Goal: Task Accomplishment & Management: Use online tool/utility

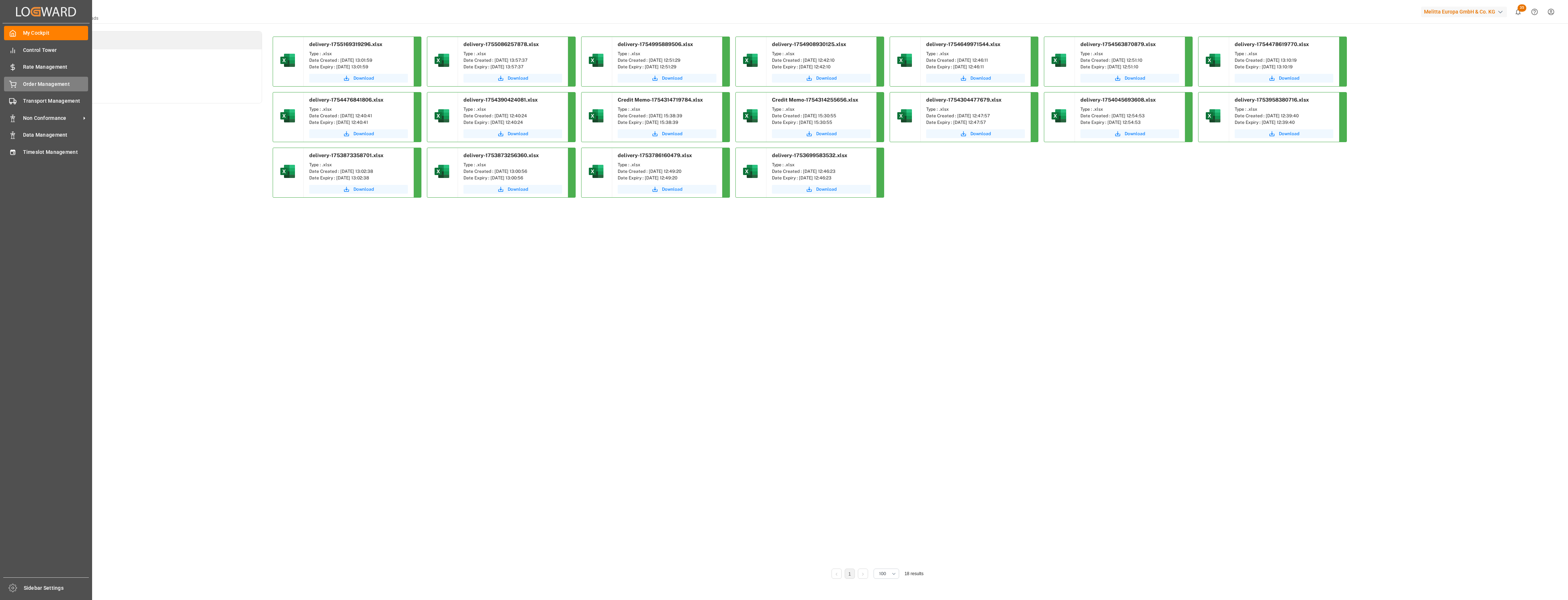
click at [27, 88] on div "Order Management Order Management" at bounding box center [46, 83] width 84 height 14
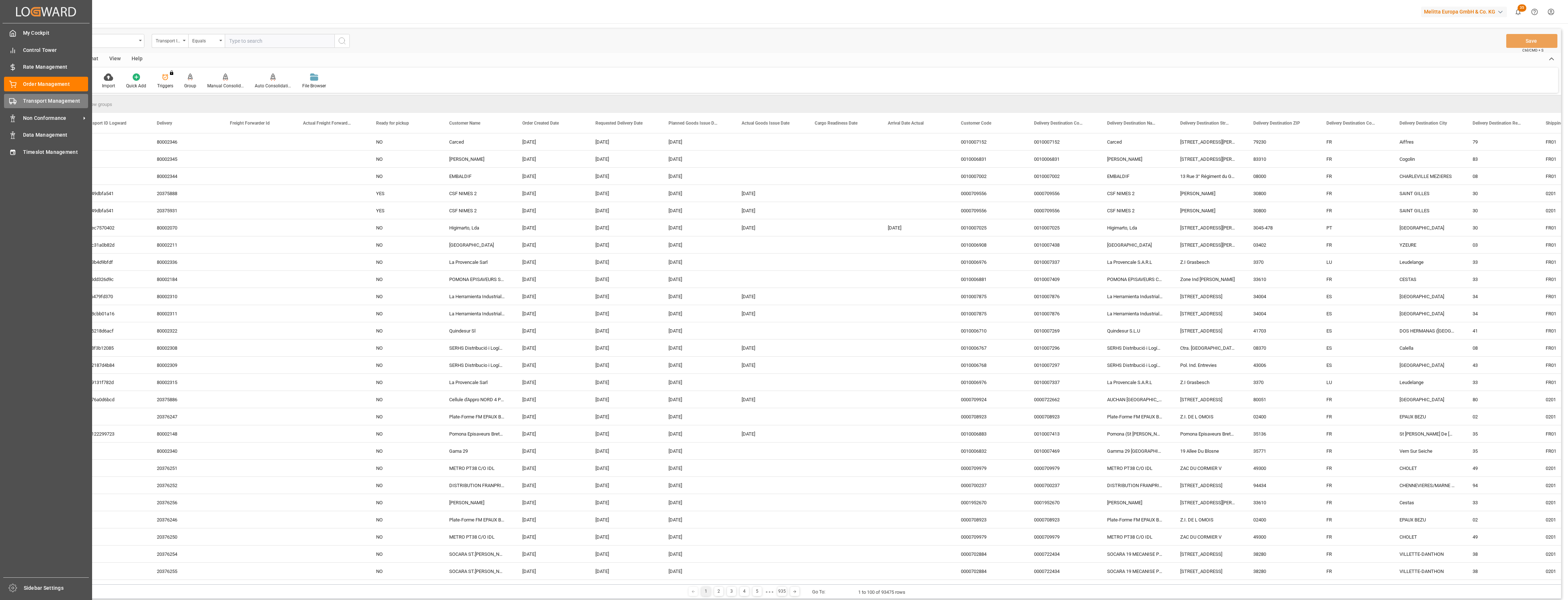
click at [19, 102] on div "Transport Management Transport Management" at bounding box center [46, 100] width 84 height 14
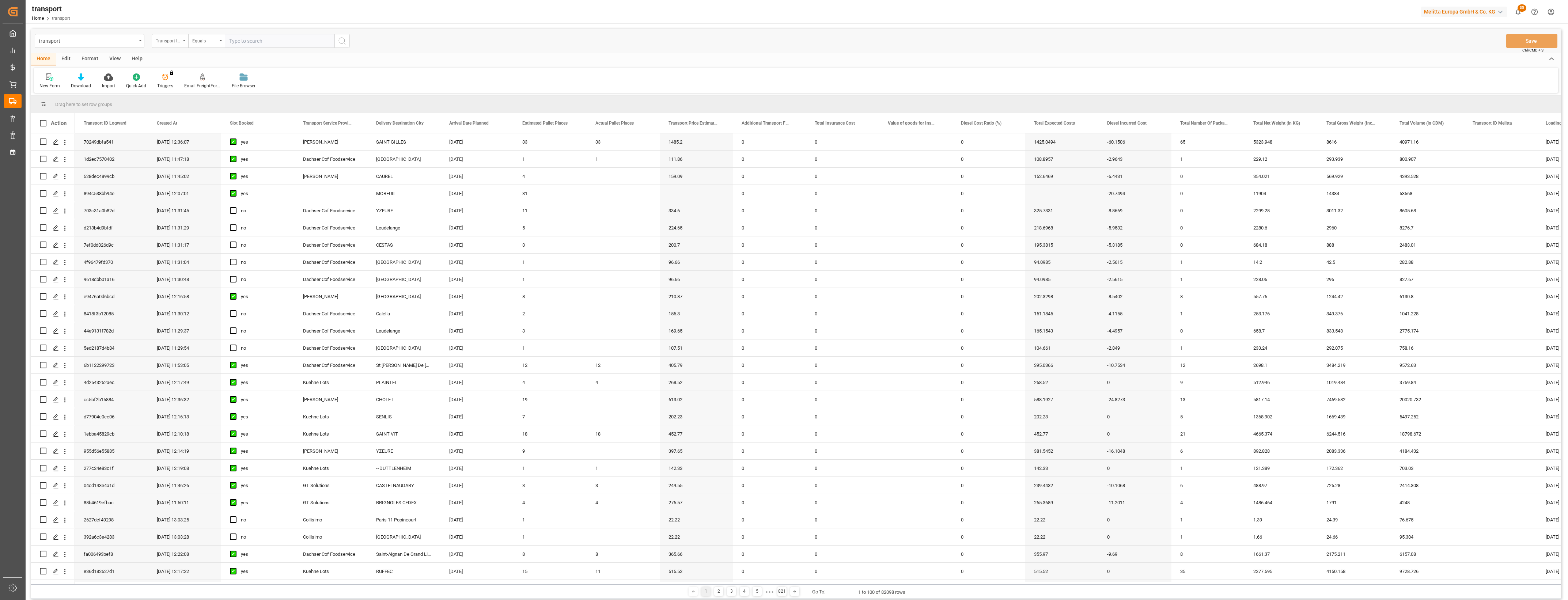
click at [183, 41] on icon "open menu" at bounding box center [184, 40] width 3 height 1
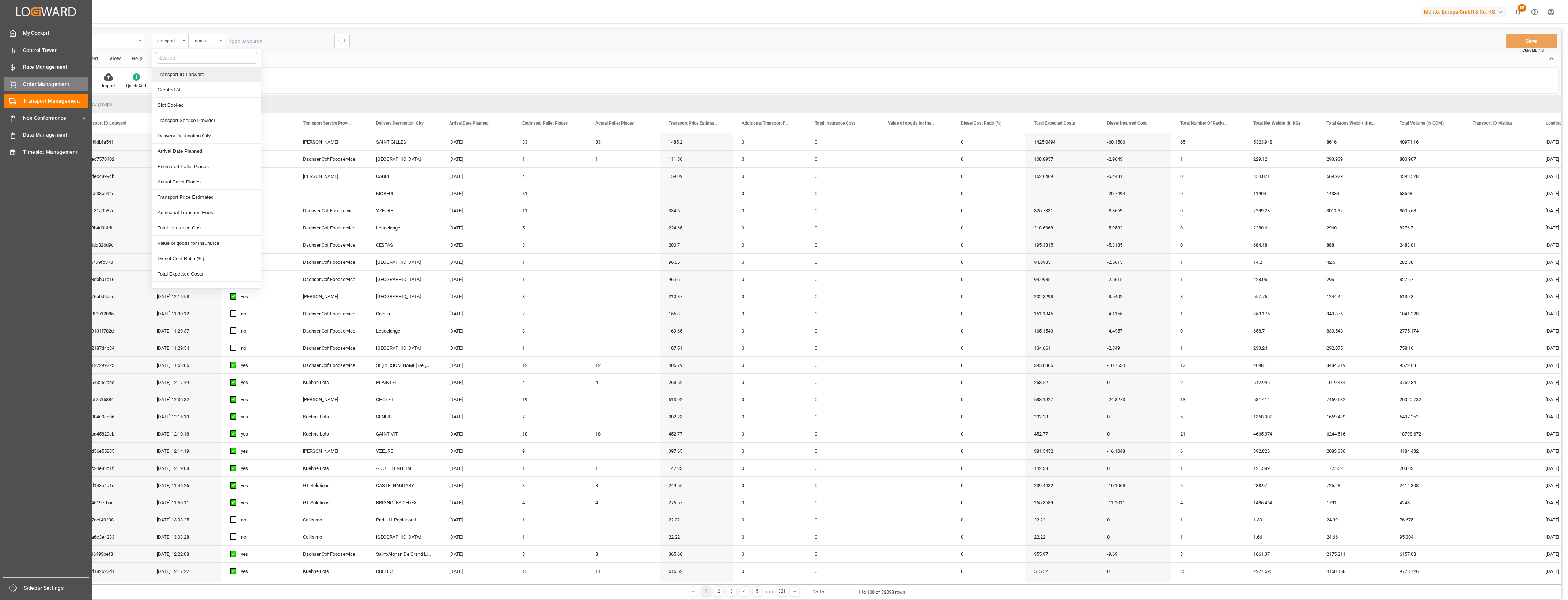
click at [16, 82] on div "Order Management Order Management" at bounding box center [46, 83] width 84 height 14
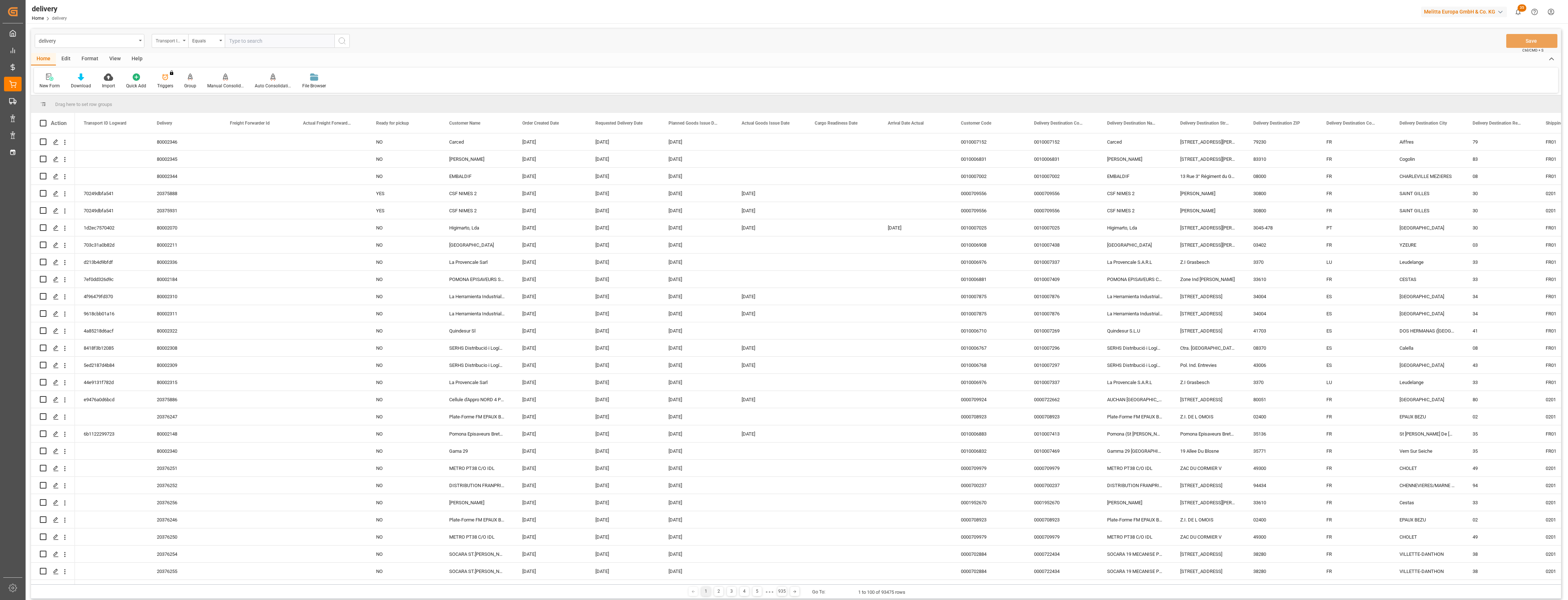
click at [183, 42] on div "Transport ID Logward" at bounding box center [170, 41] width 37 height 14
click at [175, 89] on div "Delivery" at bounding box center [206, 89] width 109 height 15
click at [251, 46] on input "text" at bounding box center [279, 41] width 110 height 14
type input "80002322"
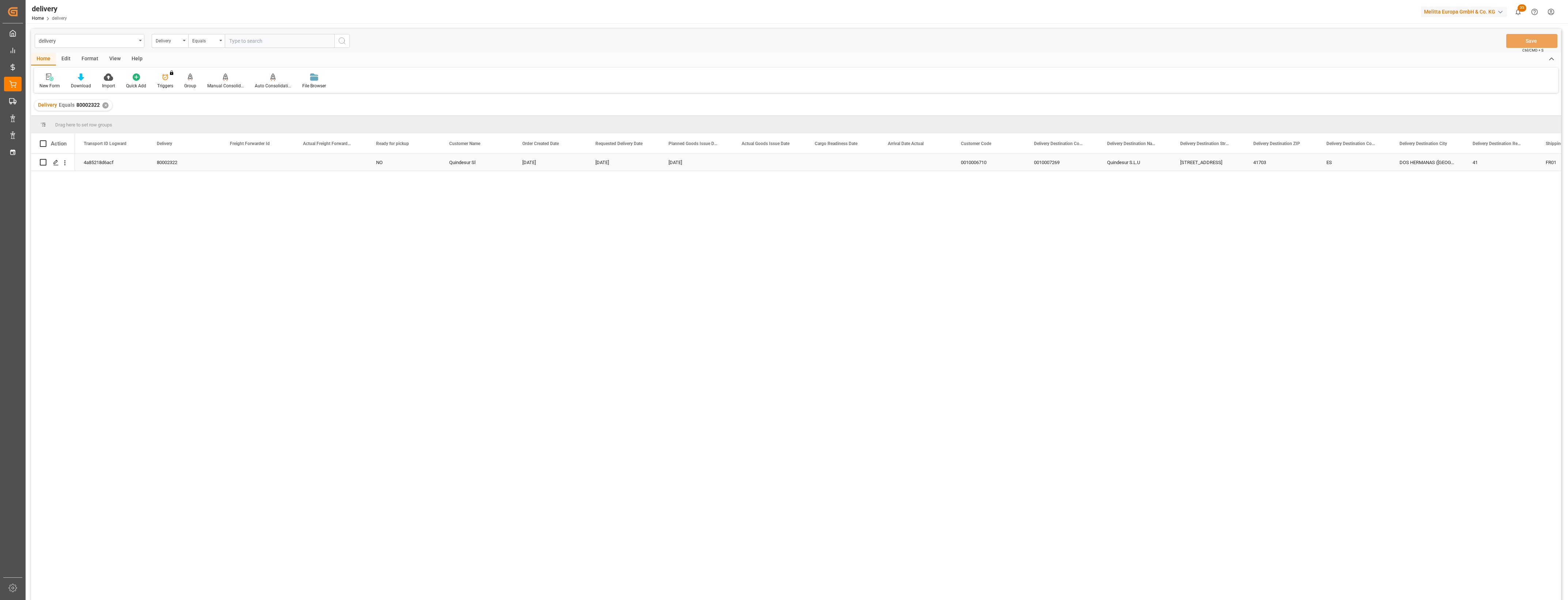
click at [102, 164] on div "4a85218d6acf" at bounding box center [111, 162] width 73 height 17
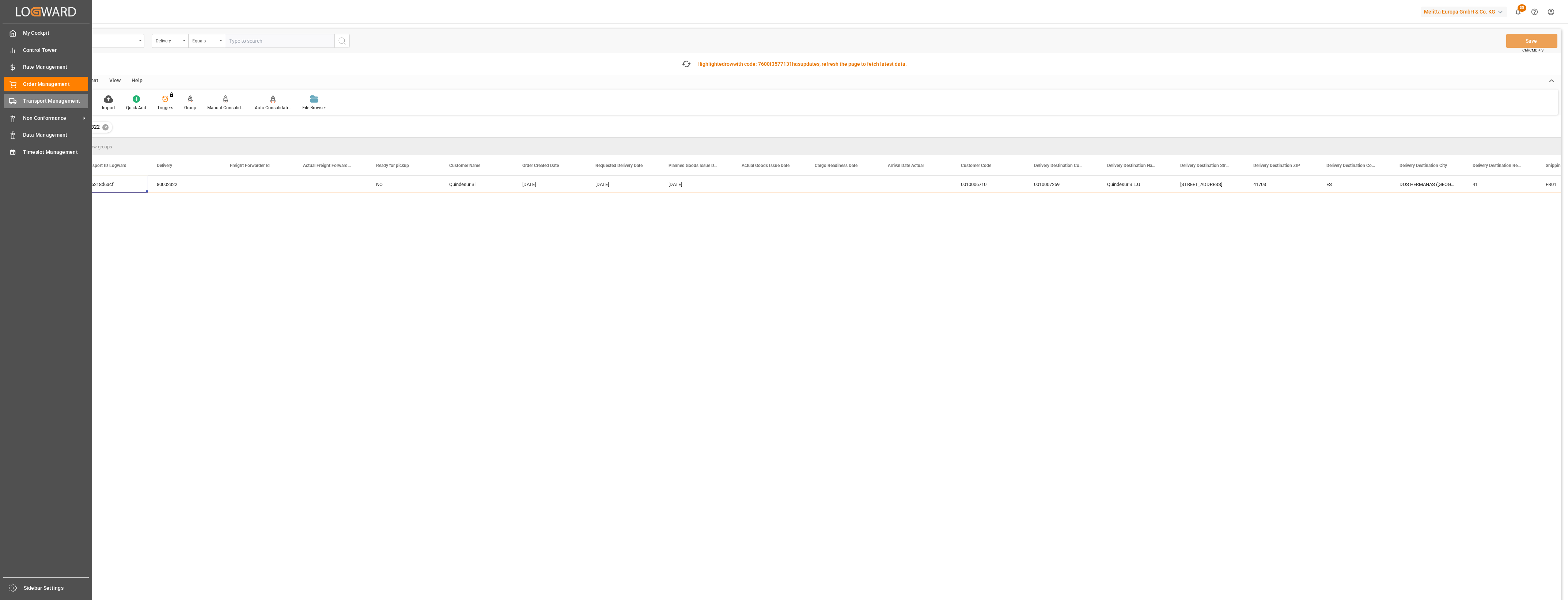
click at [13, 101] on icon at bounding box center [13, 101] width 7 height 7
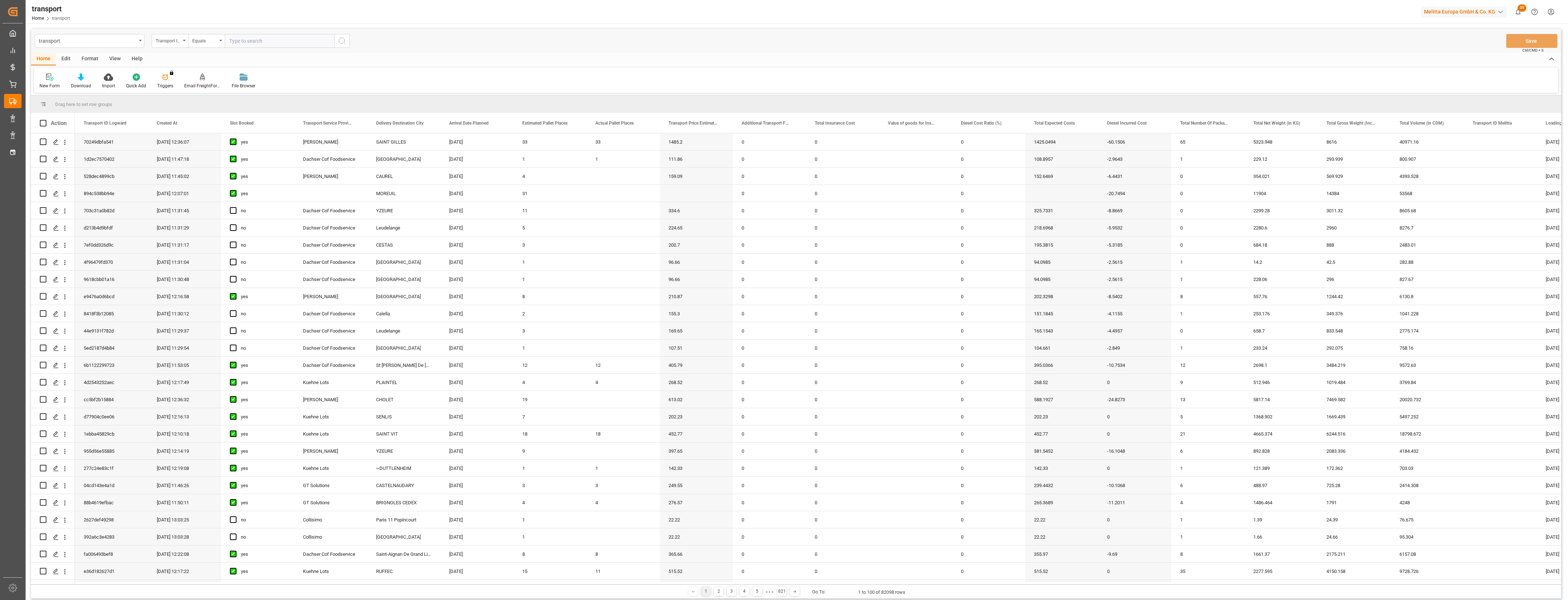
click at [253, 41] on input "text" at bounding box center [279, 41] width 110 height 14
paste input "4a85218d6acf"
type input "4a85218d6acf"
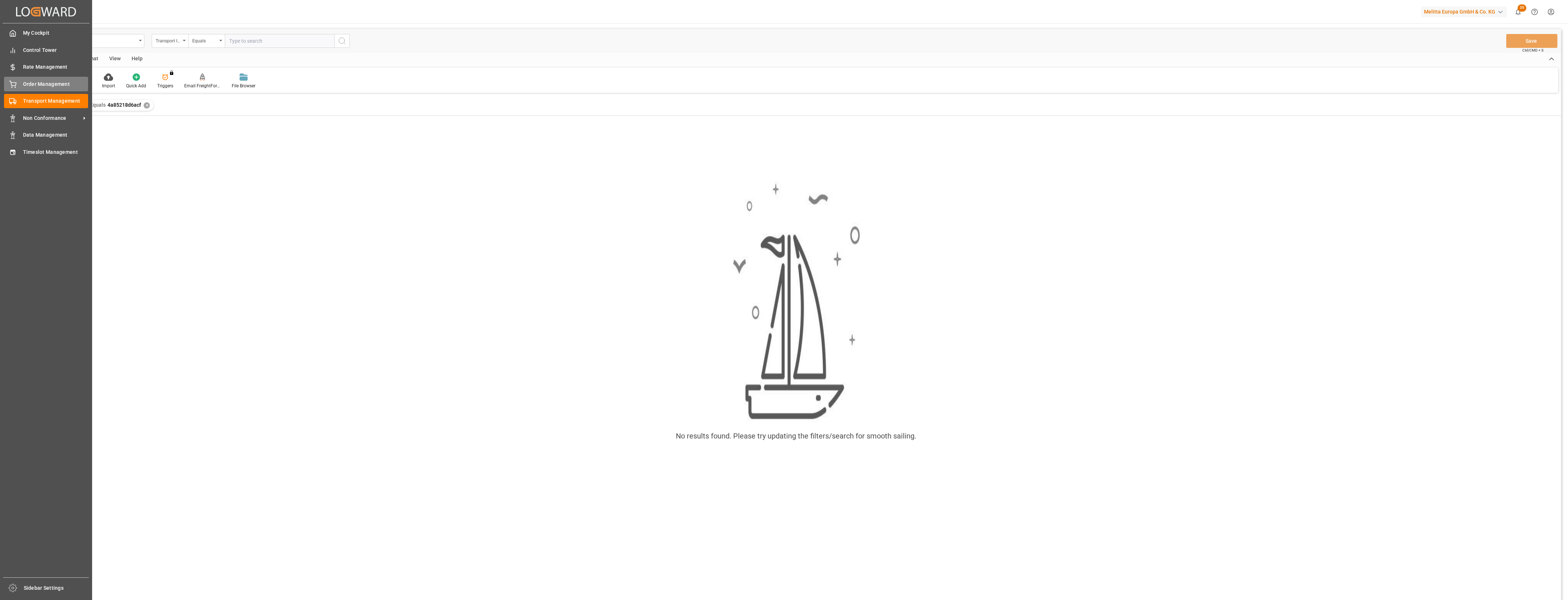
click at [19, 85] on div "Order Management Order Management" at bounding box center [46, 83] width 84 height 14
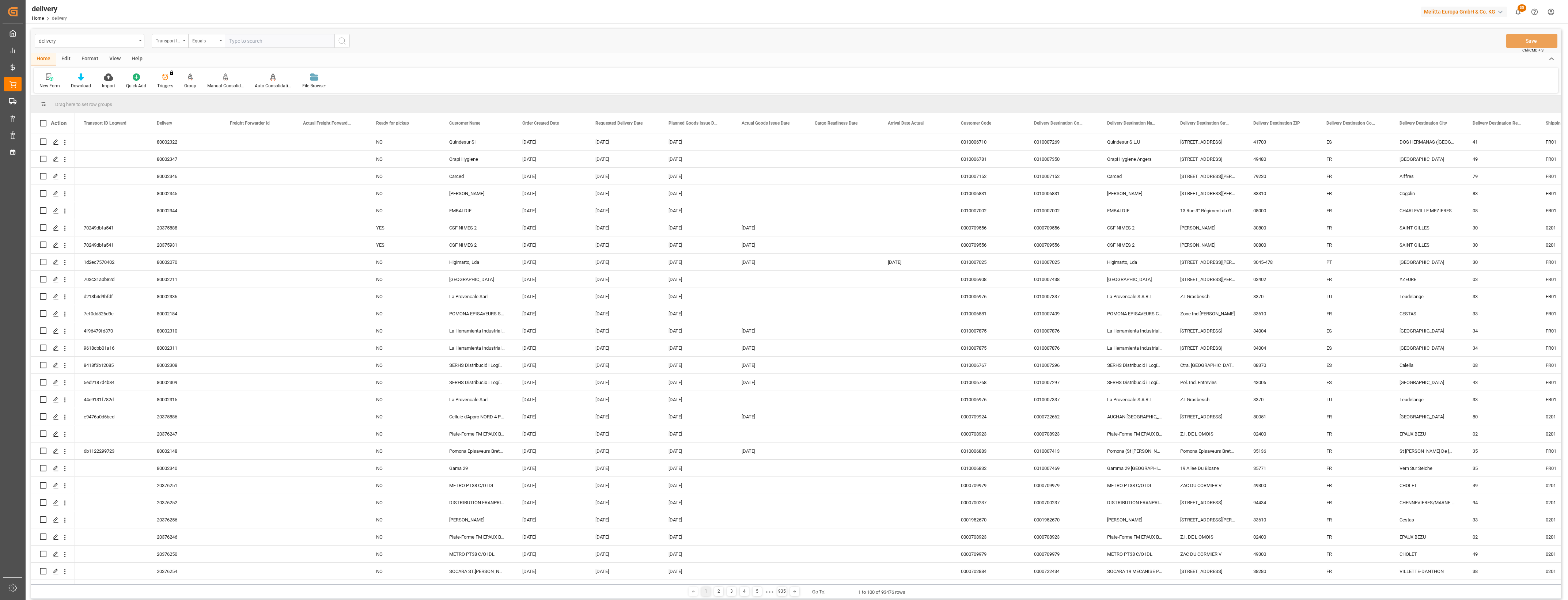
click at [237, 44] on input "text" at bounding box center [279, 41] width 110 height 14
paste input "4a85218d6acf"
type input "4a85218d6acf"
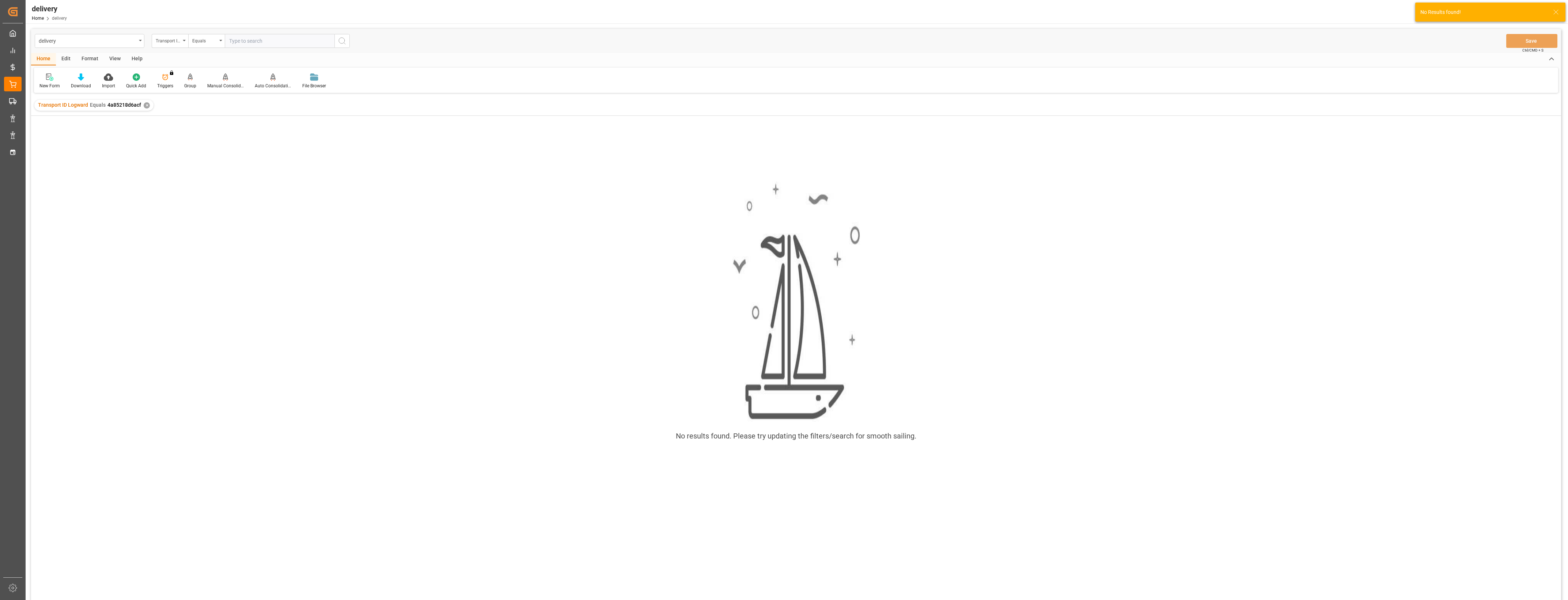
click at [144, 105] on div "✕" at bounding box center [147, 105] width 6 height 6
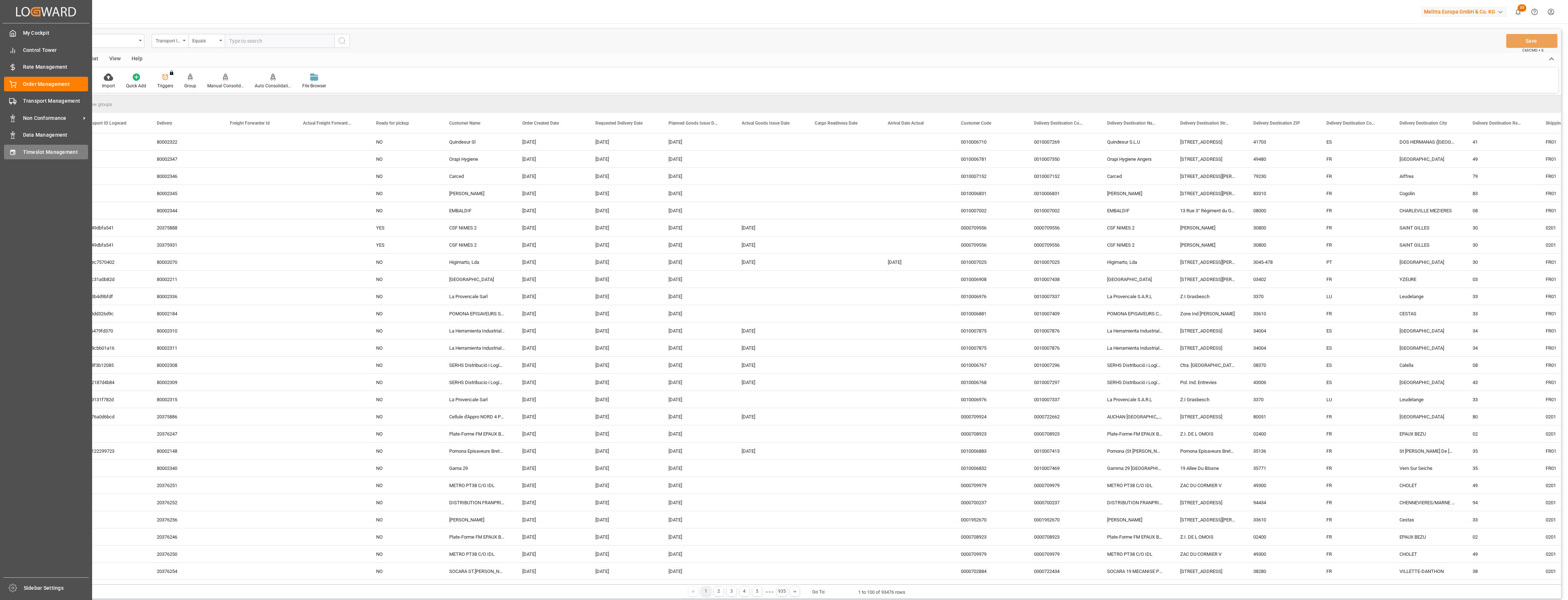
click at [15, 148] on div at bounding box center [10, 152] width 12 height 8
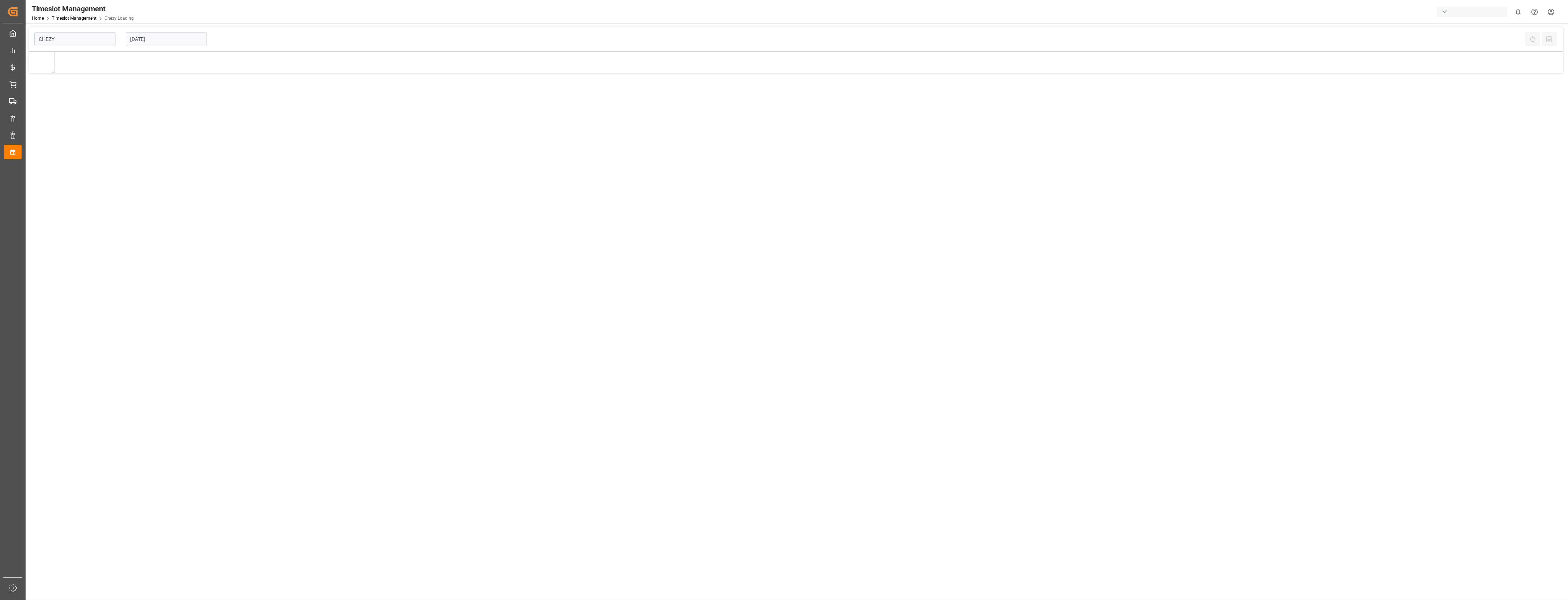
type input "Chezy Loading"
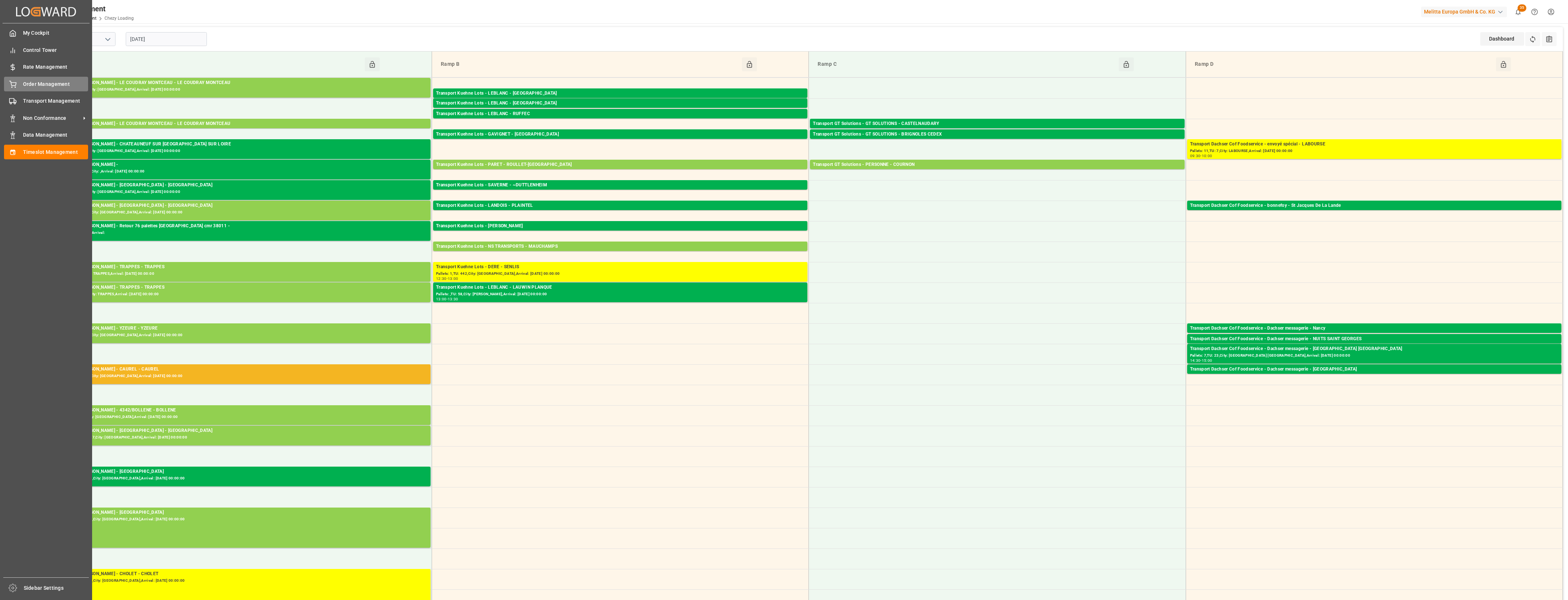
click at [10, 88] on icon at bounding box center [13, 85] width 7 height 7
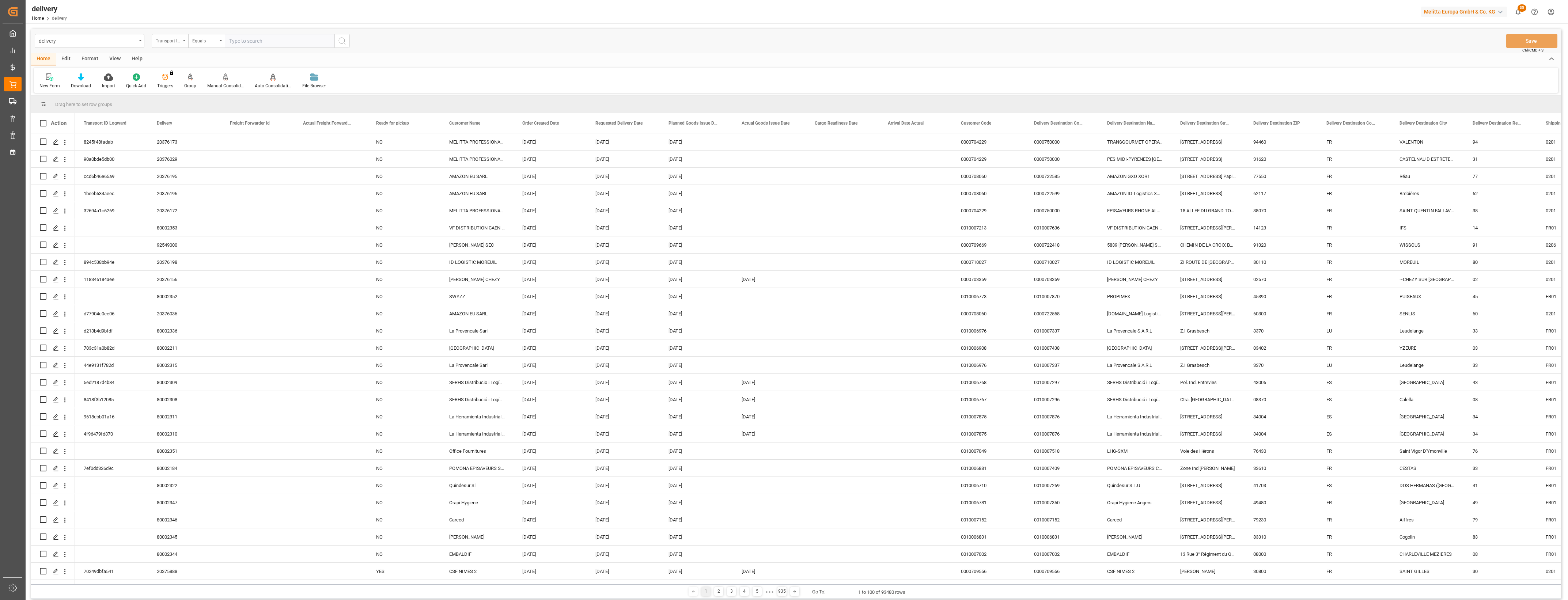
click at [185, 41] on div "Transport ID Logward" at bounding box center [170, 41] width 37 height 14
click at [182, 91] on div "Delivery" at bounding box center [206, 89] width 109 height 15
click at [248, 43] on input "text" at bounding box center [279, 41] width 110 height 14
type input "20376129"
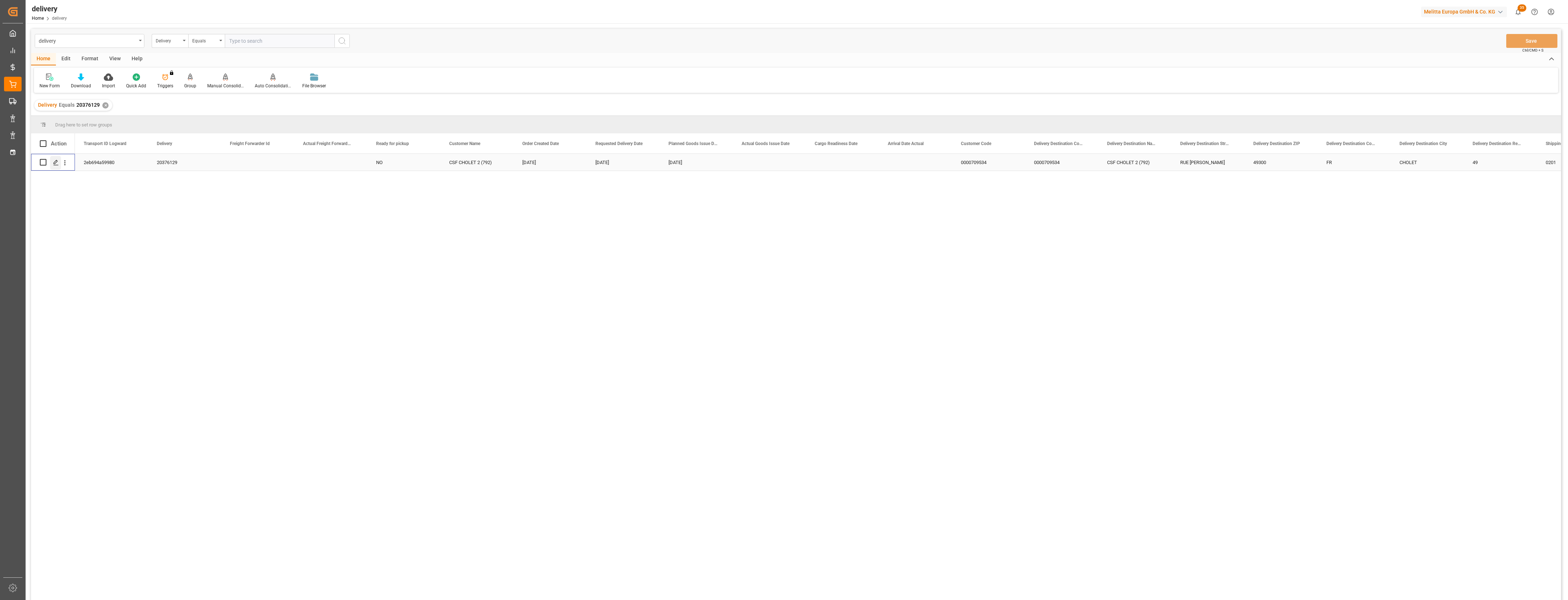
click at [55, 162] on icon "Press SPACE to select this row." at bounding box center [56, 162] width 6 height 6
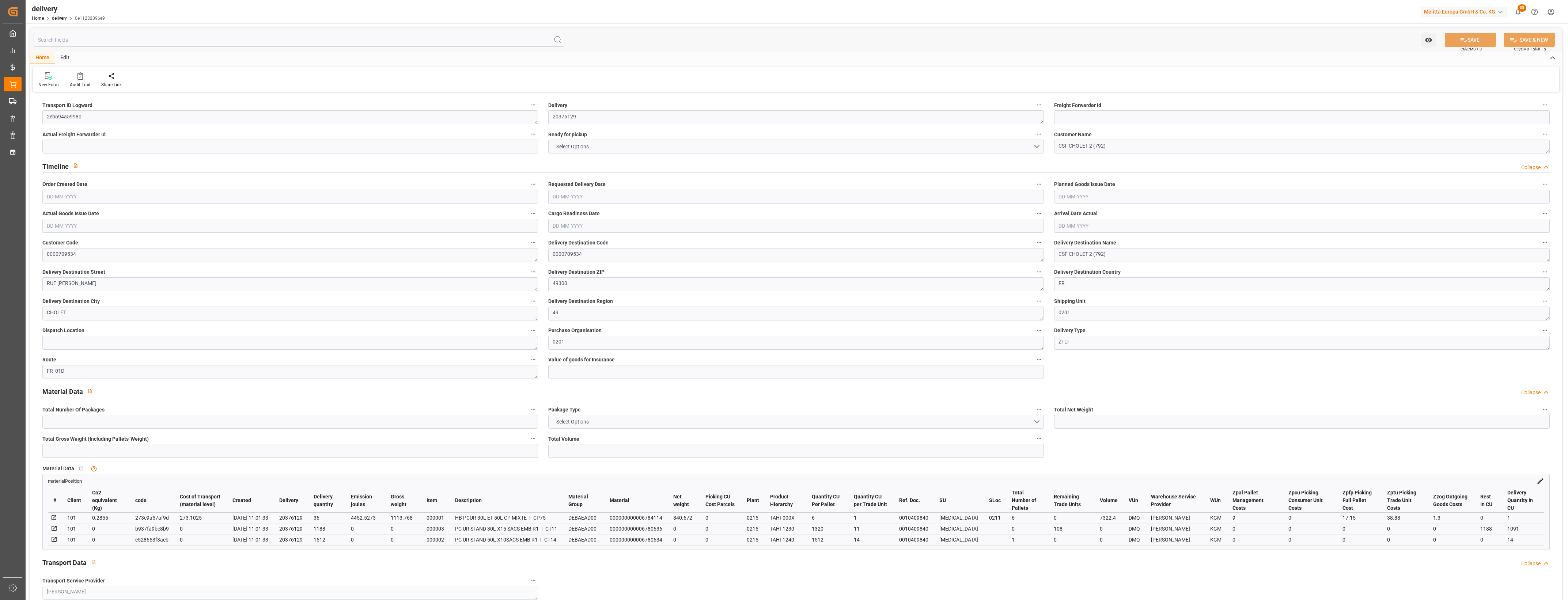
type input "840.672"
type input "1260"
type input "7322.4"
type input "108"
type input "6"
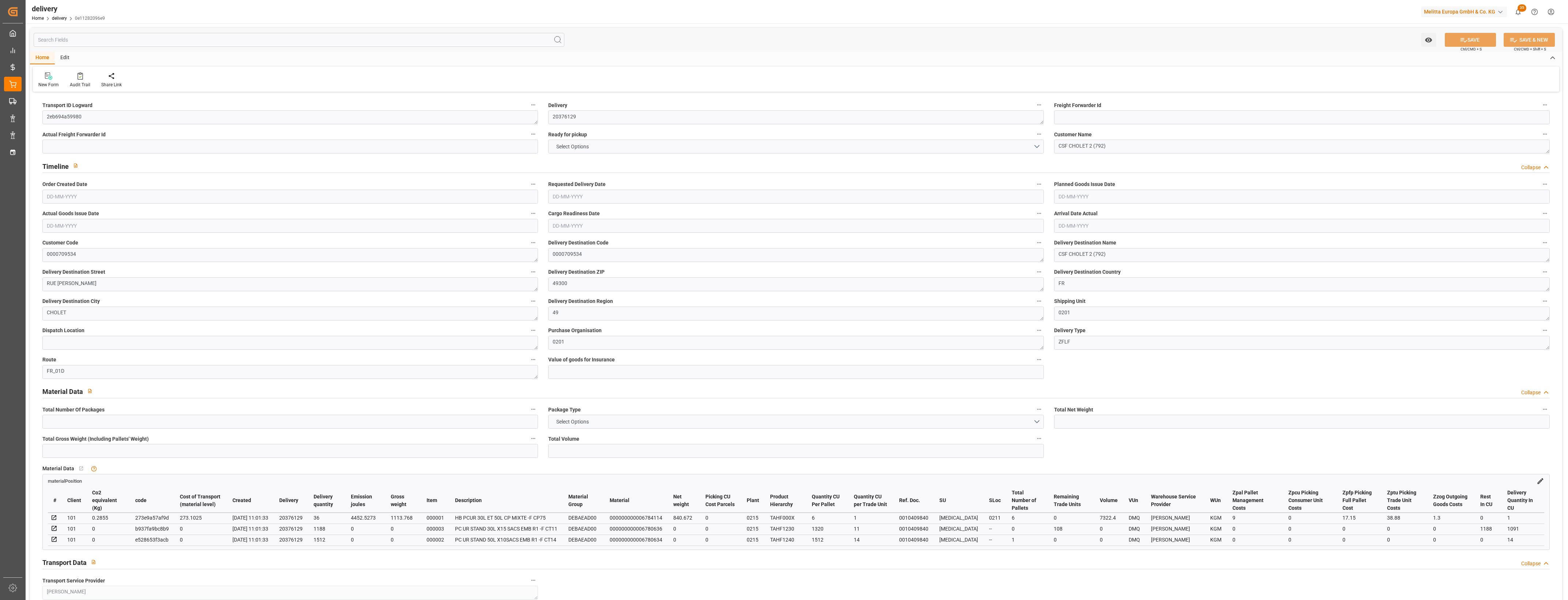
type input "7"
type input "6"
type input "0"
type input "-11.5275"
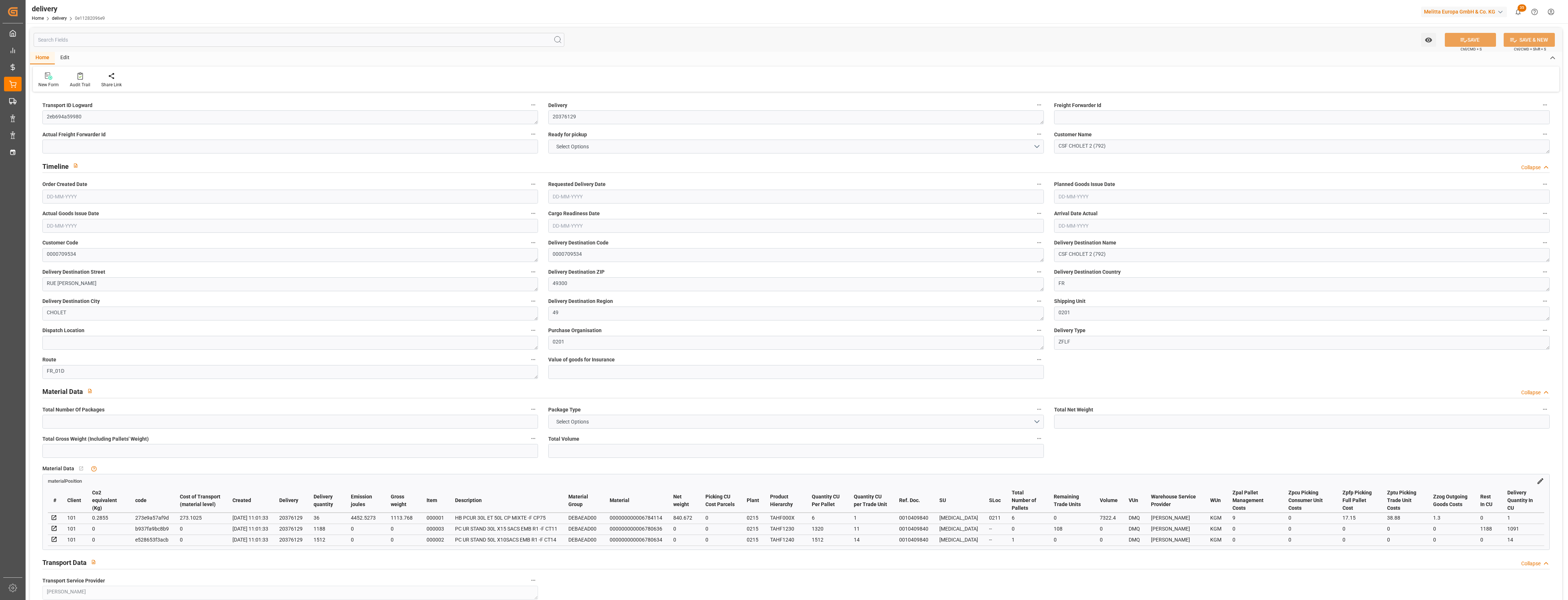
type input "284.63"
type input "273.1025"
type input "17.15"
type input "38.88"
type input "1.5"
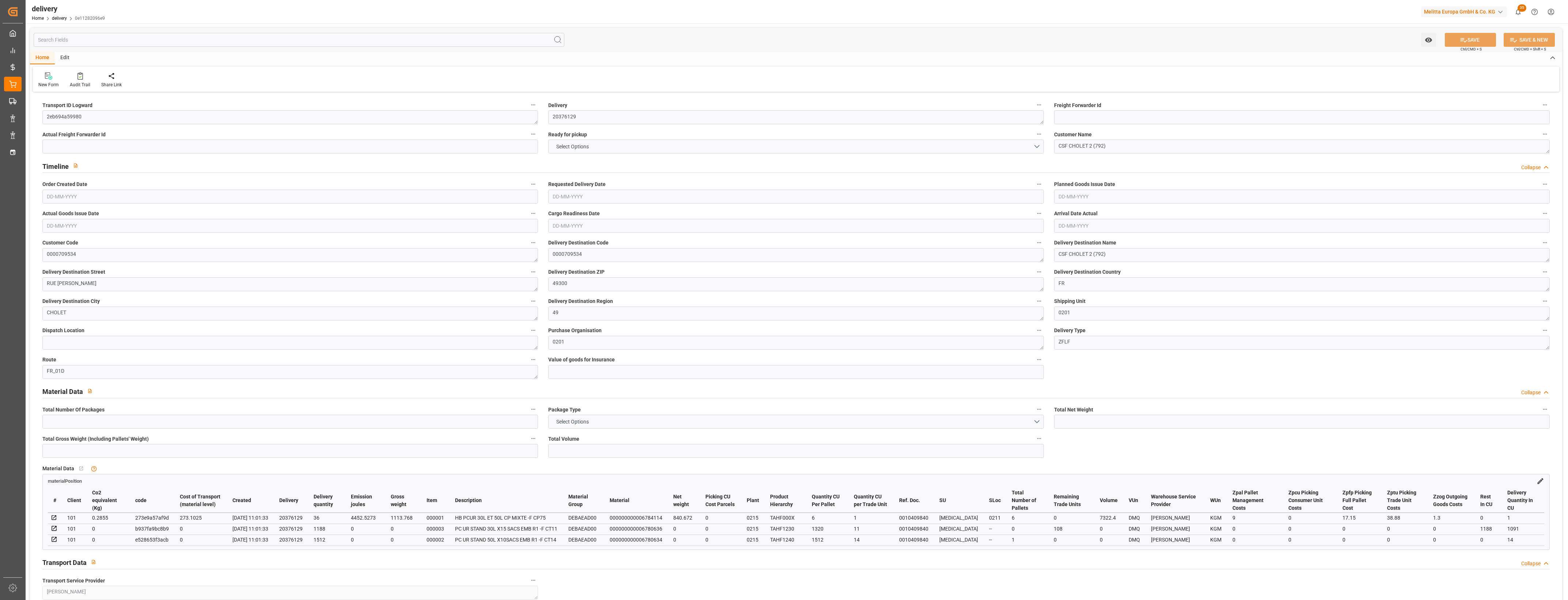
type input "1.3"
type input "0"
type input "9"
type input "1113.768"
type input "101"
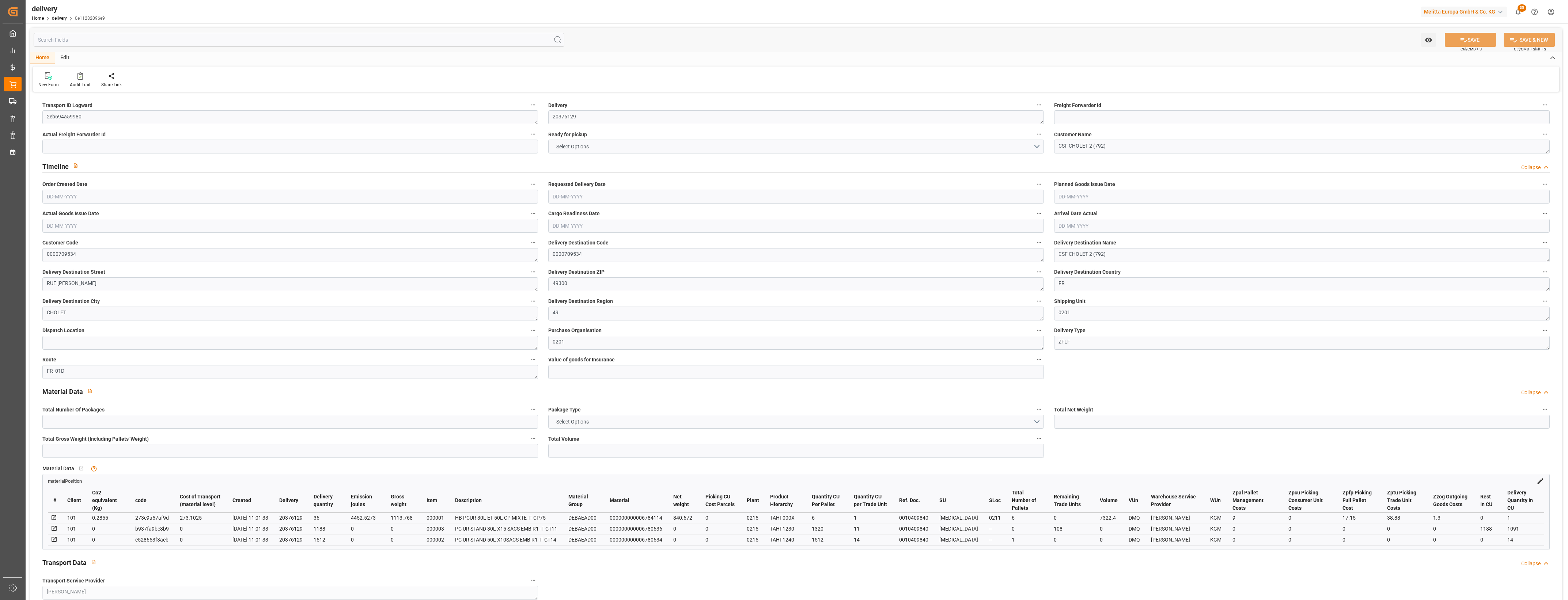
type input "4452.5273"
type input "0.2855"
type input "0"
type input "12-08-2025"
type input "[DATE]"
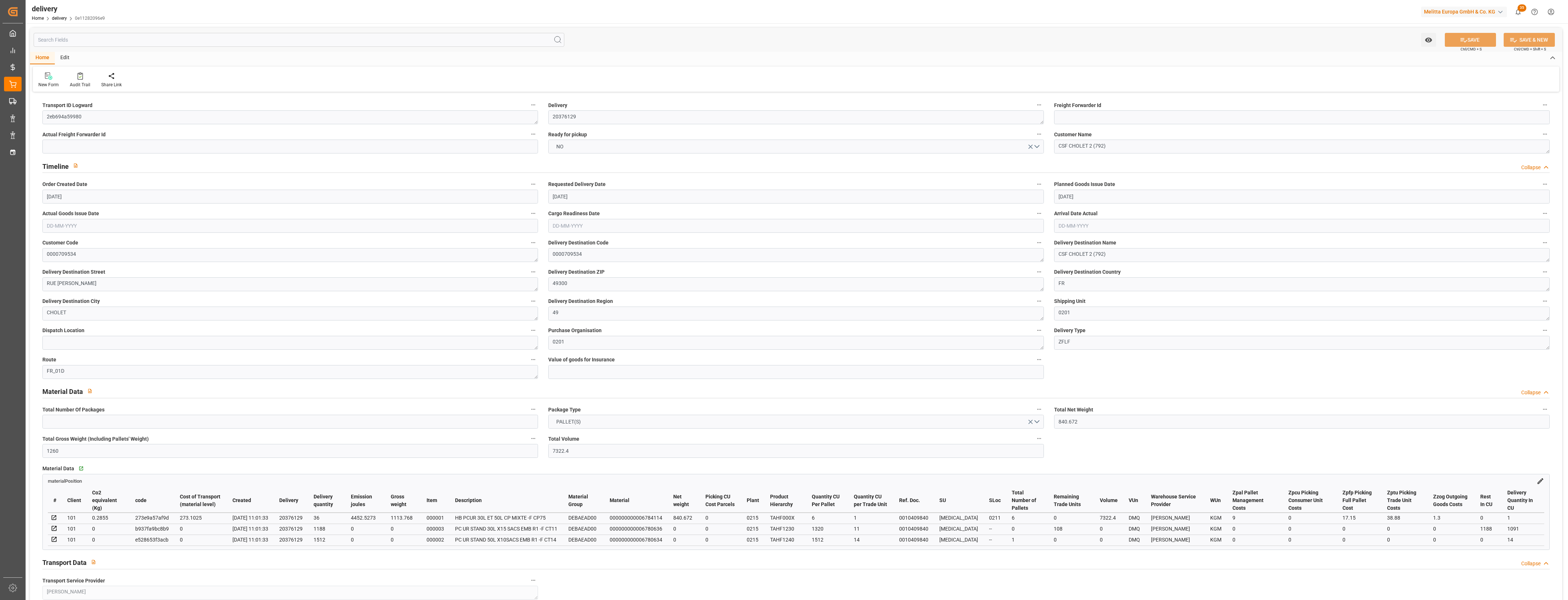
type input "[DATE]"
type input "12-08-2025 11:00"
click at [1038, 147] on button "NO" at bounding box center [796, 146] width 495 height 14
click at [581, 149] on div "YES" at bounding box center [796, 148] width 495 height 15
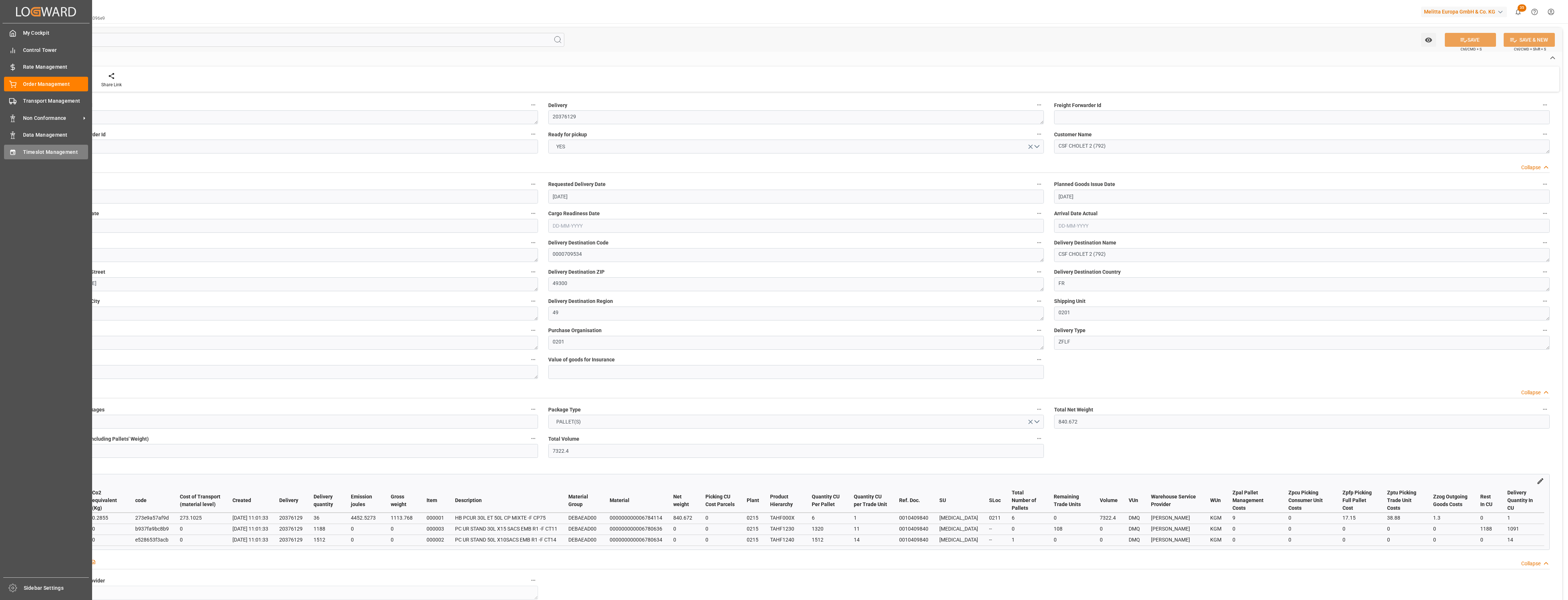
click at [41, 154] on span "Timeslot Management" at bounding box center [55, 152] width 65 height 8
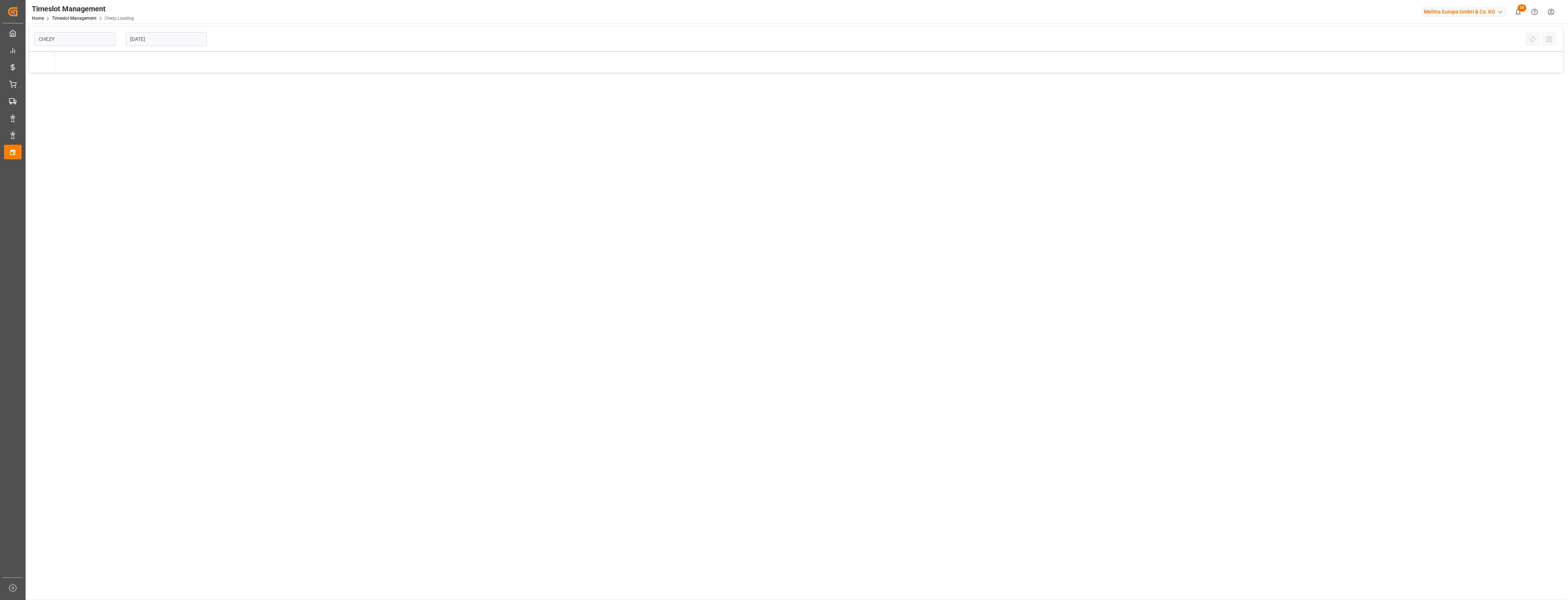
type input "Chezy Loading"
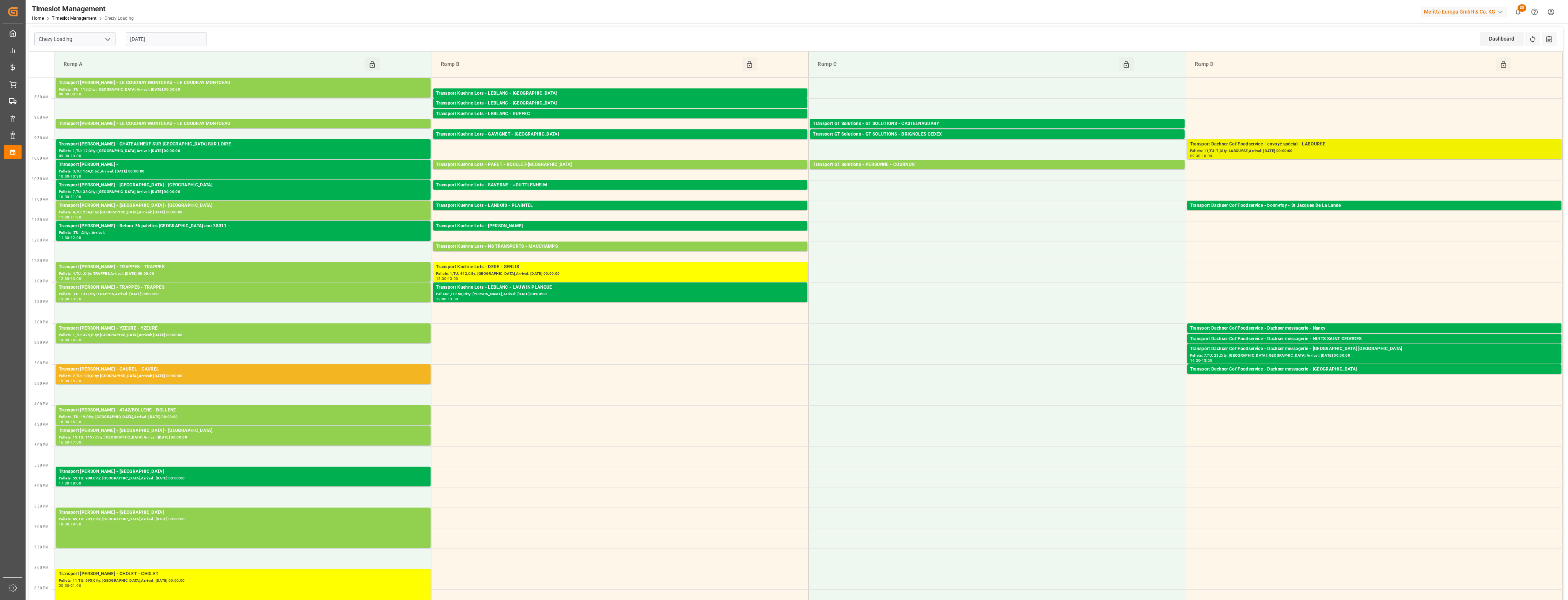
click at [1276, 145] on div "Transport Dachser Cof Foodservice - envoyé spécial - LABOURSE" at bounding box center [1374, 144] width 368 height 7
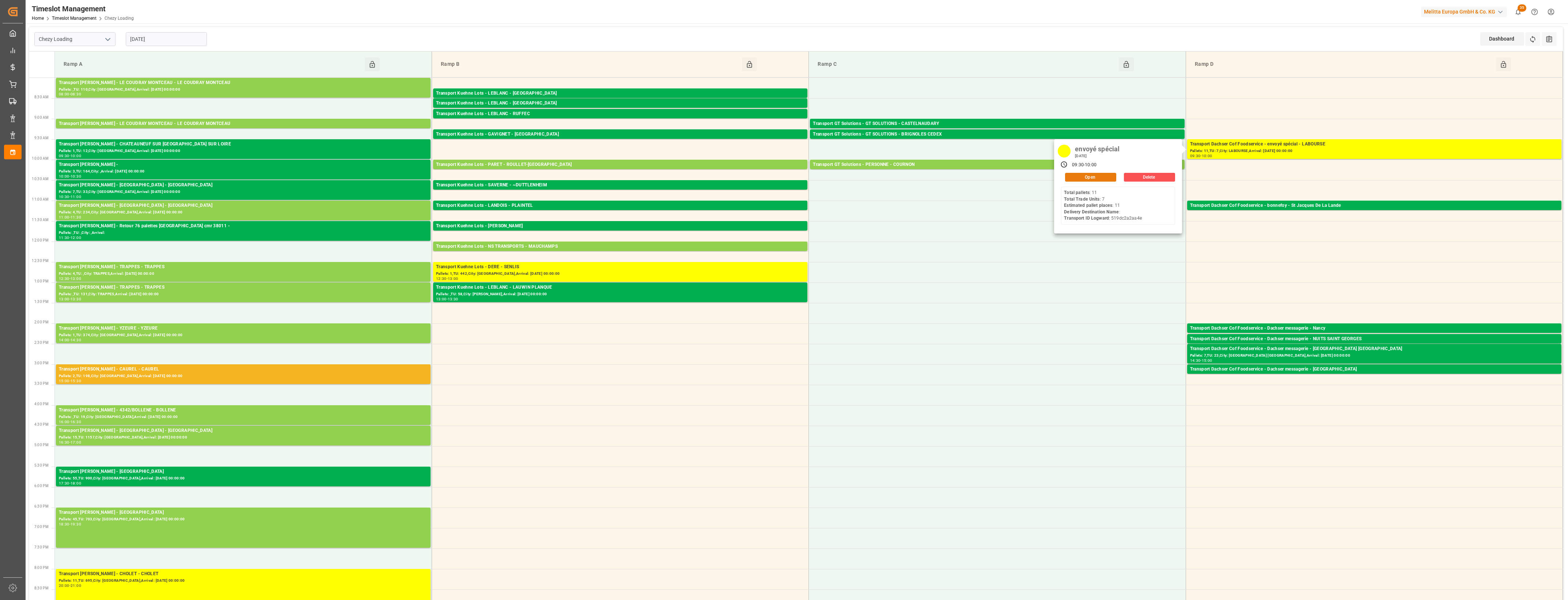
click at [1110, 176] on button "Open" at bounding box center [1091, 177] width 51 height 9
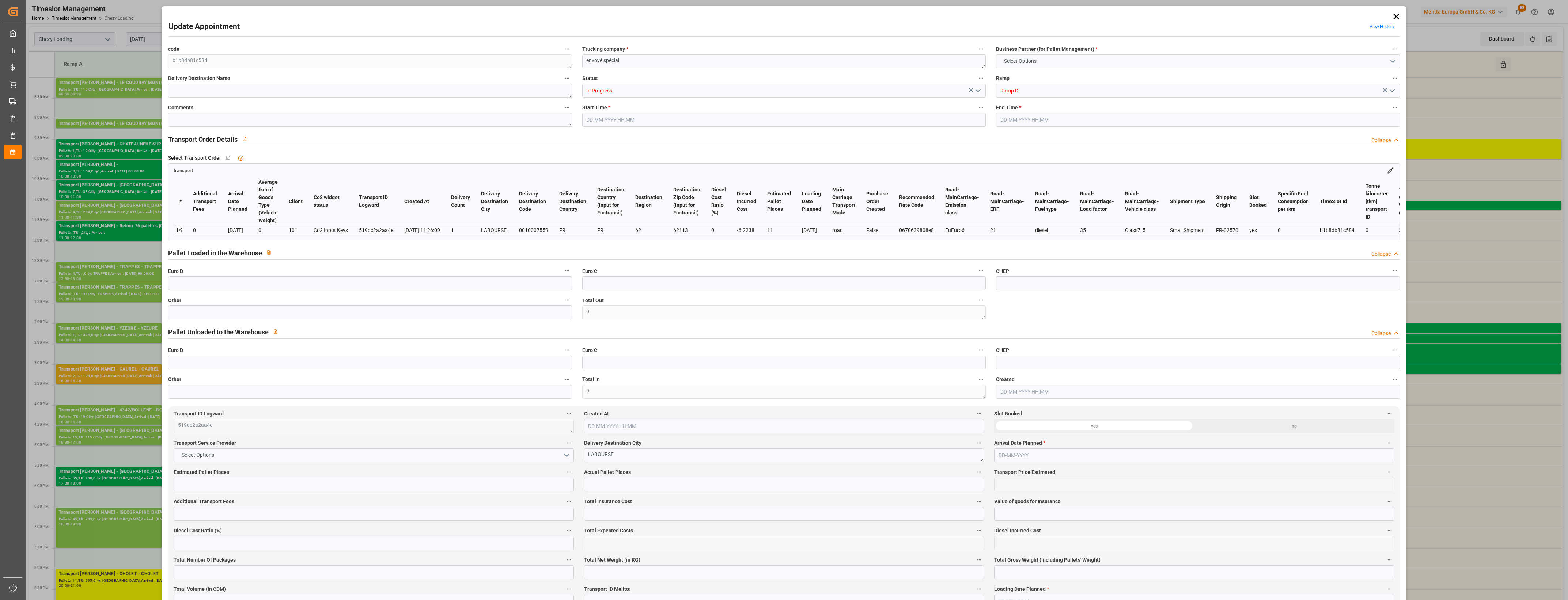
type input "11"
type input "234.86"
type input "0"
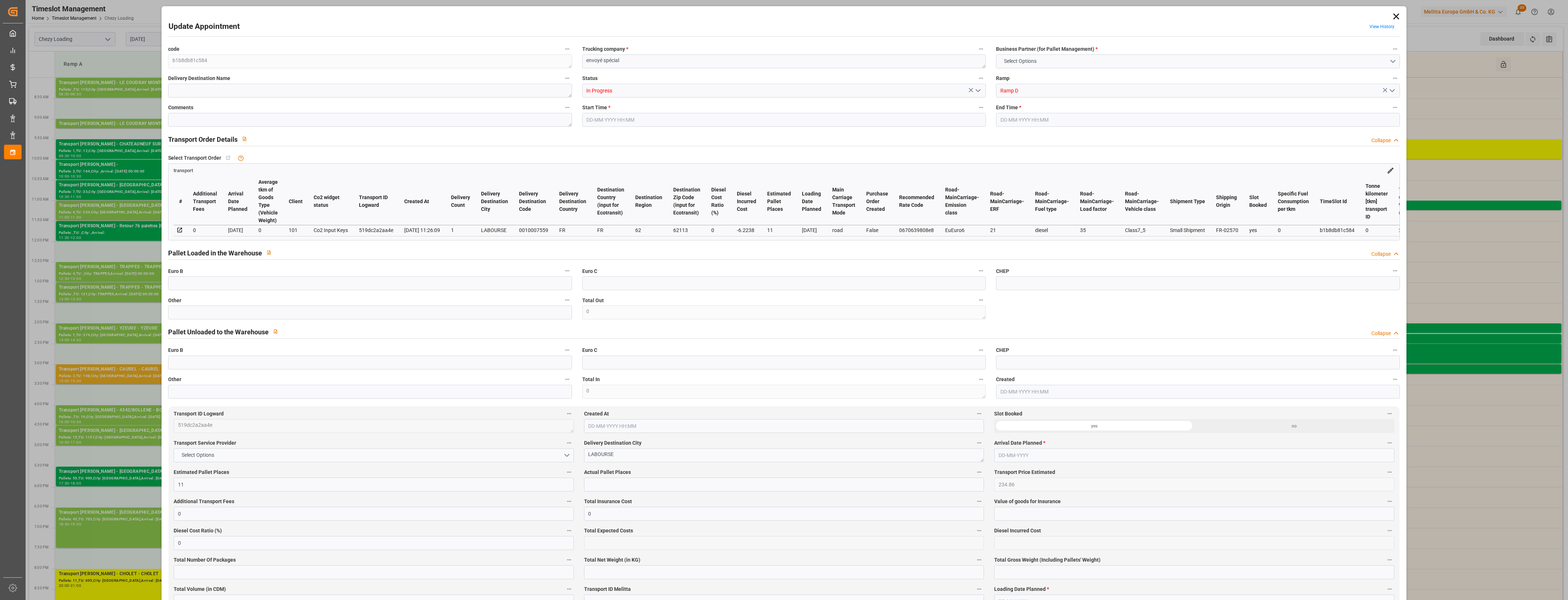
type input "228.6362"
type input "-6.2238"
type input "0"
type input "2378.98"
type input "3134.235"
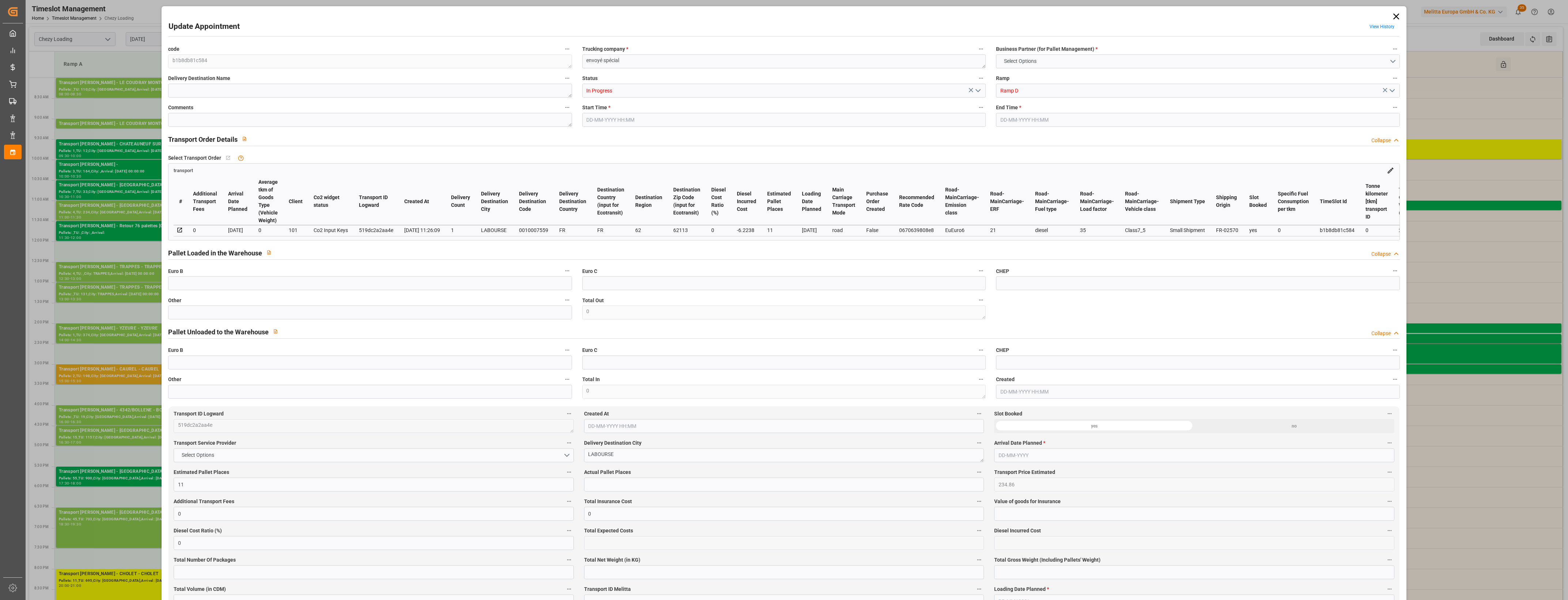
type input "9399.126"
type input "62"
type input "11"
type input "7"
type input "12"
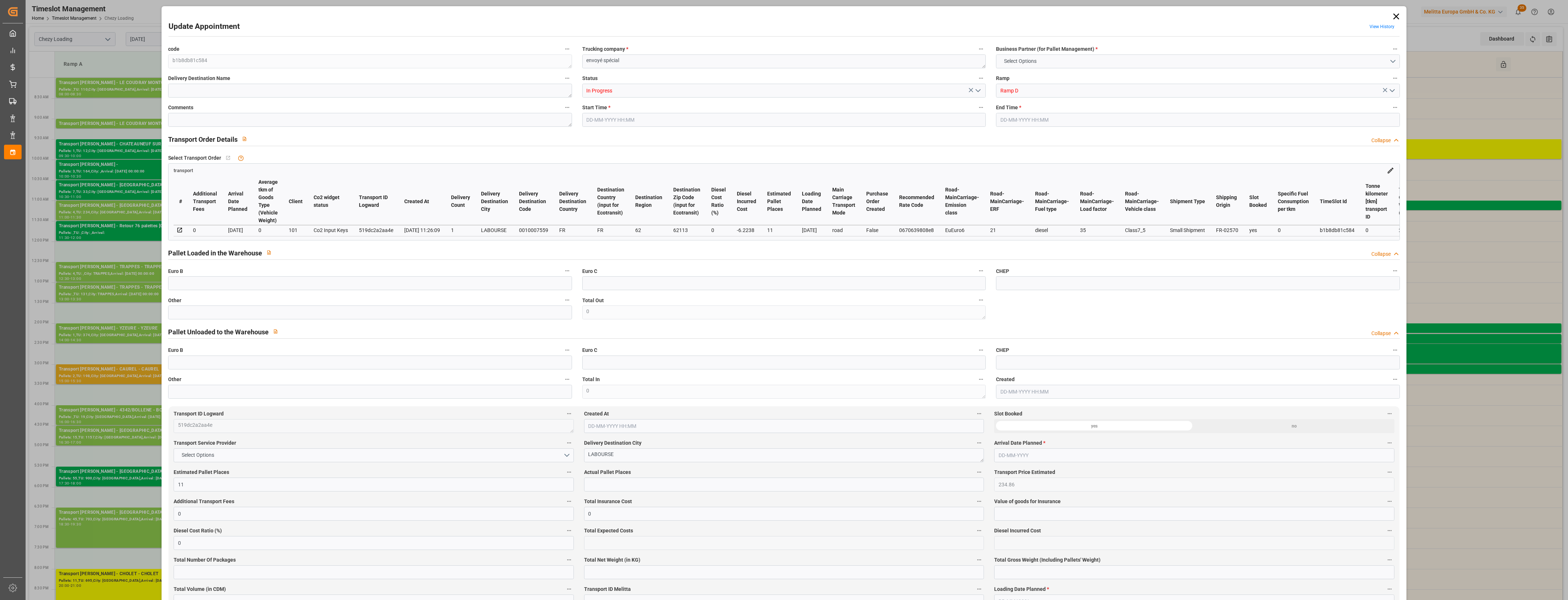
type input "101"
type input "2836.235"
type input "0"
type input "4710.8598"
type input "0"
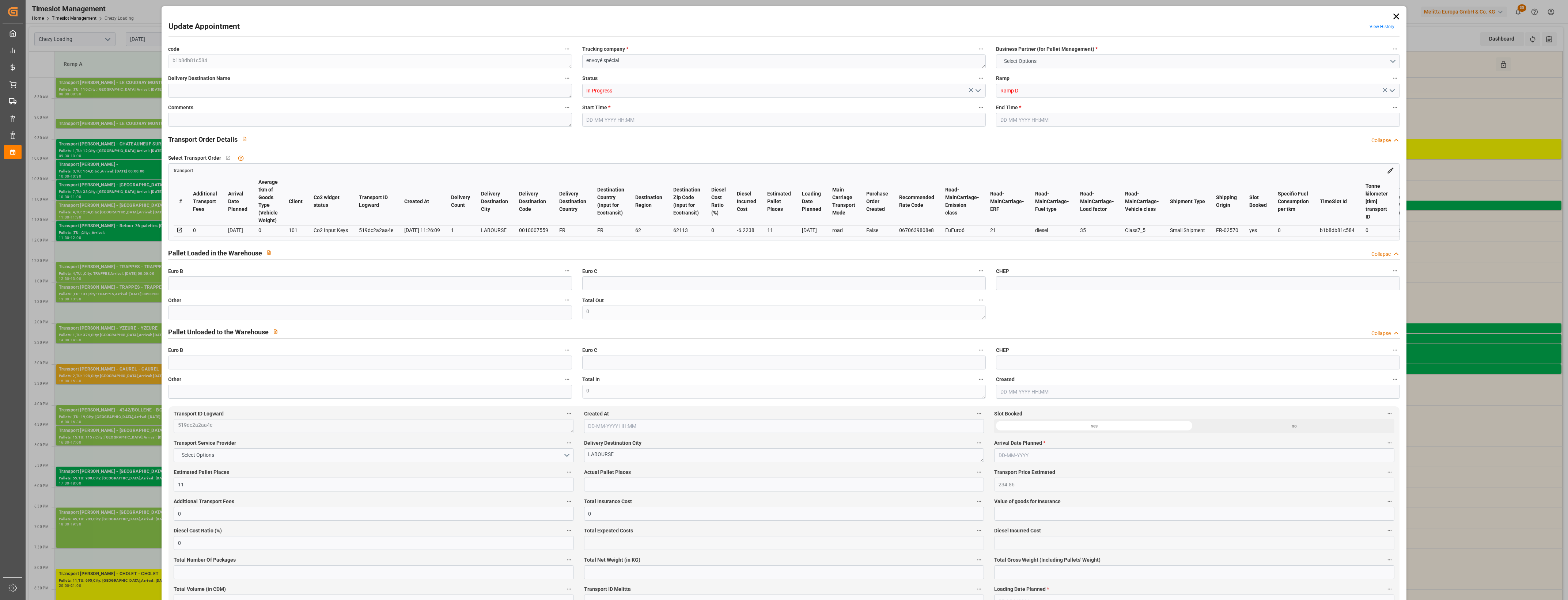
type input "0"
type input "21"
type input "35"
type input "14-08-2025 09:30"
type input "14-08-2025 10:00"
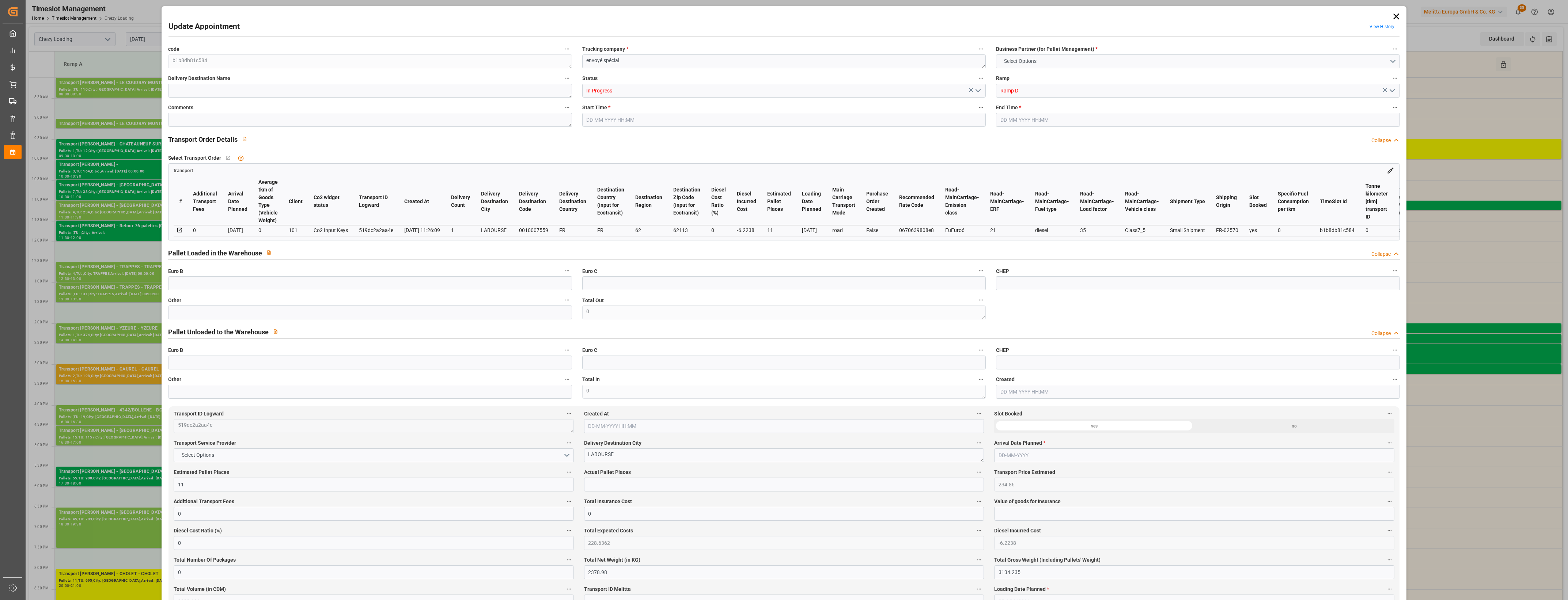
type input "12-08-2025 12:17"
type input "12-08-2025 11:26"
type input "20-08-2025"
type input "[DATE]"
click at [978, 92] on icon "open menu" at bounding box center [978, 91] width 9 height 9
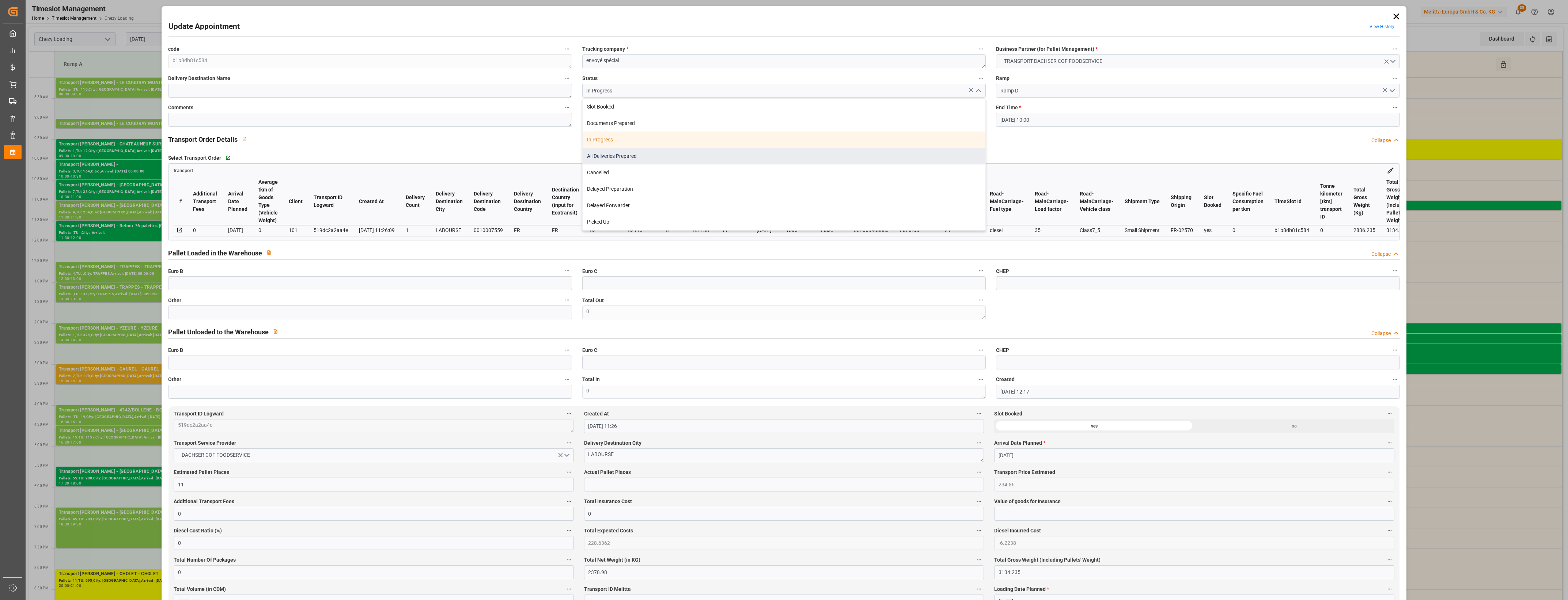
click at [630, 155] on div "All Deliveries Prepared" at bounding box center [784, 156] width 403 height 16
type input "All Deliveries Prepared"
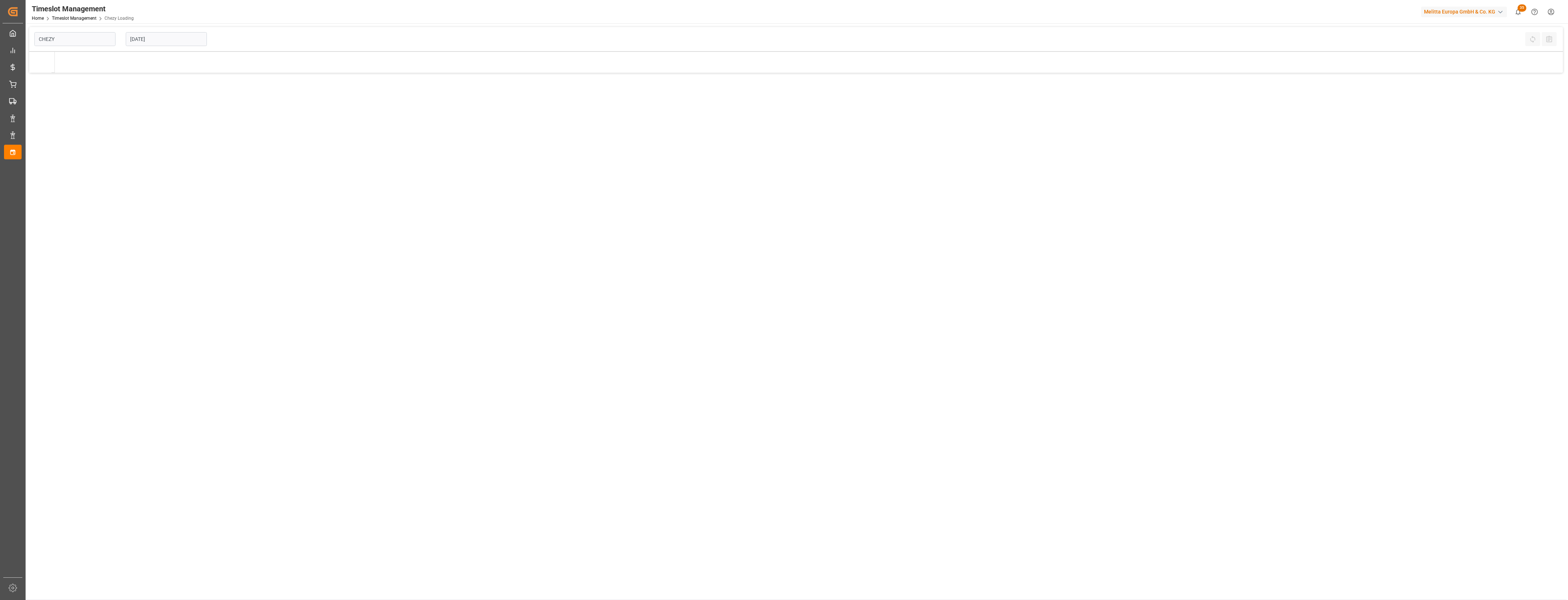
type input "Chezy Loading"
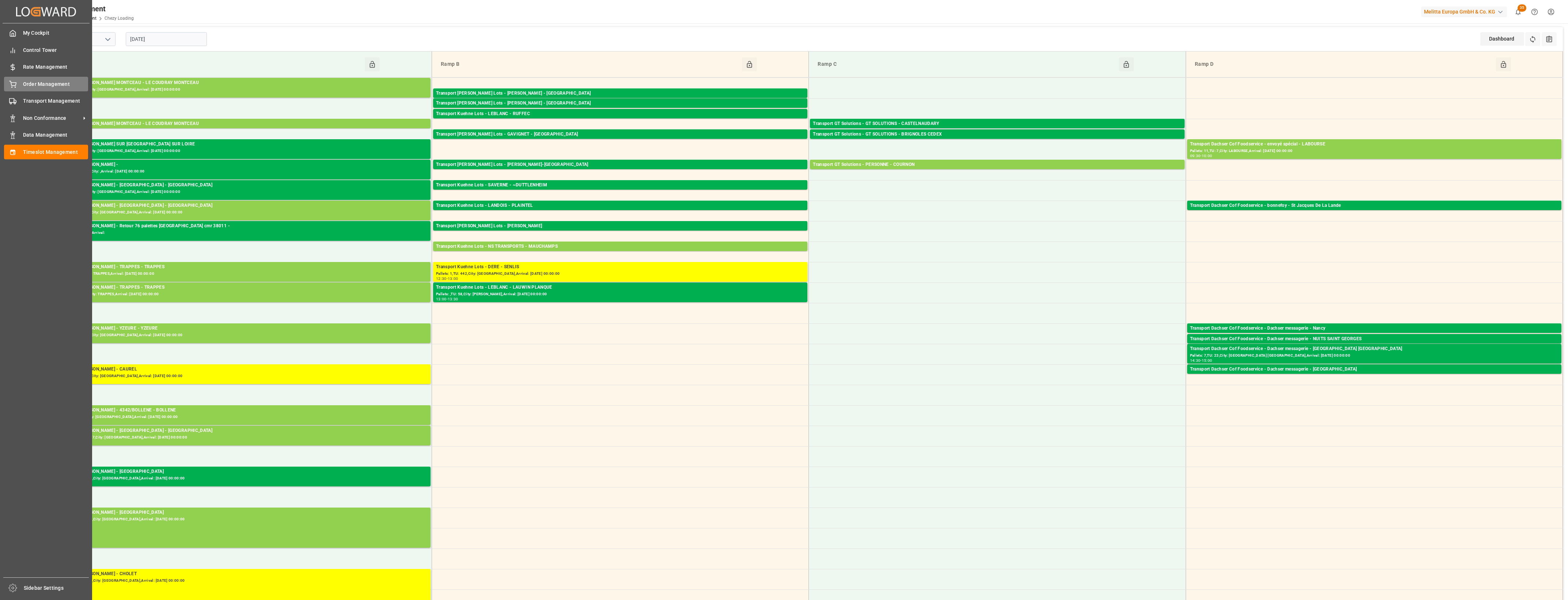
click at [16, 83] on div "Order Management Order Management" at bounding box center [46, 83] width 84 height 14
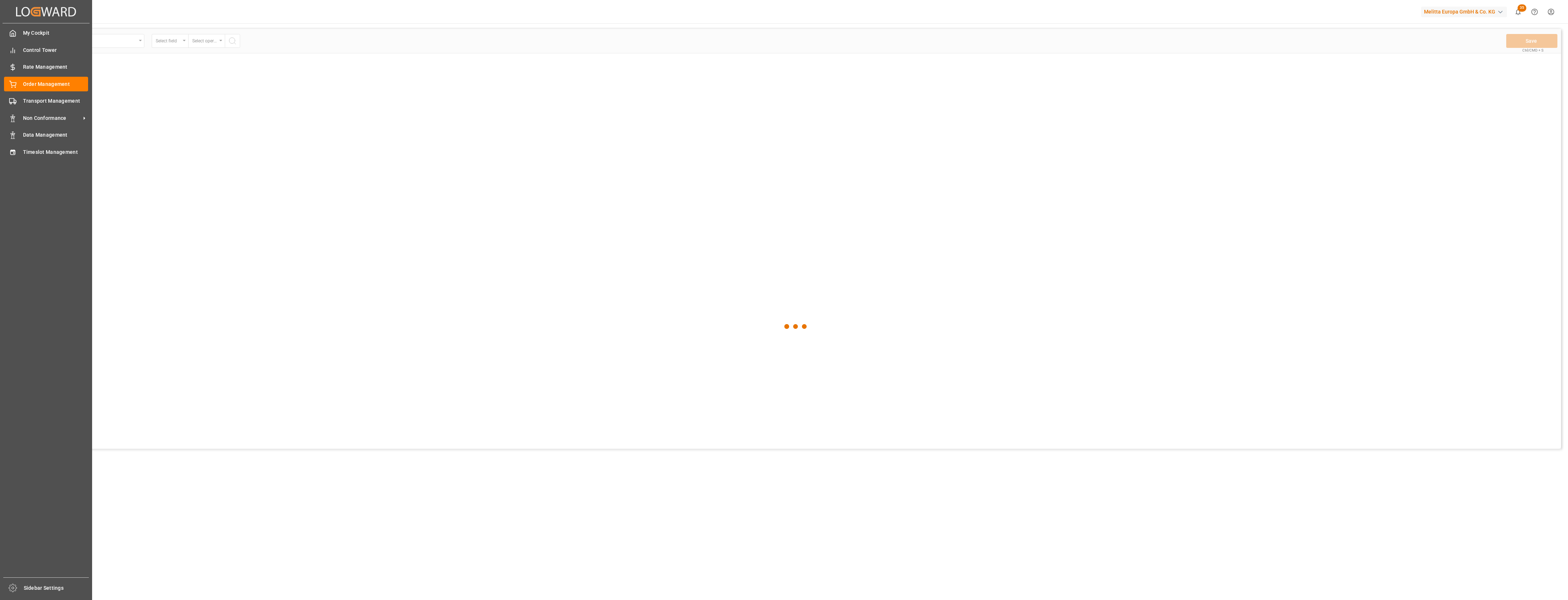
click at [16, 83] on div "Order Management Order Management" at bounding box center [46, 83] width 84 height 14
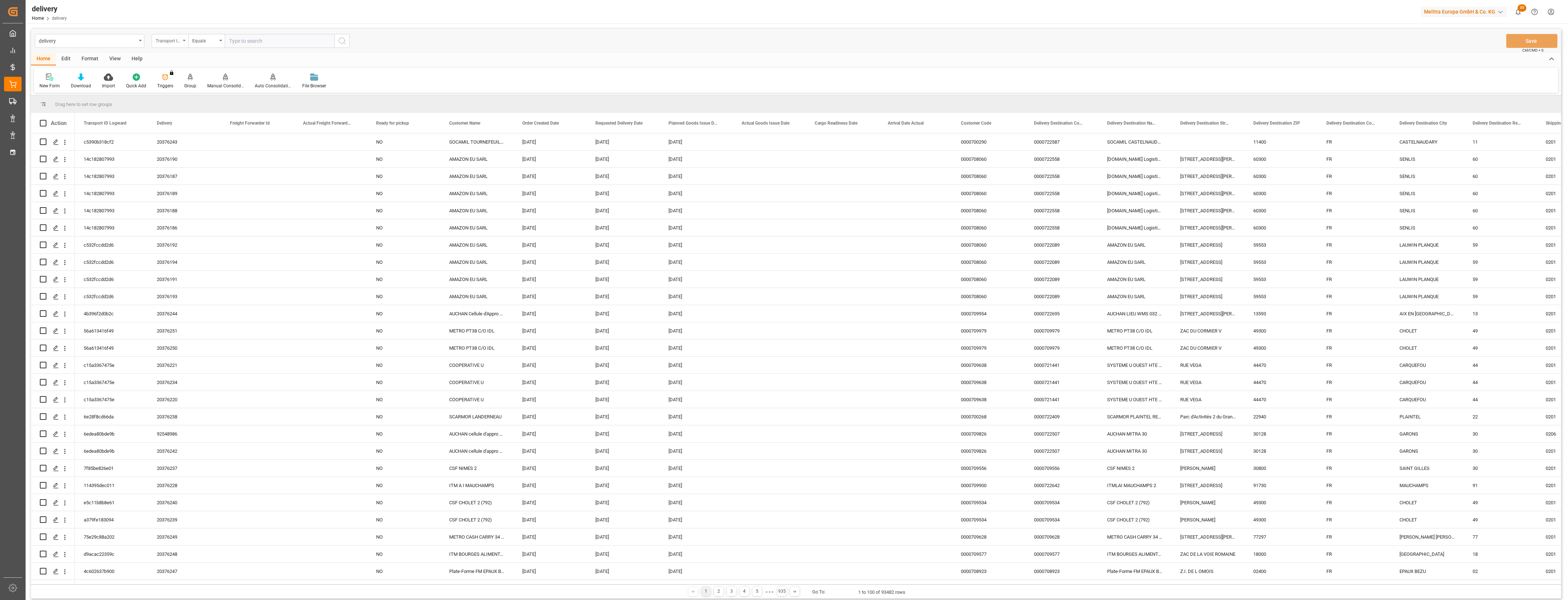
click at [184, 38] on div "Transport ID Logward" at bounding box center [170, 41] width 37 height 14
click at [171, 88] on div "Delivery" at bounding box center [206, 89] width 109 height 15
click at [268, 35] on input "text" at bounding box center [279, 41] width 110 height 14
type input "20376036"
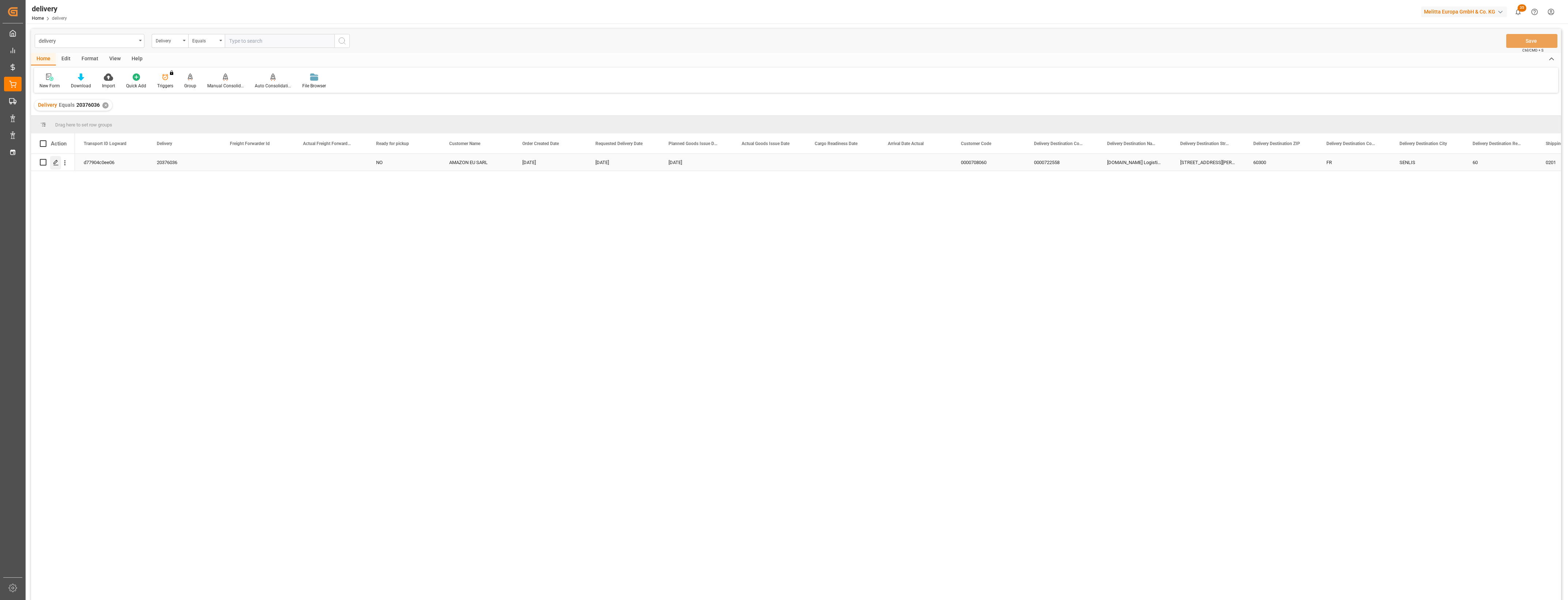
click at [57, 161] on icon "Press SPACE to select this row." at bounding box center [56, 162] width 6 height 6
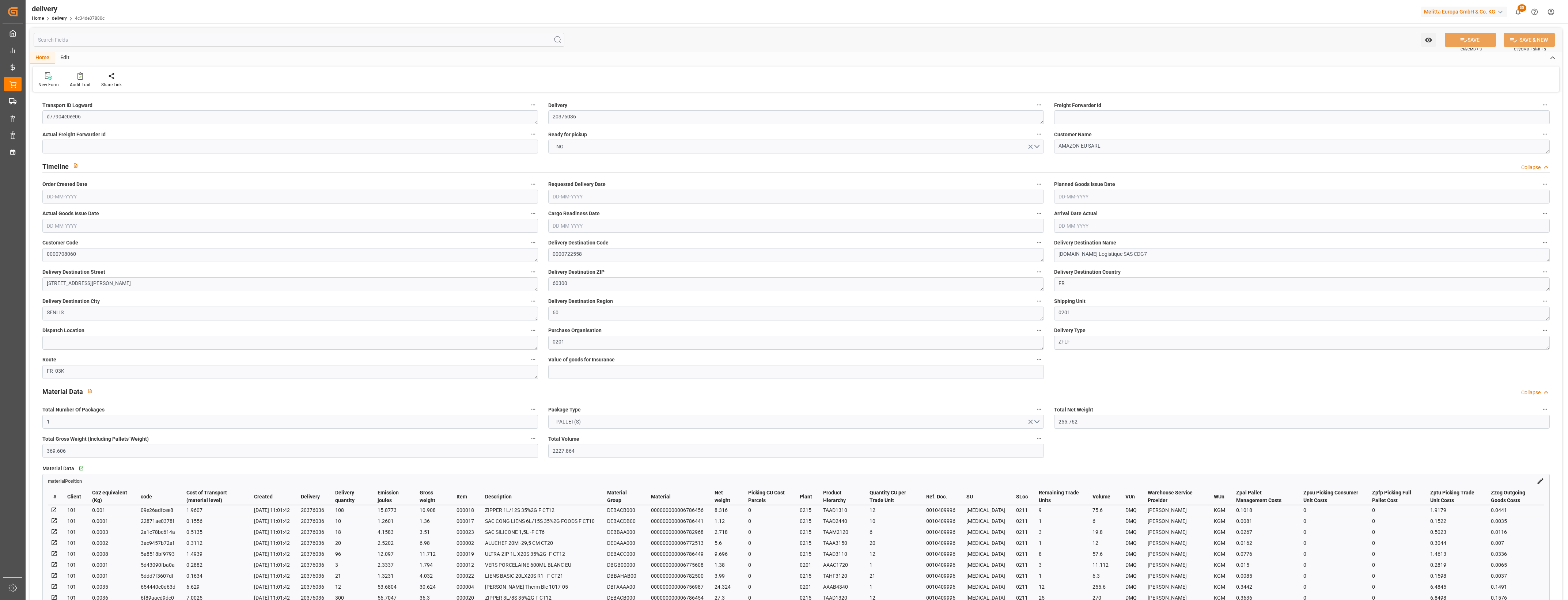
type input "[DATE]"
type input "[DATE] 11:02"
click at [1040, 147] on button "NO" at bounding box center [796, 146] width 495 height 14
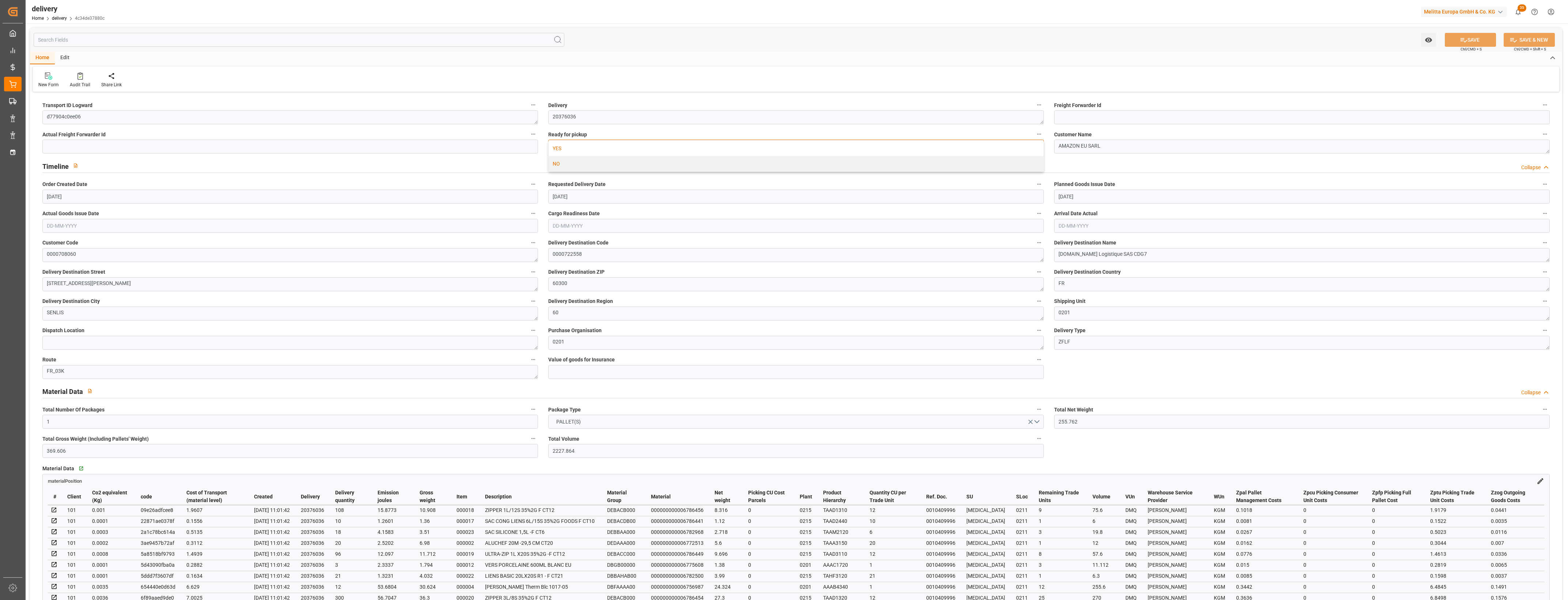
click at [600, 152] on div "YES" at bounding box center [796, 148] width 495 height 15
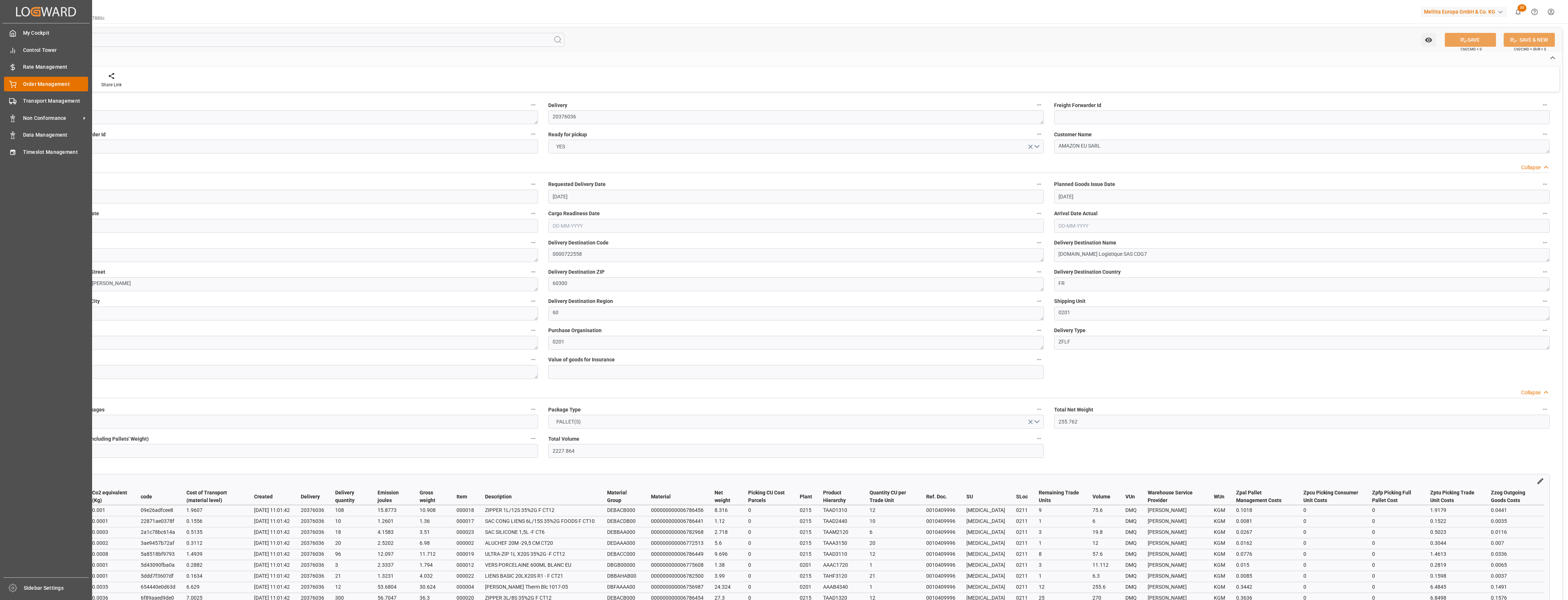
click at [23, 84] on span "Order Management" at bounding box center [55, 84] width 65 height 8
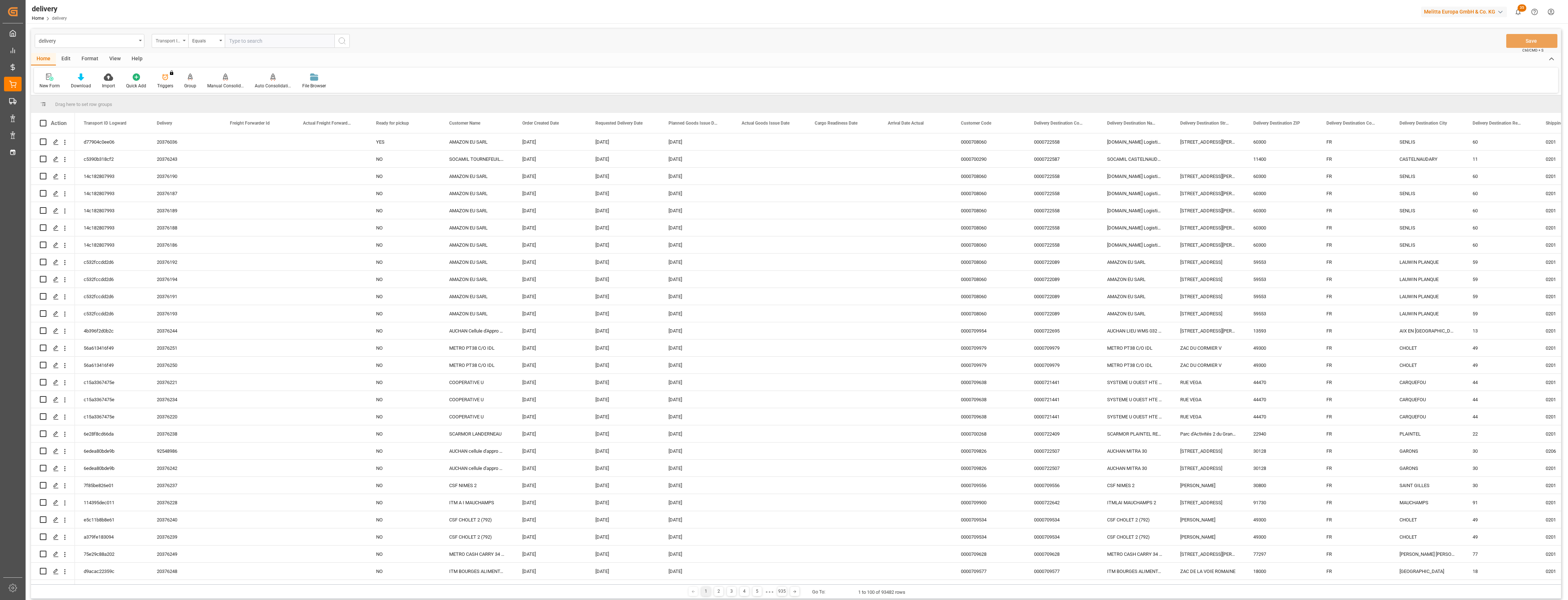
click at [186, 41] on div "Transport ID Logward" at bounding box center [170, 41] width 37 height 14
click at [185, 91] on div "Delivery" at bounding box center [206, 89] width 109 height 15
click at [233, 38] on input "text" at bounding box center [279, 41] width 110 height 14
type input "20375950"
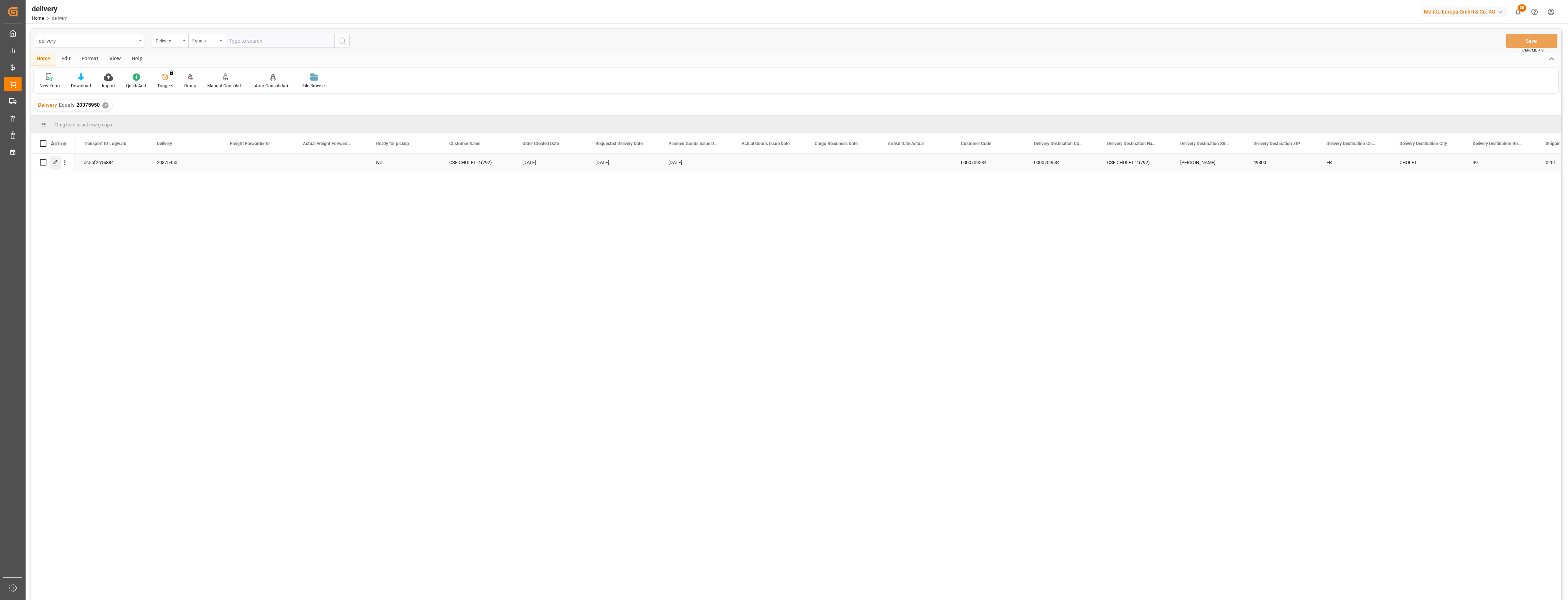
click at [52, 163] on div "Press SPACE to select this row." at bounding box center [55, 162] width 11 height 13
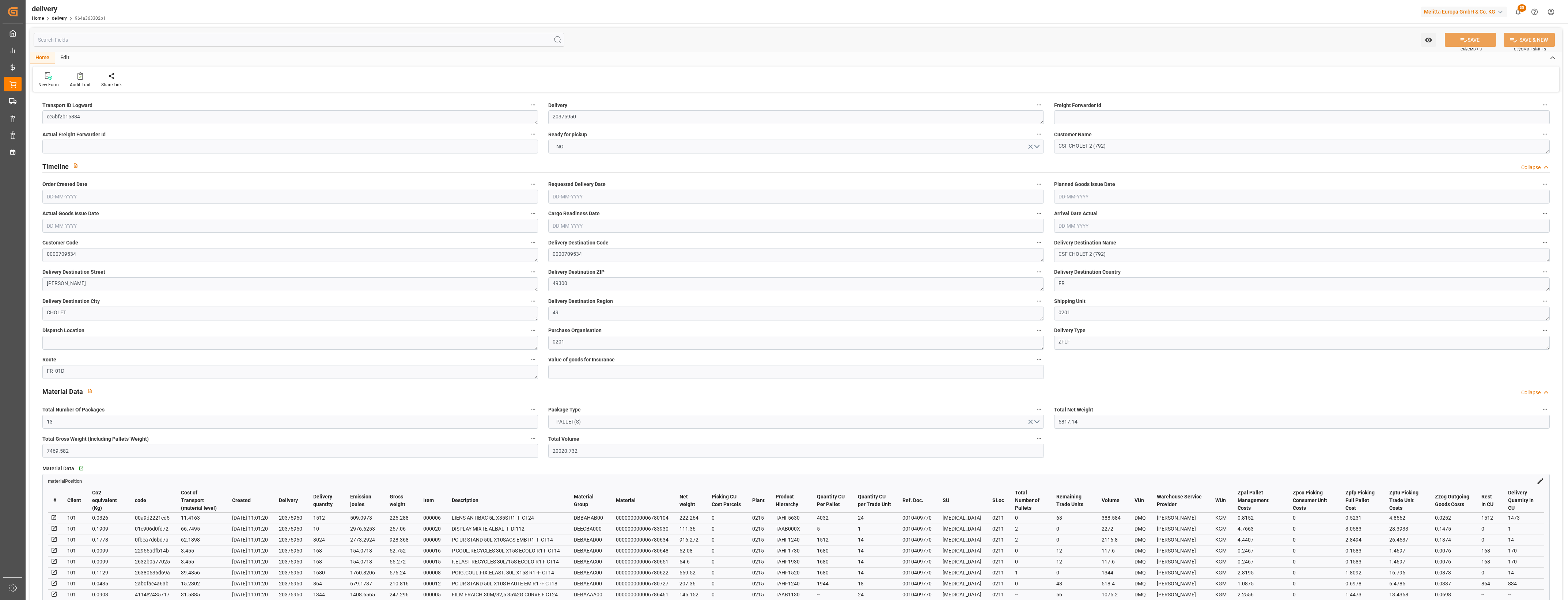
type input "[DATE]"
type input "19-08-2025"
type input "[DATE]"
type input "08-08-2025 11:01"
click at [1038, 145] on button "NO" at bounding box center [796, 146] width 495 height 14
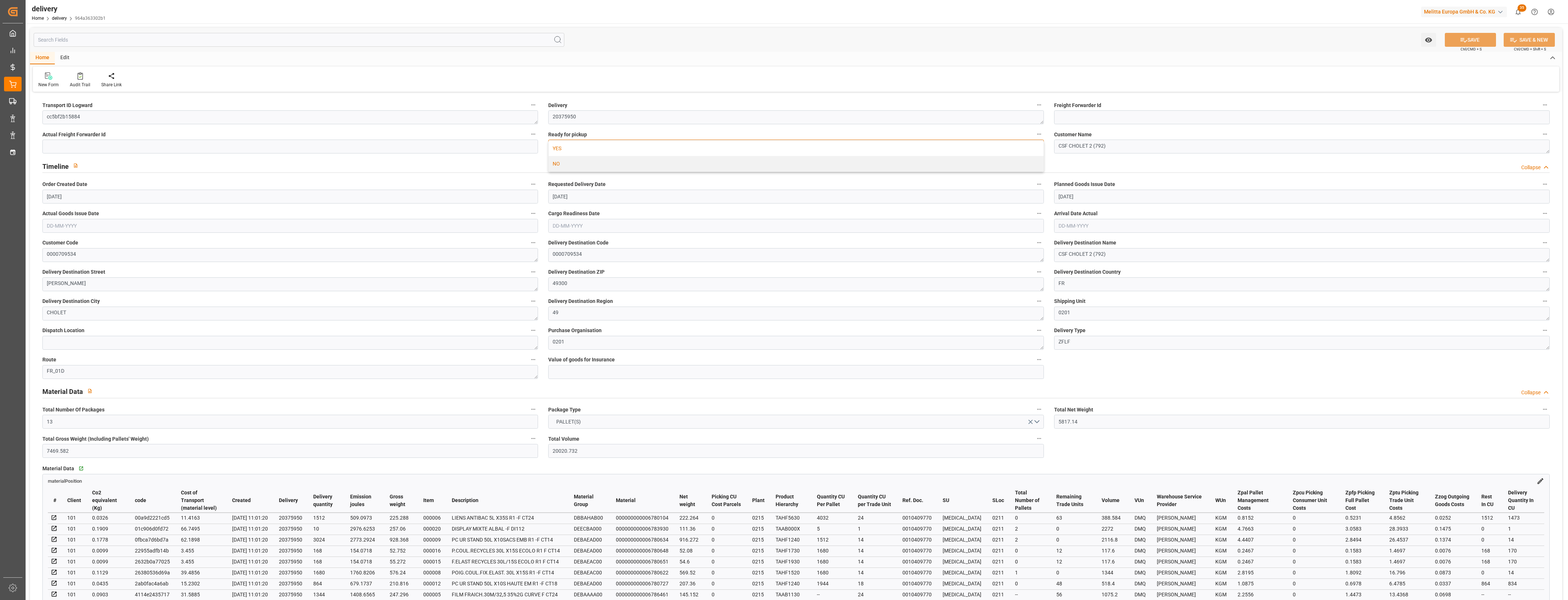
click at [572, 147] on div "YES" at bounding box center [796, 148] width 495 height 15
click at [1480, 38] on button "SAVE" at bounding box center [1471, 40] width 51 height 14
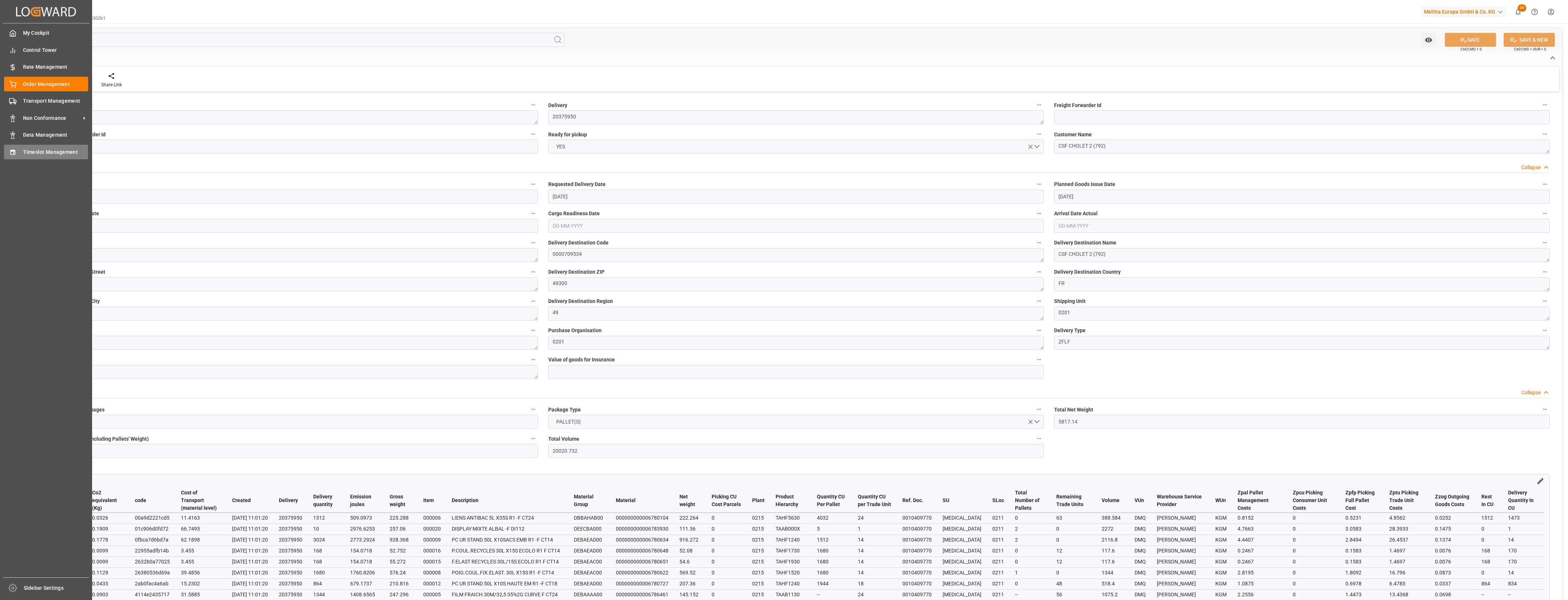
click at [22, 149] on div "Timeslot Management Timeslot Management" at bounding box center [46, 152] width 84 height 14
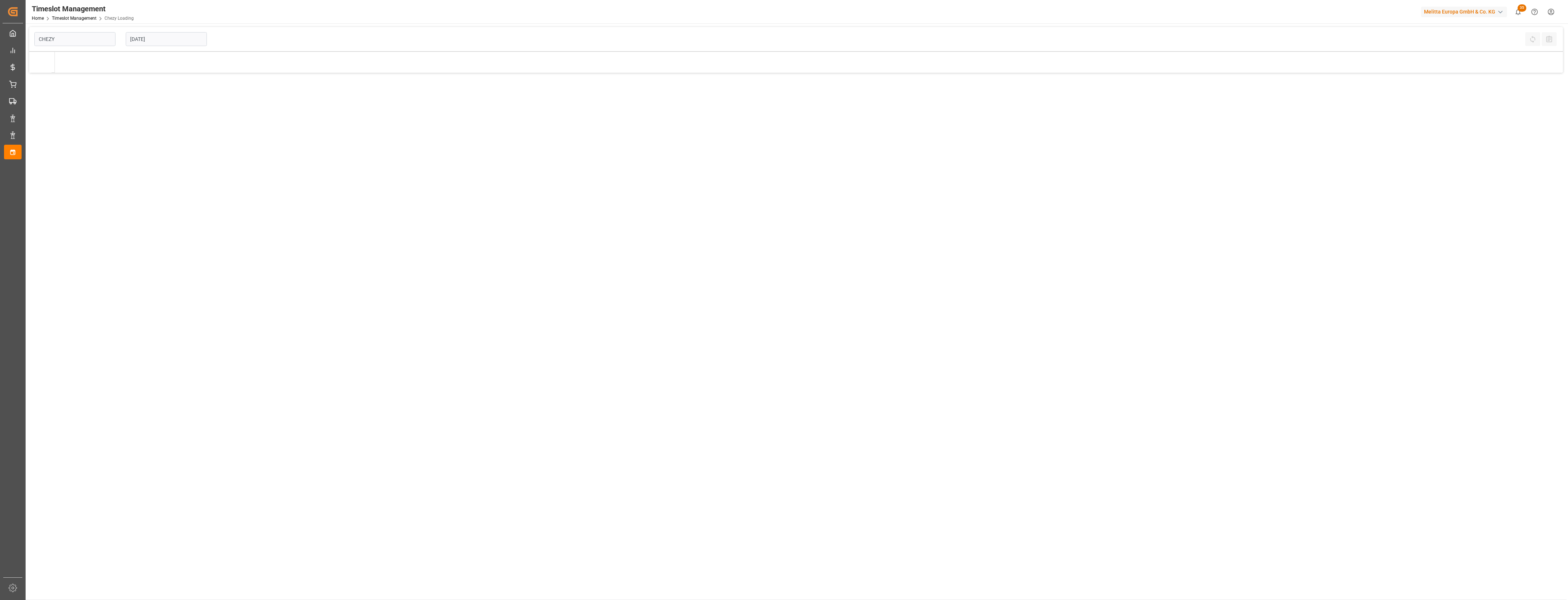
type input "Chezy Loading"
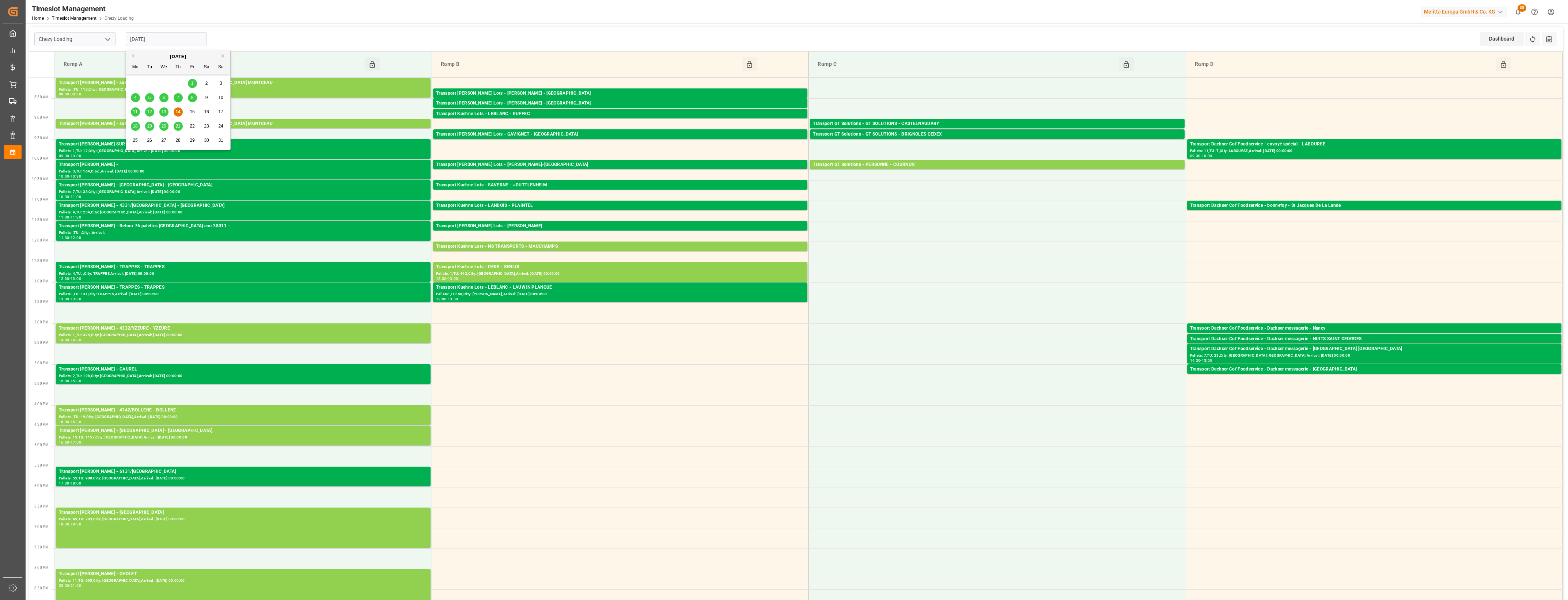
click at [170, 41] on input "[DATE]" at bounding box center [166, 39] width 81 height 14
click at [137, 128] on span "18" at bounding box center [135, 126] width 5 height 5
type input "[DATE]"
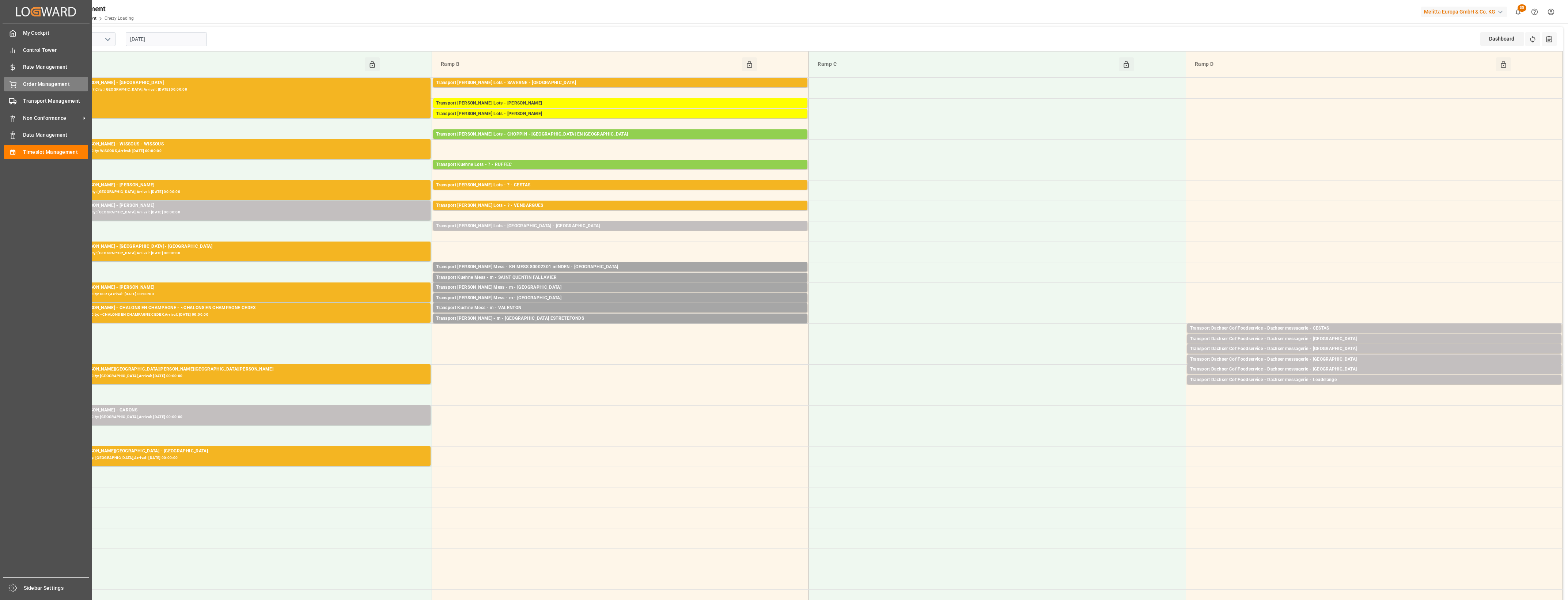
click at [15, 87] on circle at bounding box center [15, 87] width 1 height 1
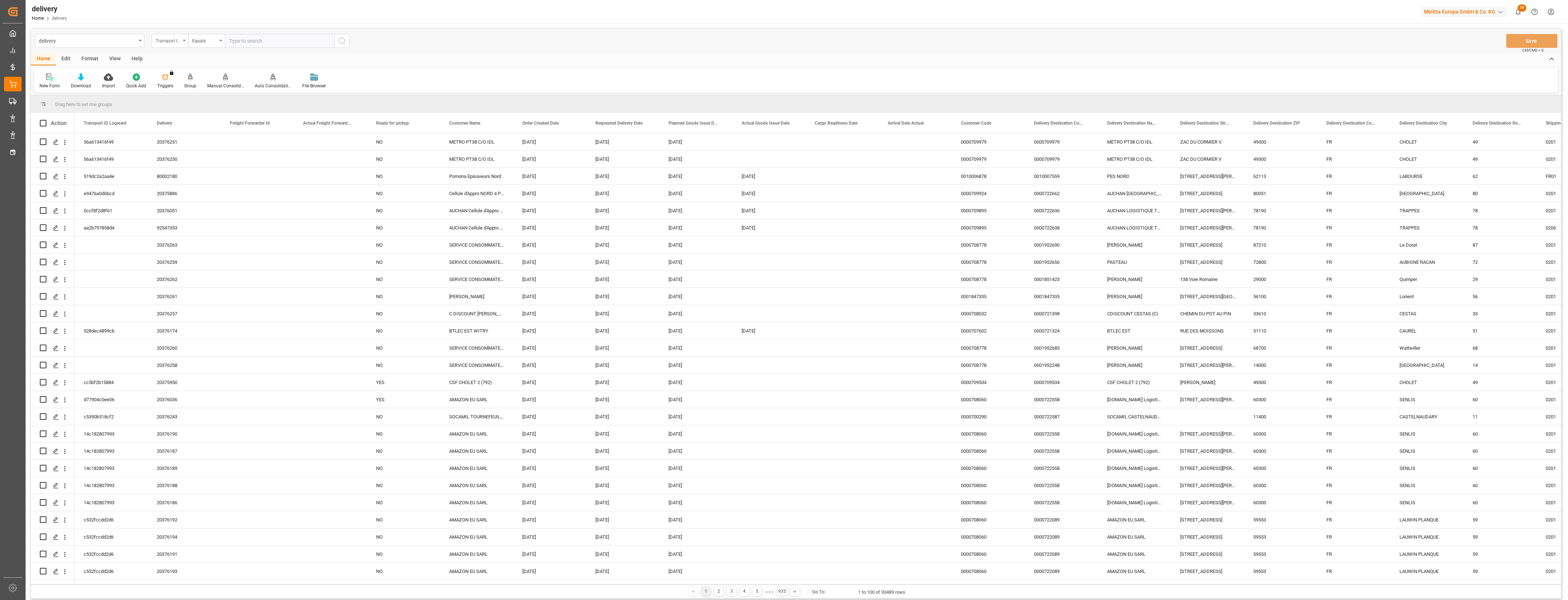
click at [184, 41] on icon "open menu" at bounding box center [184, 40] width 3 height 1
click at [186, 86] on div "Delivery" at bounding box center [206, 89] width 109 height 15
click at [240, 46] on input "text" at bounding box center [279, 41] width 110 height 14
type input "80002322"
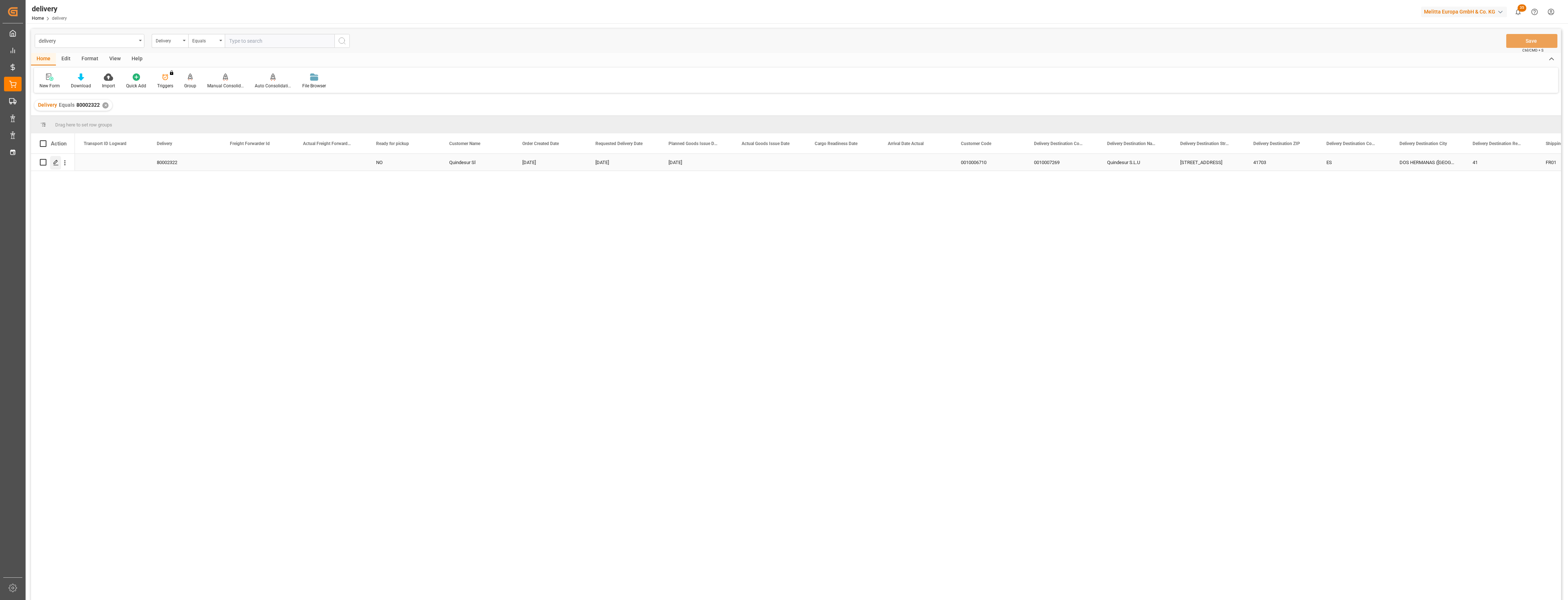
click at [55, 161] on icon "Press SPACE to select this row." at bounding box center [56, 162] width 6 height 6
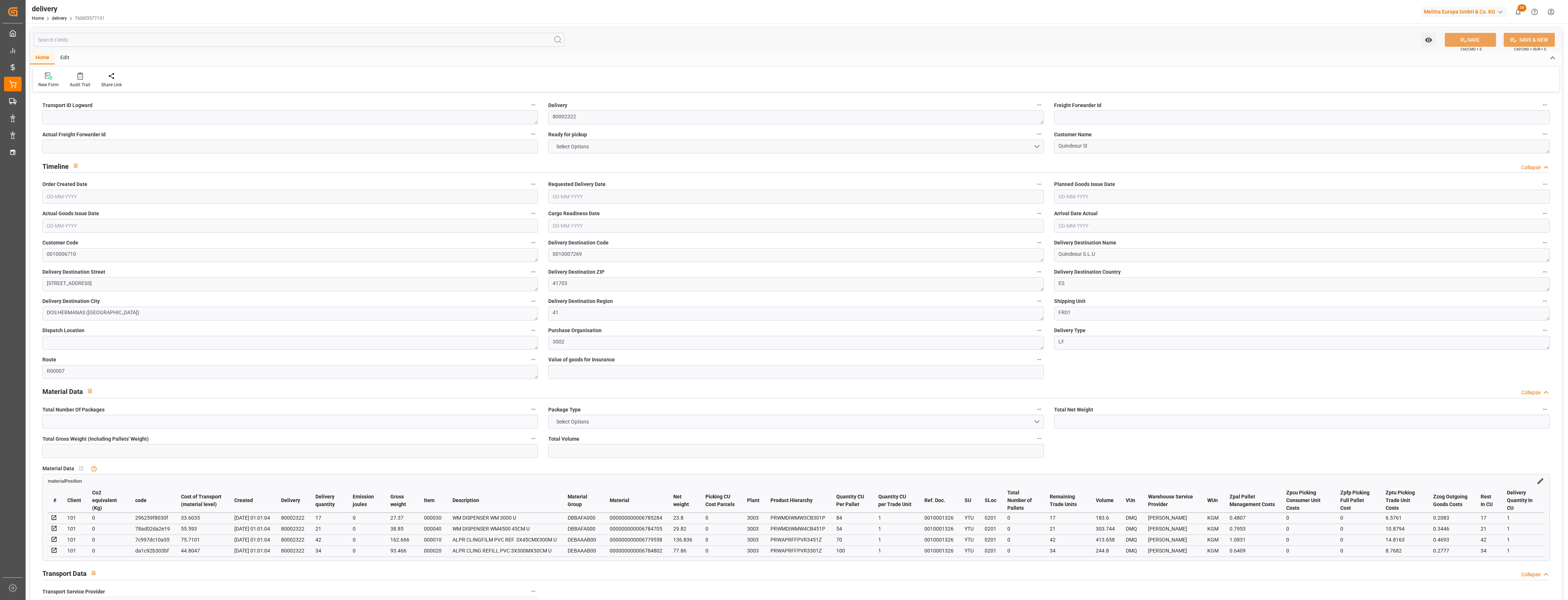
type input "268.316"
type input "370.352"
type input "1422.282"
type input "114"
type input "2"
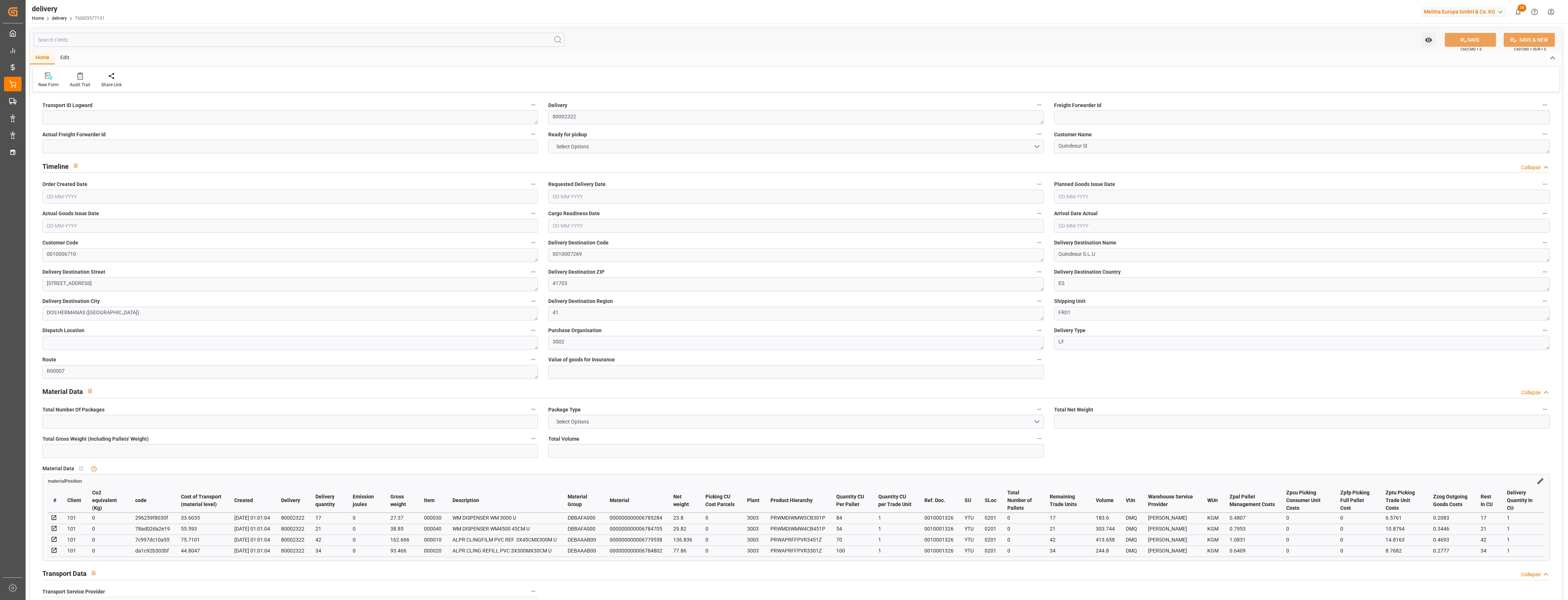
type input "0"
type input "2"
type input "0"
type input "-5.7086"
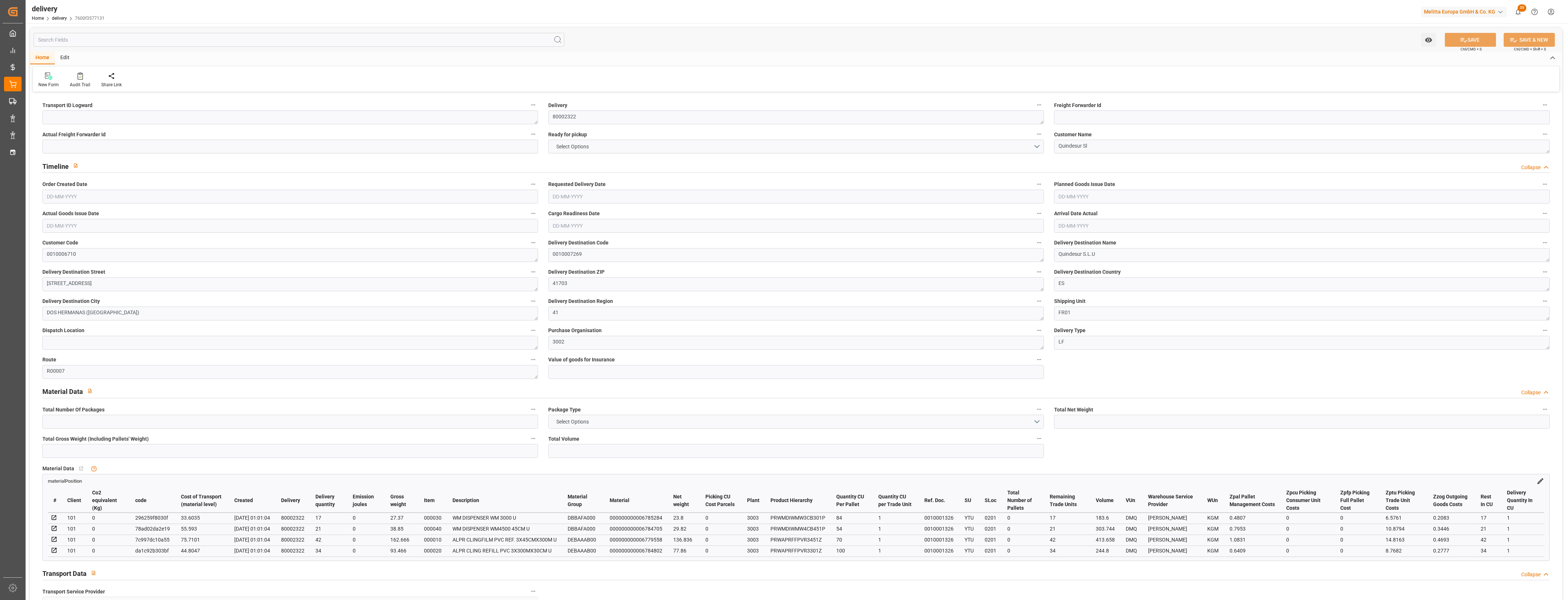
type input "215.42"
type input "209.7114"
type input "0"
type input "41.04"
type input "1.5"
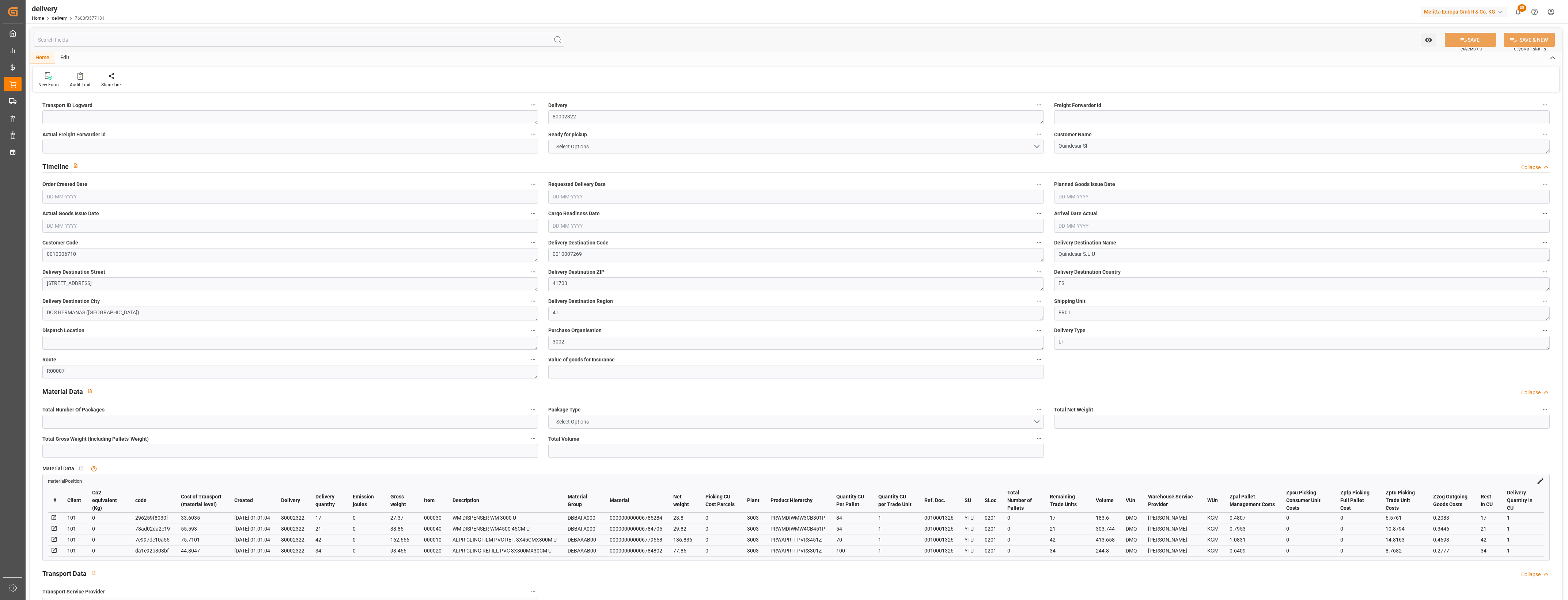
type input "1.3"
type input "0"
type input "3"
type input "322.352"
type input "101"
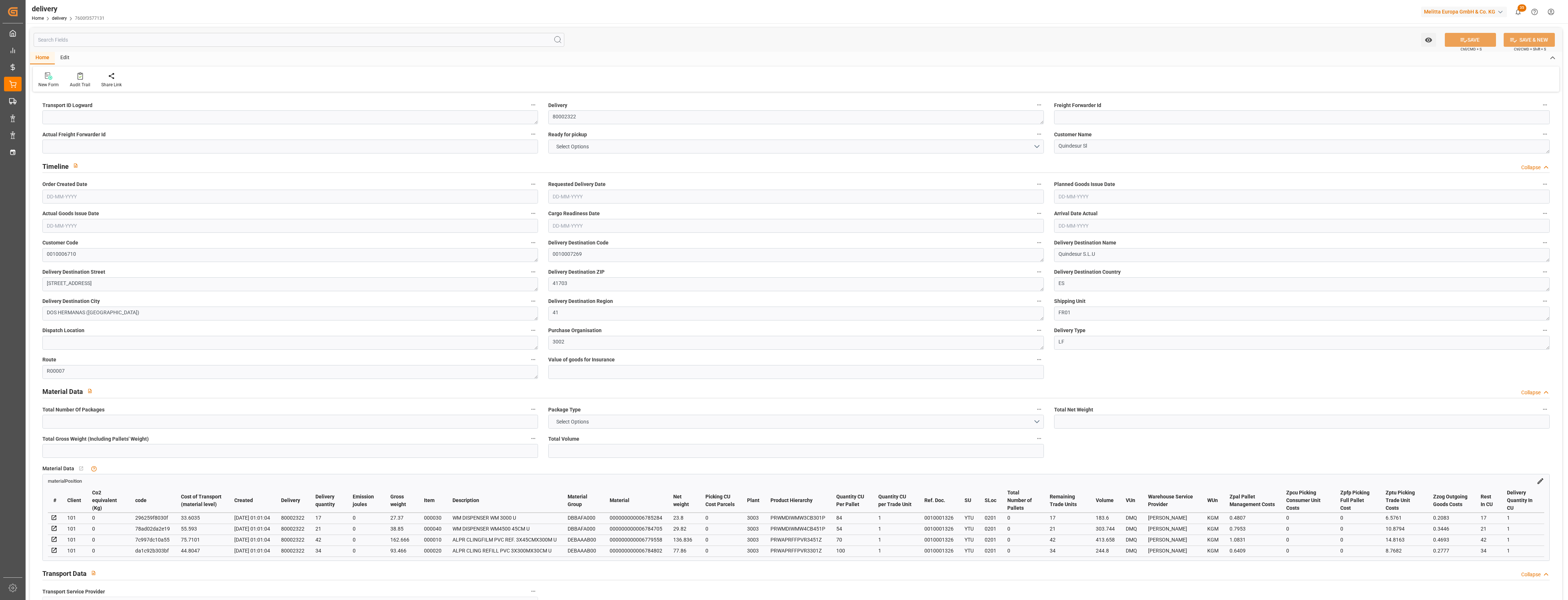
type input "0"
type input "[DATE]"
type input "22-08-2025"
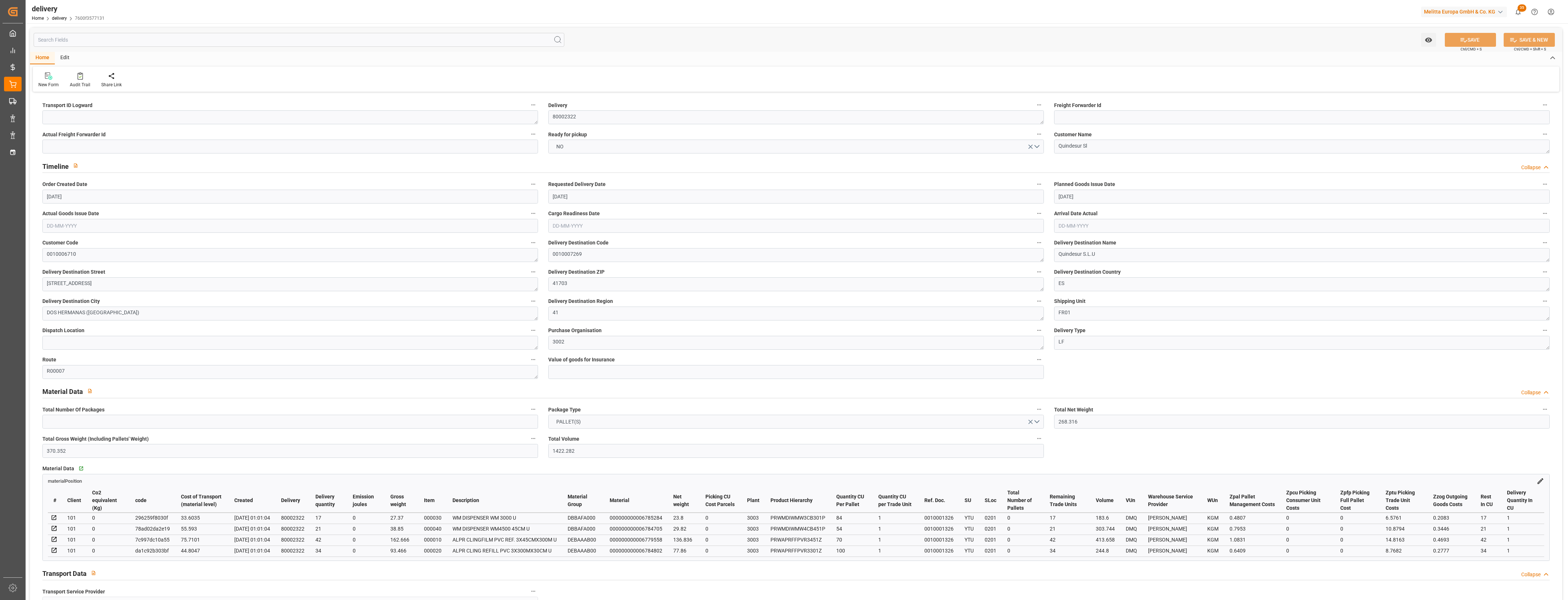
type input "13-08-2025"
type input "14-08-2025 01:01"
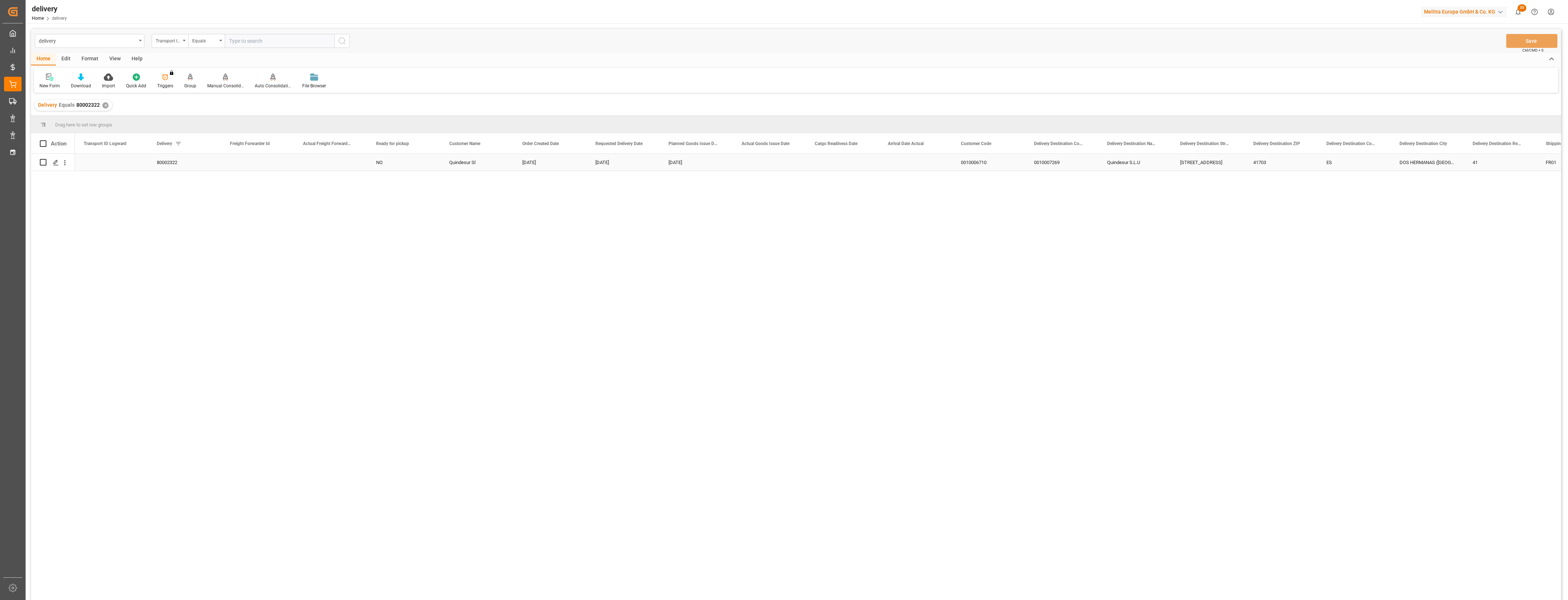
click at [43, 161] on input "Press Space to toggle row selection (unchecked)" at bounding box center [43, 162] width 7 height 7
checkbox input "true"
click at [227, 80] on div at bounding box center [225, 77] width 37 height 8
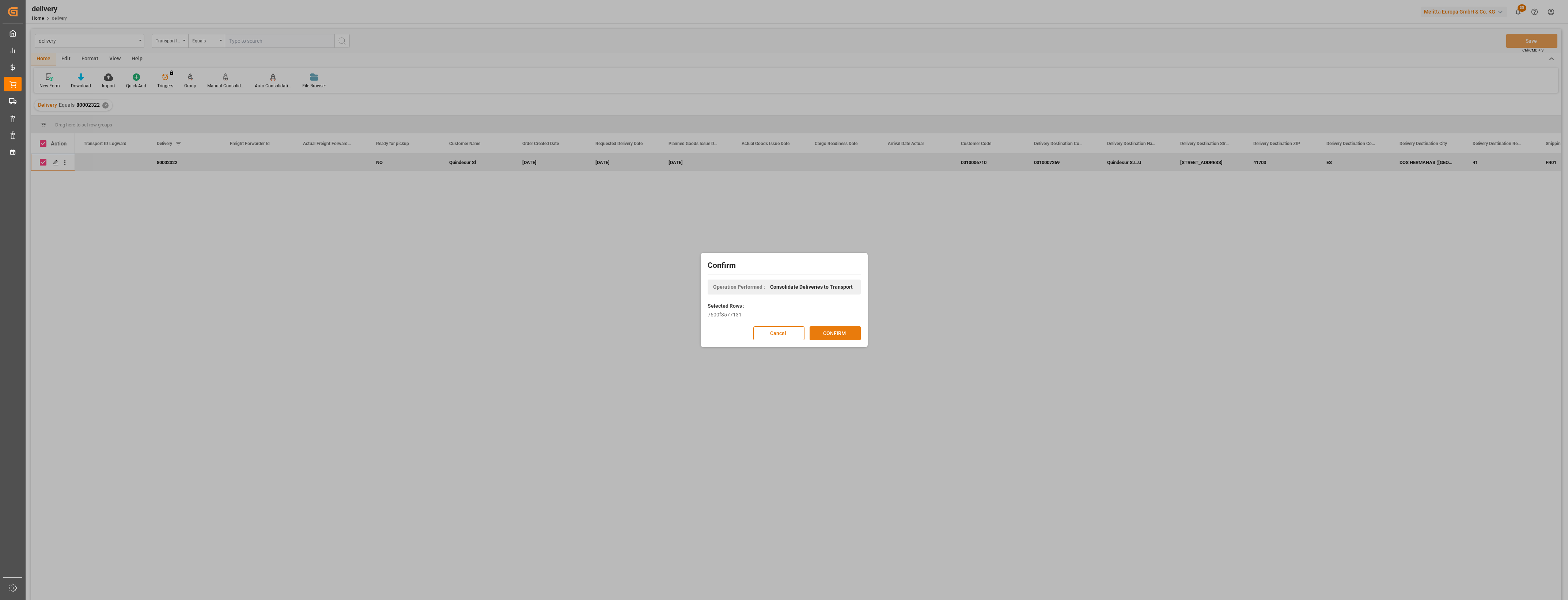
click at [821, 339] on button "CONFIRM" at bounding box center [835, 333] width 51 height 14
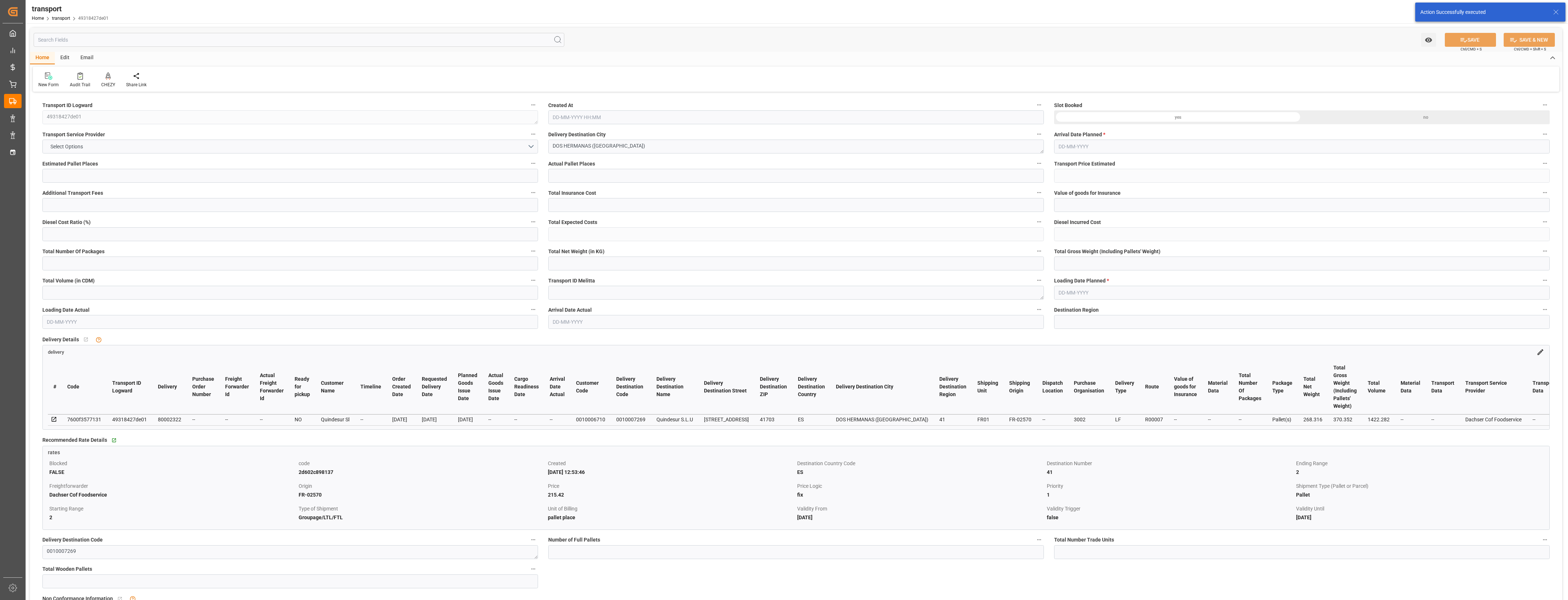
type input "2"
type input "215.42"
type input "0"
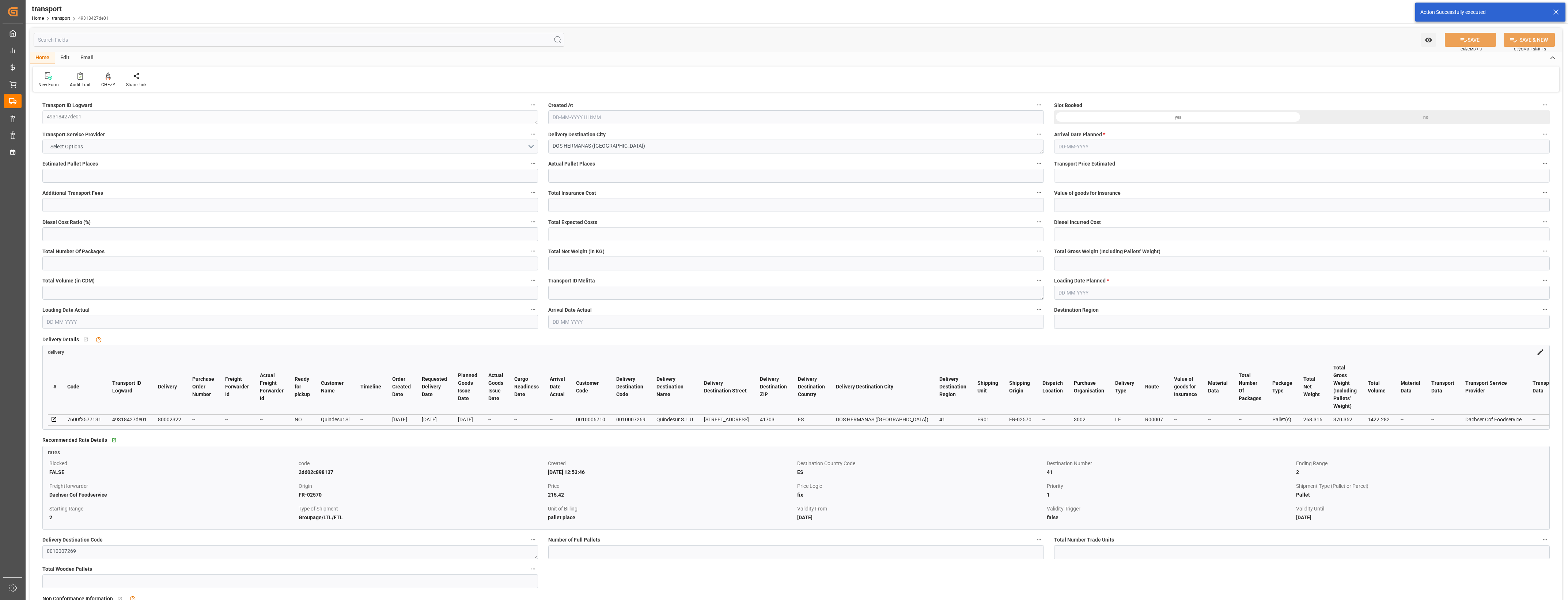
type input "209.7114"
type input "-5.7086"
type input "0"
type input "268.316"
type input "370.352"
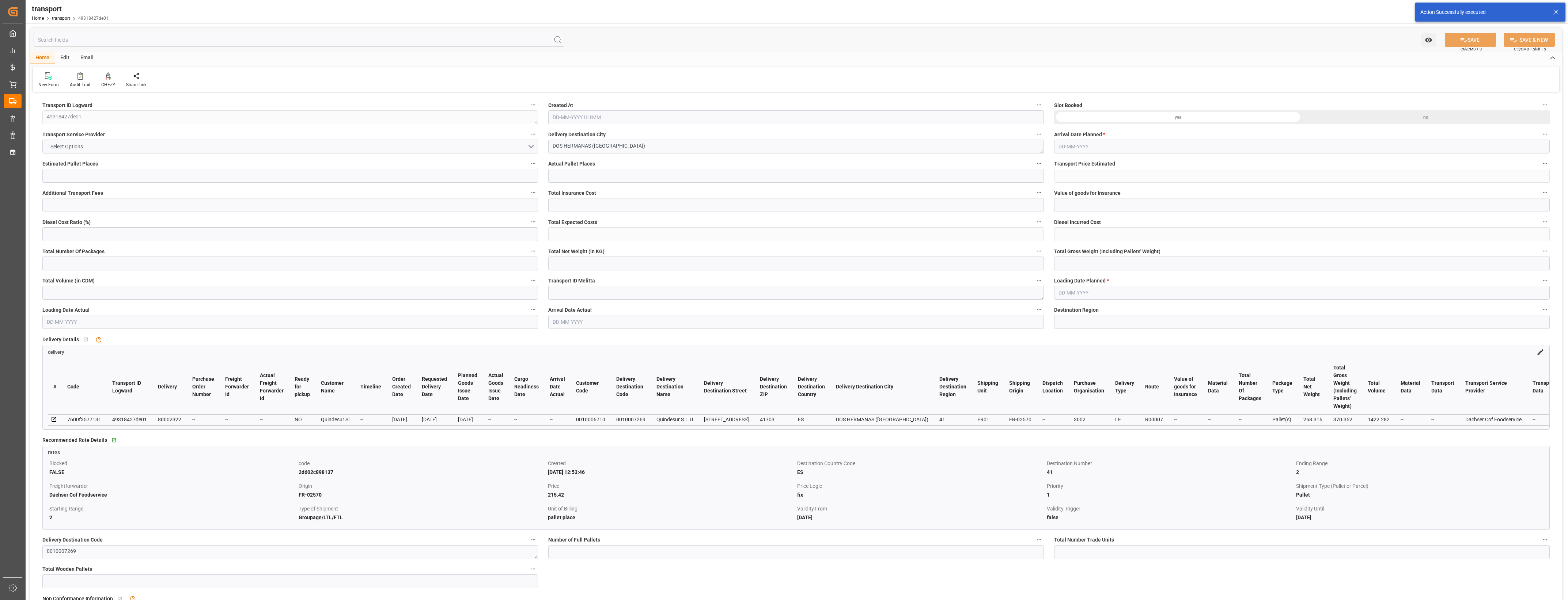
type input "1422.282"
type input "41"
type input "0"
type input "114"
type input "2"
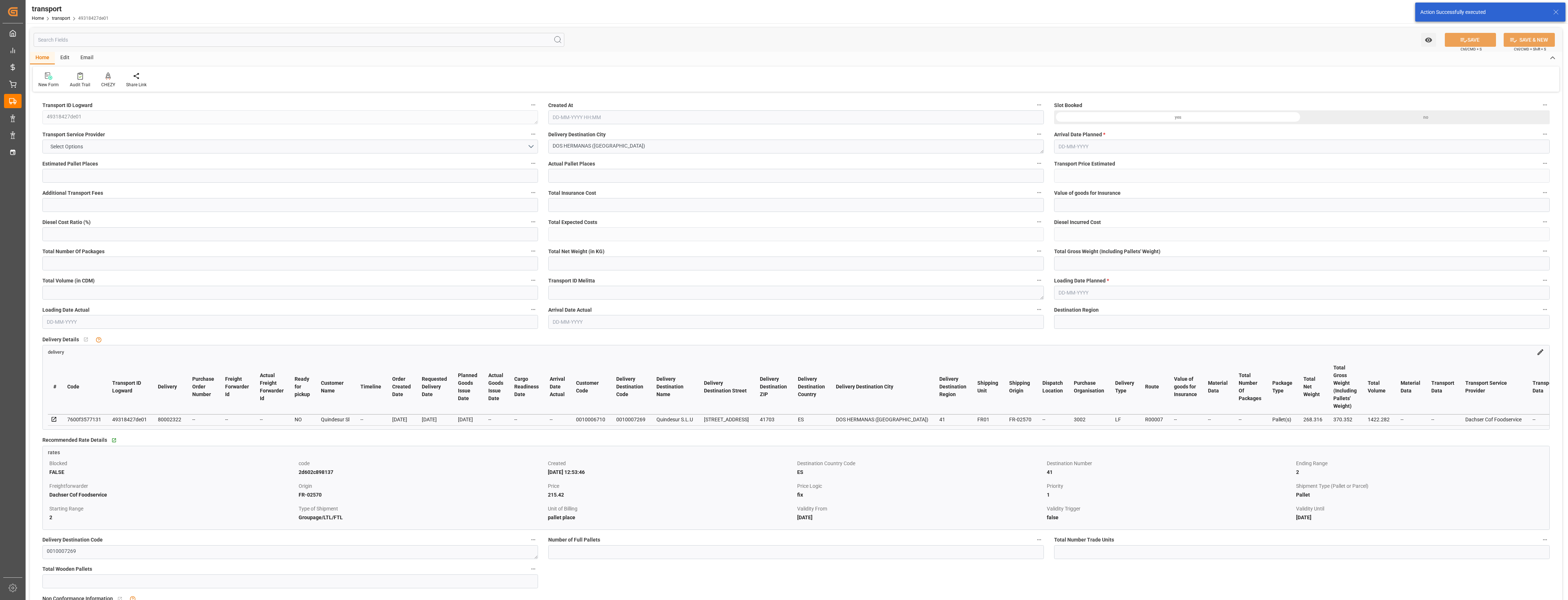
type input "101"
type input "322.352"
type input "0"
type input "4710.8598"
type input "0"
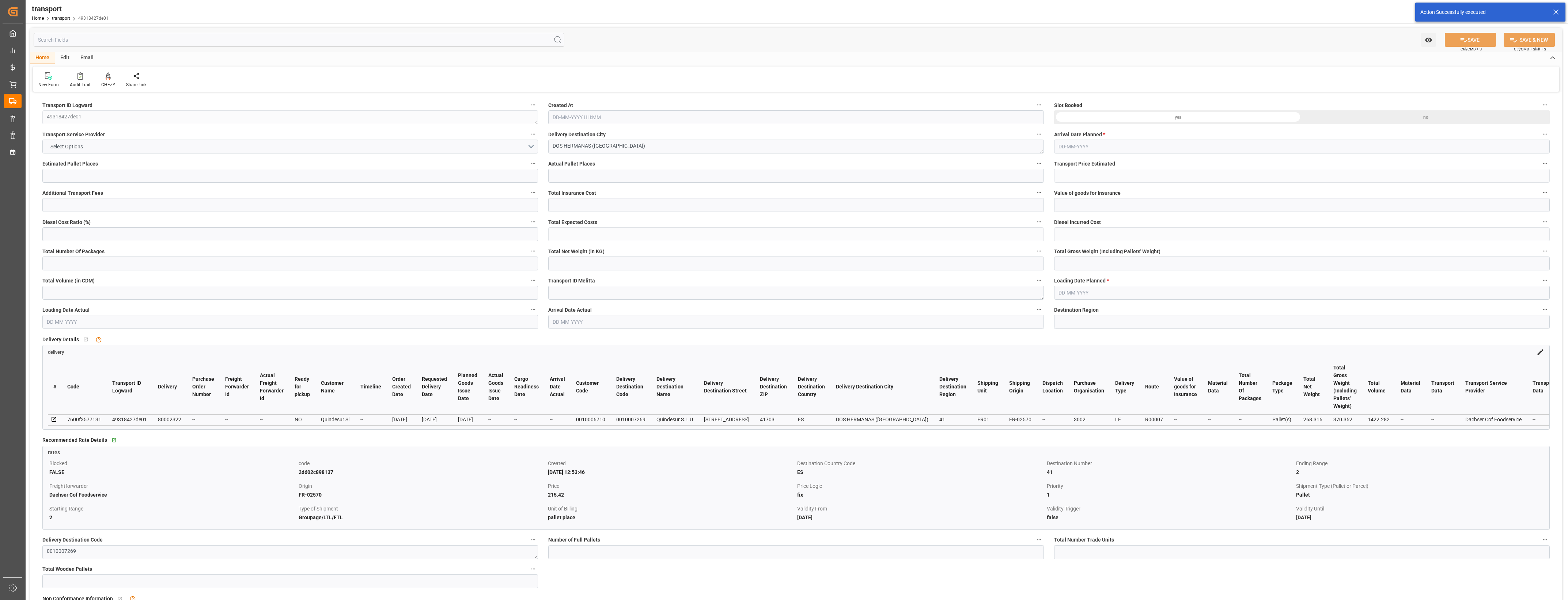
type input "0"
type input "21"
type input "35"
type input "14-08-2025 13:09"
type input "[DATE]"
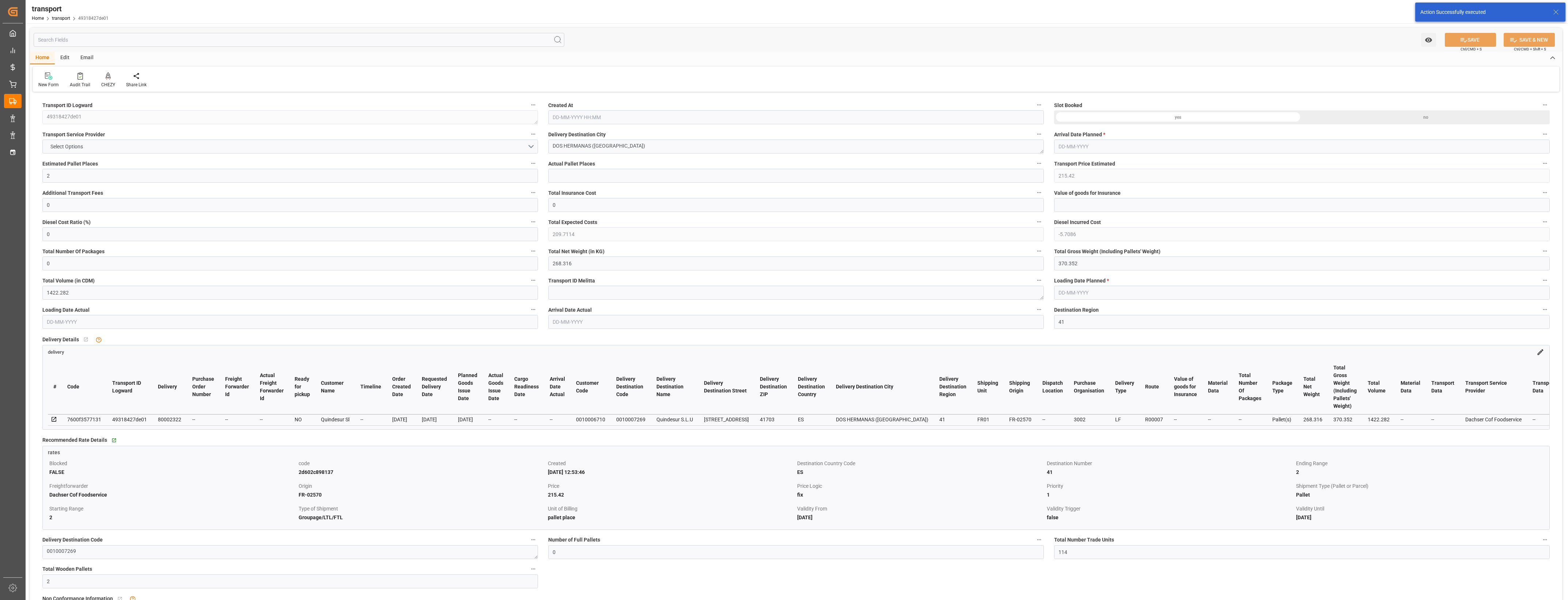
type input "[DATE]"
click at [110, 79] on div at bounding box center [108, 75] width 14 height 8
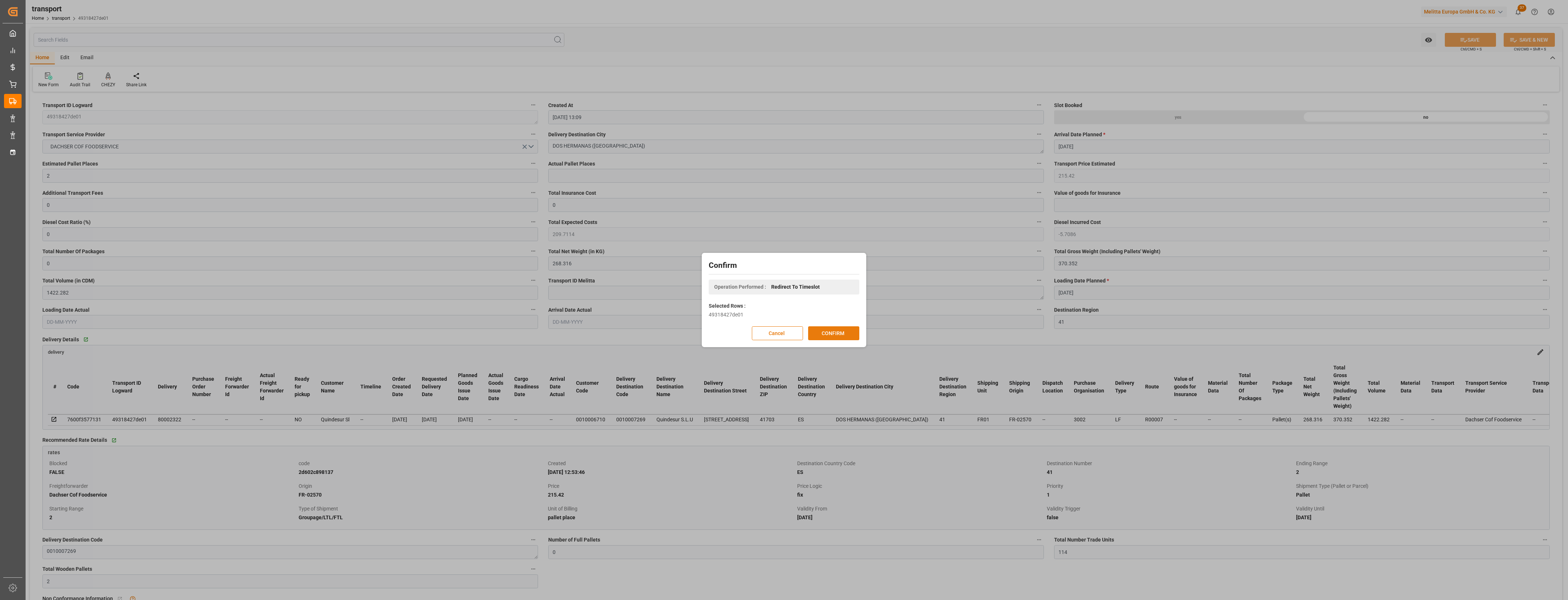
click at [815, 330] on button "CONFIRM" at bounding box center [834, 333] width 51 height 14
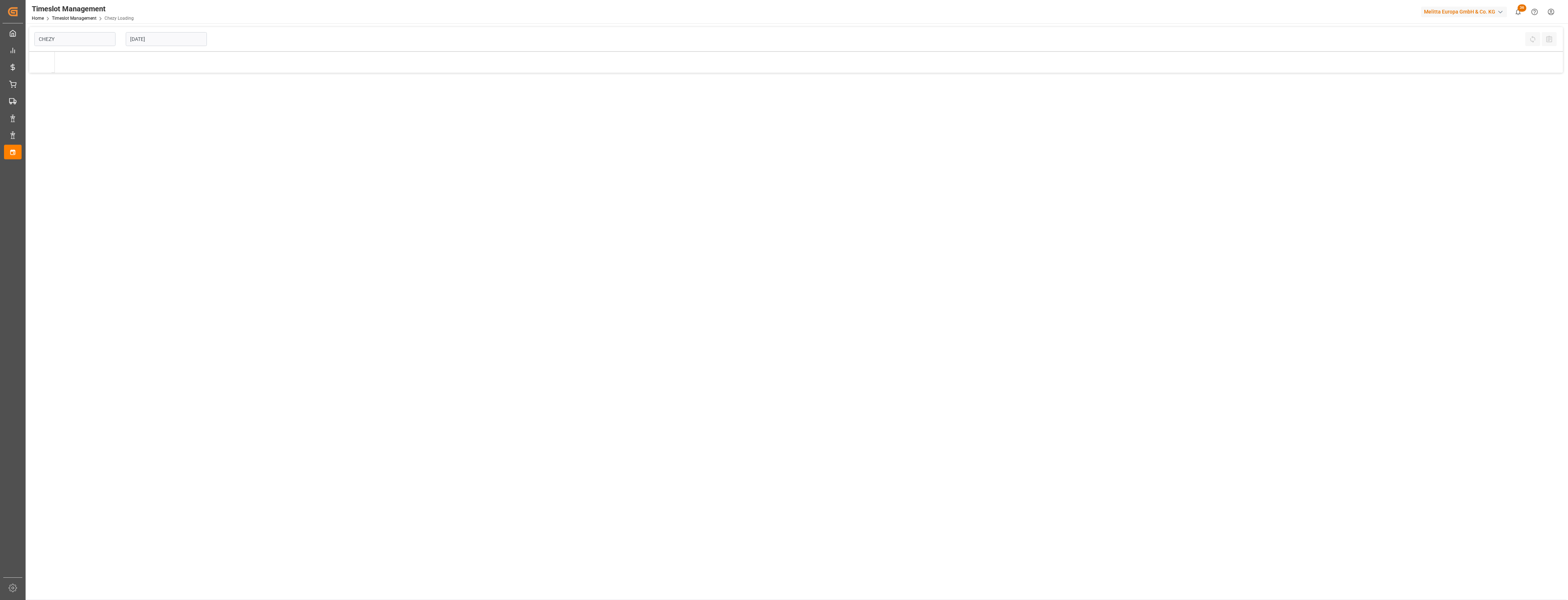
type input "Chezy Loading"
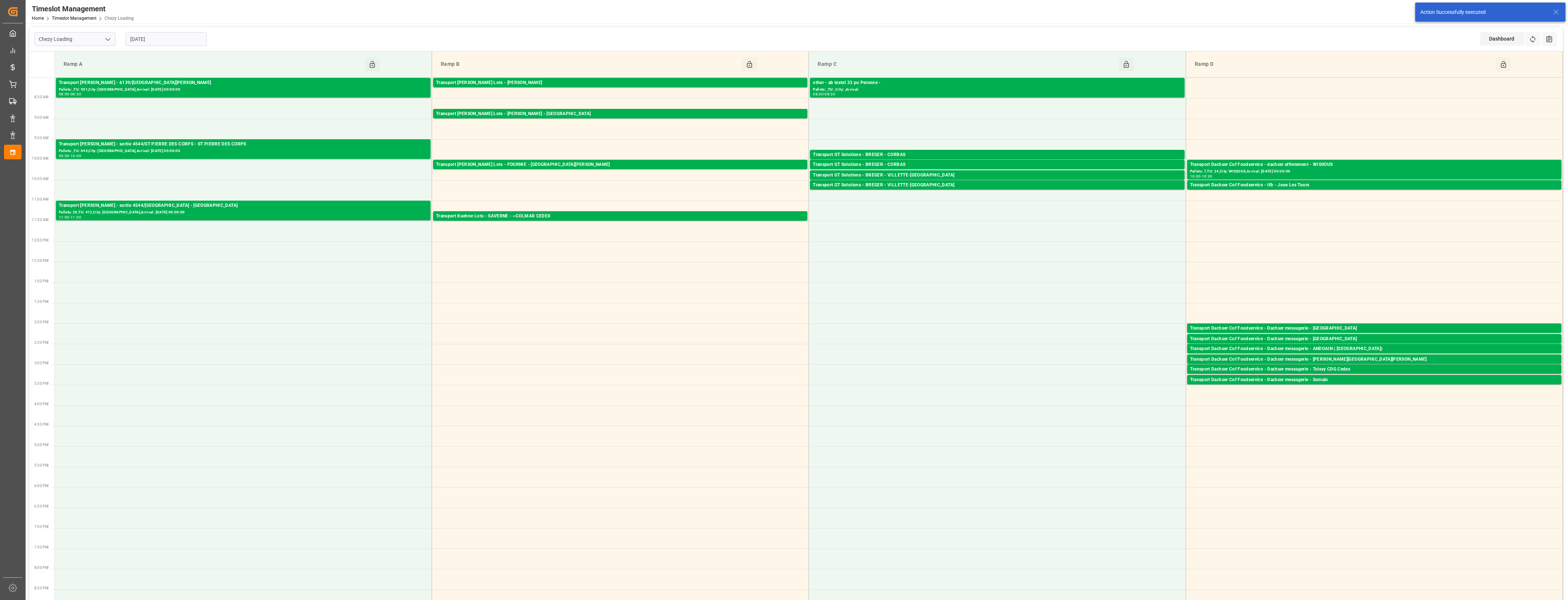
click at [191, 41] on input "[DATE]" at bounding box center [166, 39] width 81 height 14
click at [136, 128] on span "18" at bounding box center [135, 126] width 5 height 5
type input "[DATE]"
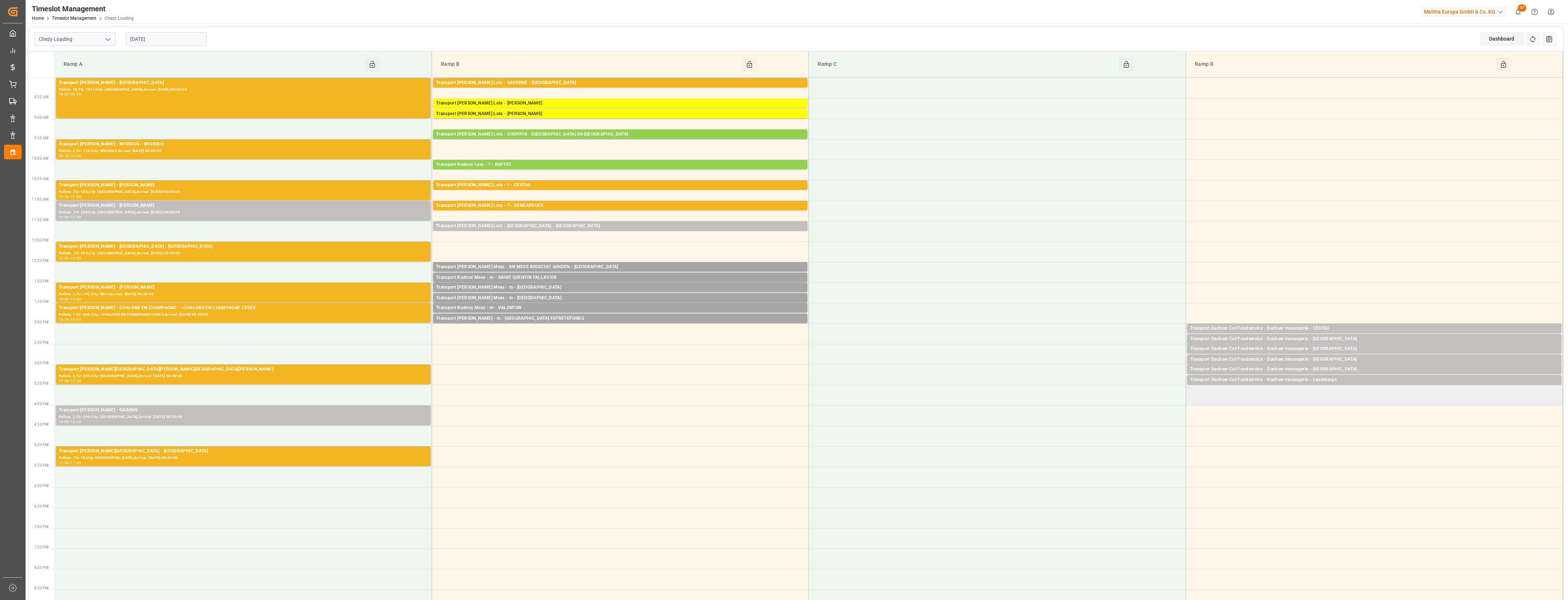
click at [1223, 397] on td at bounding box center [1374, 395] width 377 height 21
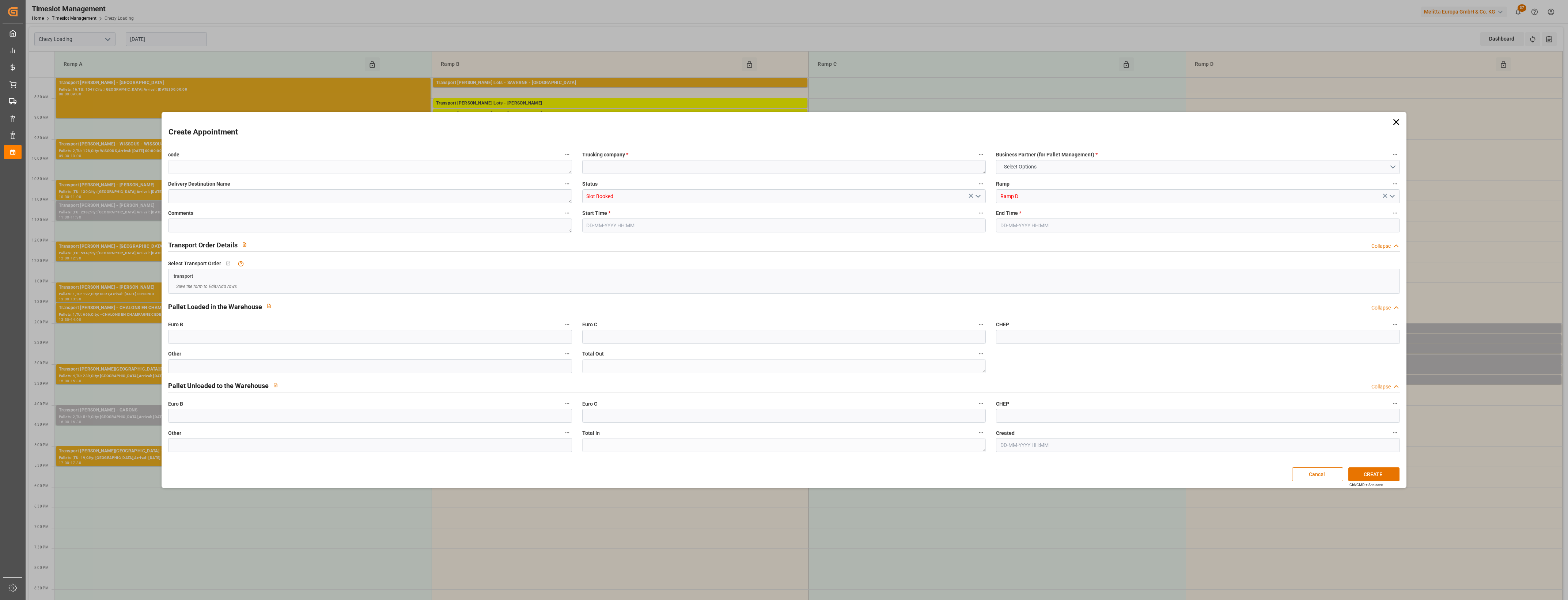
type input "0"
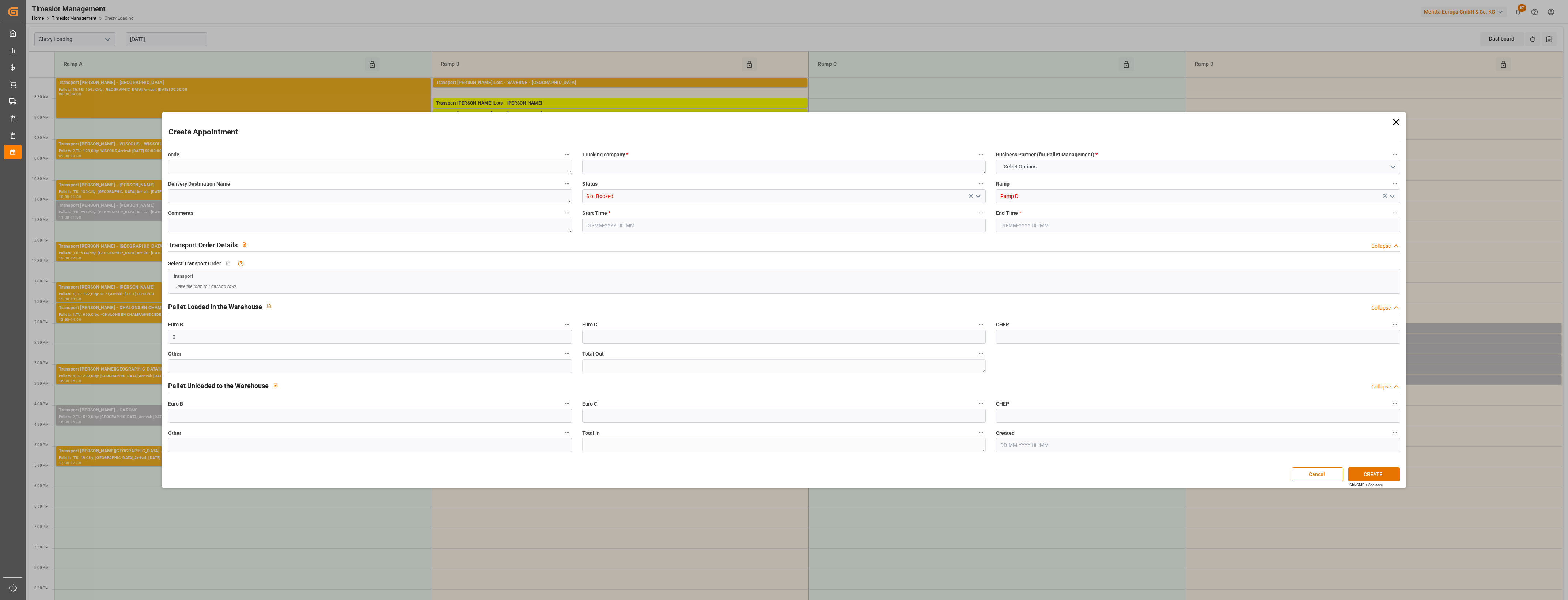
type input "0"
type input "[DATE] 15:30"
type input "[DATE] 15:45"
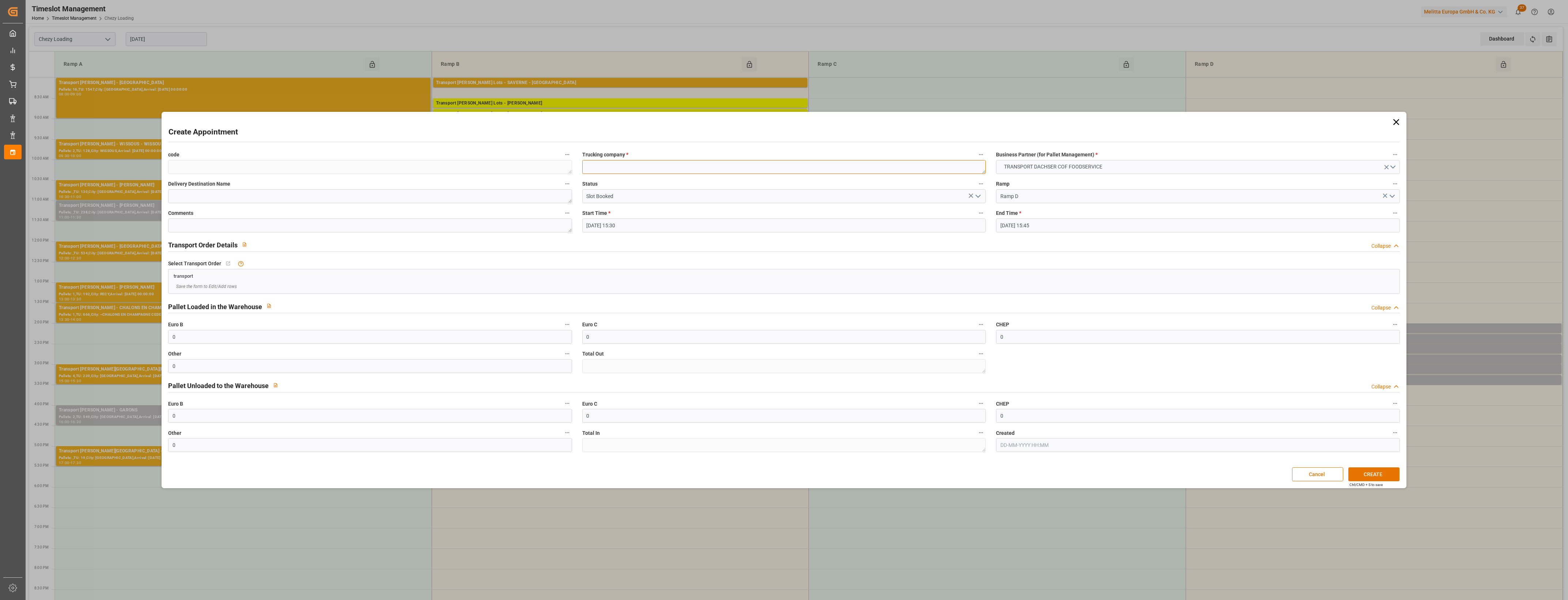
click at [616, 164] on textarea at bounding box center [784, 167] width 404 height 14
click at [595, 165] on textarea "Dasher messagerie" at bounding box center [784, 167] width 404 height 14
click at [642, 169] on textarea "Dachser messagerie" at bounding box center [784, 167] width 404 height 14
type textarea "Dachser messagerie"
click at [1365, 472] on button "CREATE" at bounding box center [1374, 474] width 51 height 14
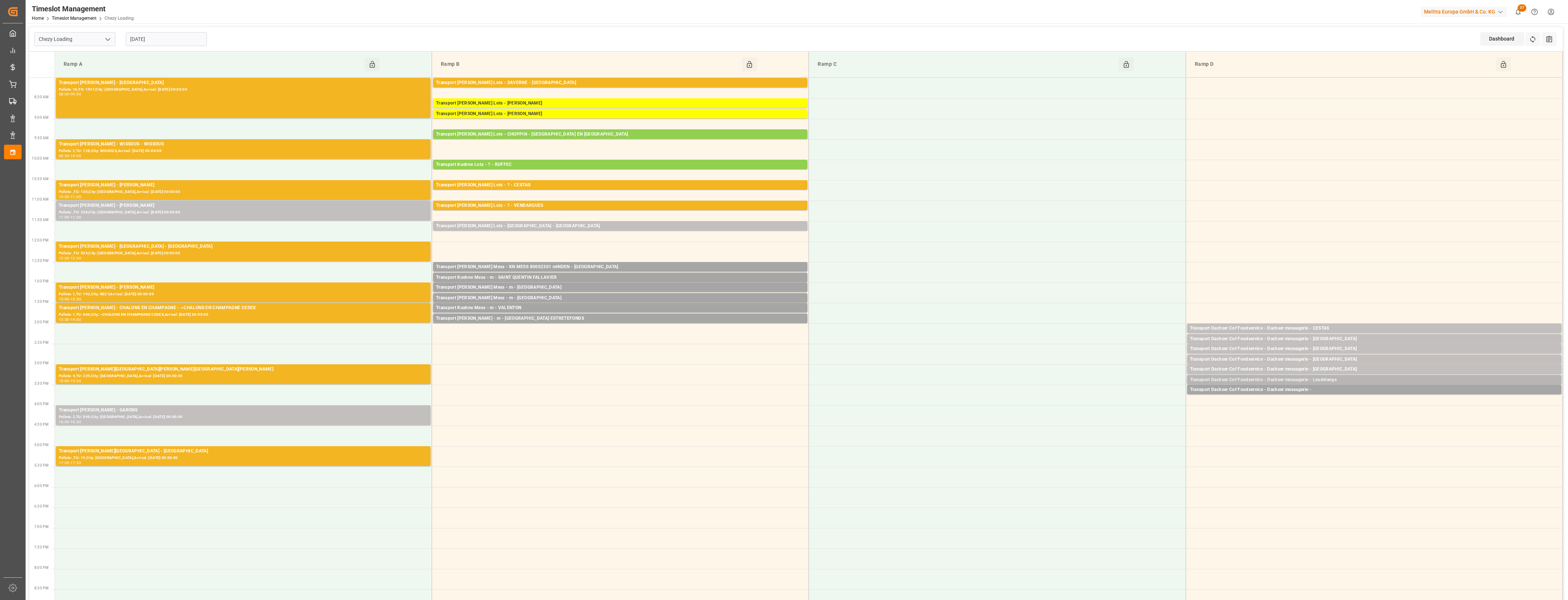
click at [1337, 380] on div "Transport Dachser Cof Foodservice - Dachser messagerie - Leudelange" at bounding box center [1374, 380] width 368 height 7
click at [1110, 402] on button "Open" at bounding box center [1091, 402] width 51 height 9
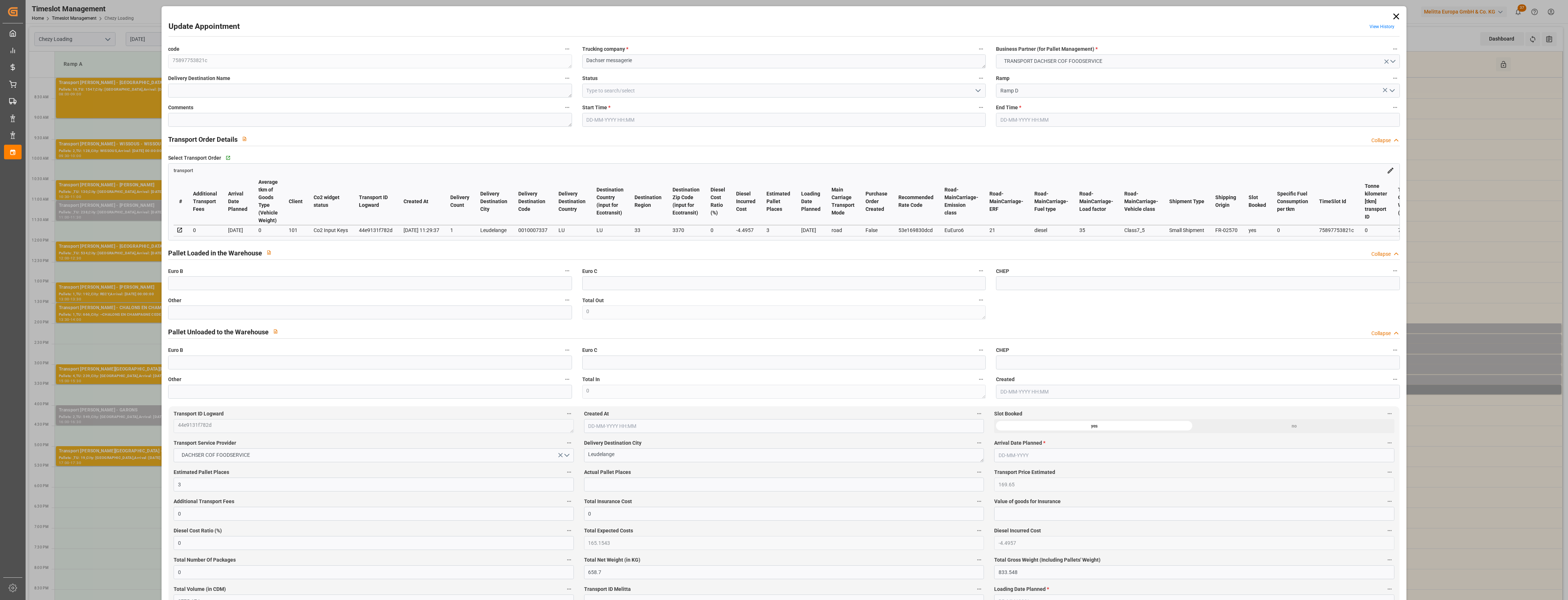
type input "[DATE] 15:15"
type input "[DATE] 15:30"
type input "[DATE] 12:00"
type input "[DATE] 11:29"
type input "[DATE]"
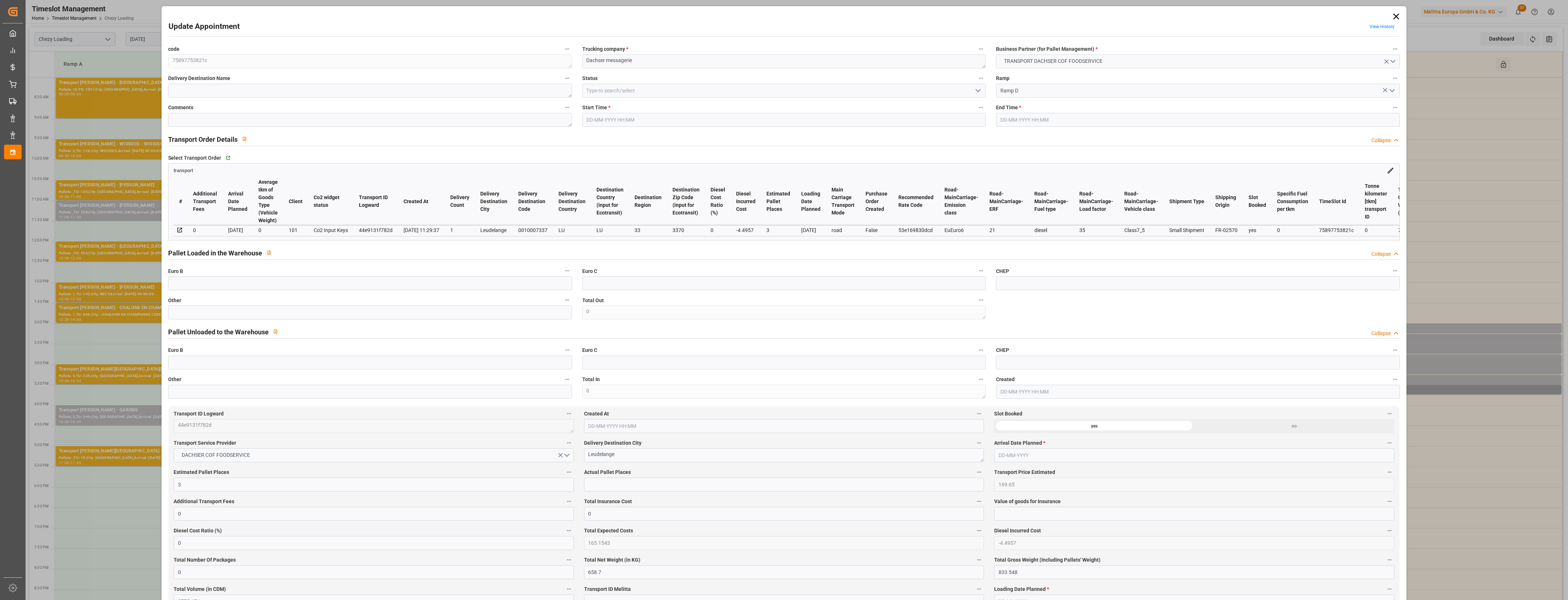
type input "[DATE]"
click at [203, 313] on input "text" at bounding box center [369, 312] width 404 height 14
type input "3"
click at [609, 485] on input "text" at bounding box center [784, 484] width 400 height 14
type input "3"
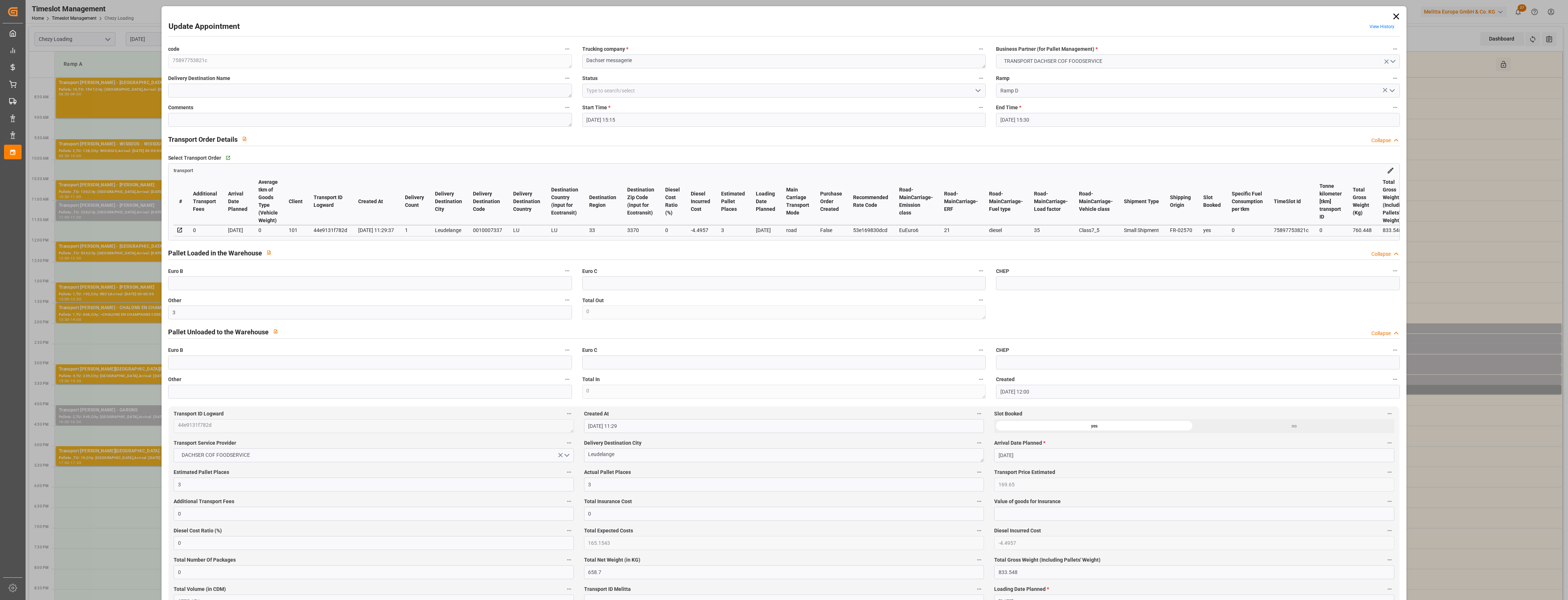
click at [975, 89] on icon "open menu" at bounding box center [978, 91] width 9 height 9
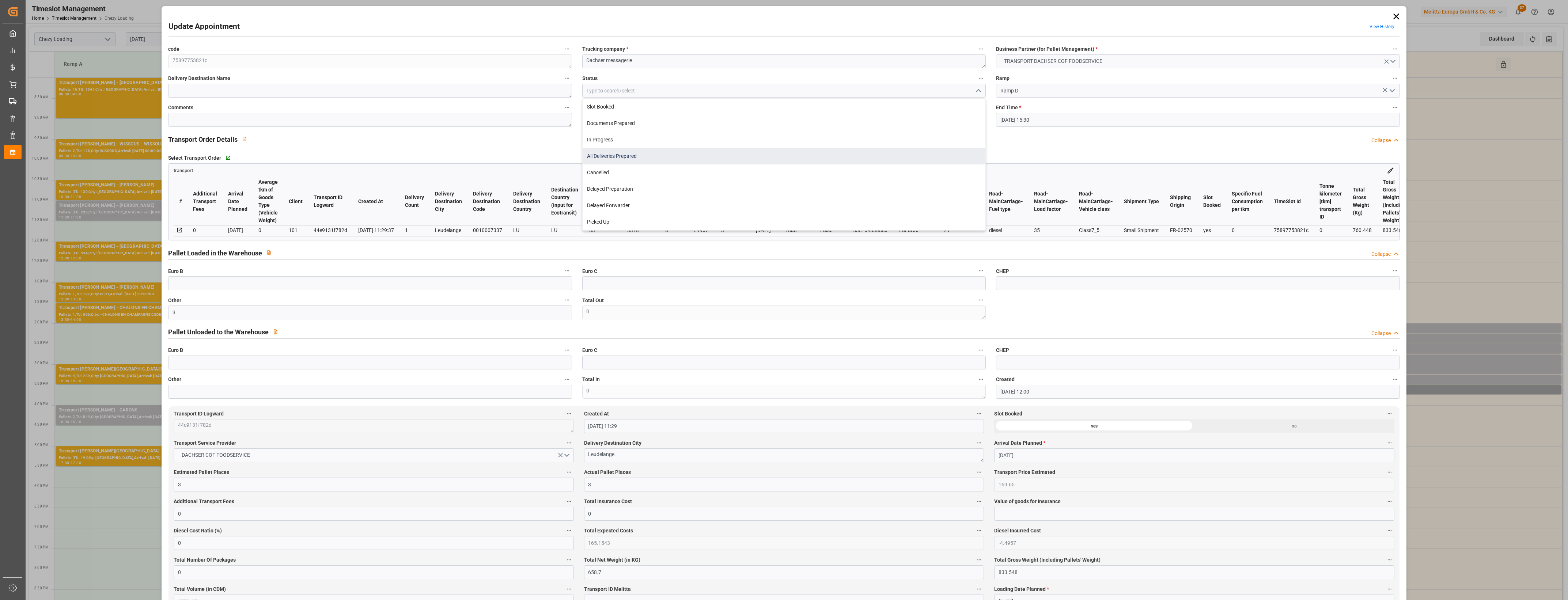
click at [649, 150] on div "All Deliveries Prepared" at bounding box center [784, 156] width 403 height 16
type input "All Deliveries Prepared"
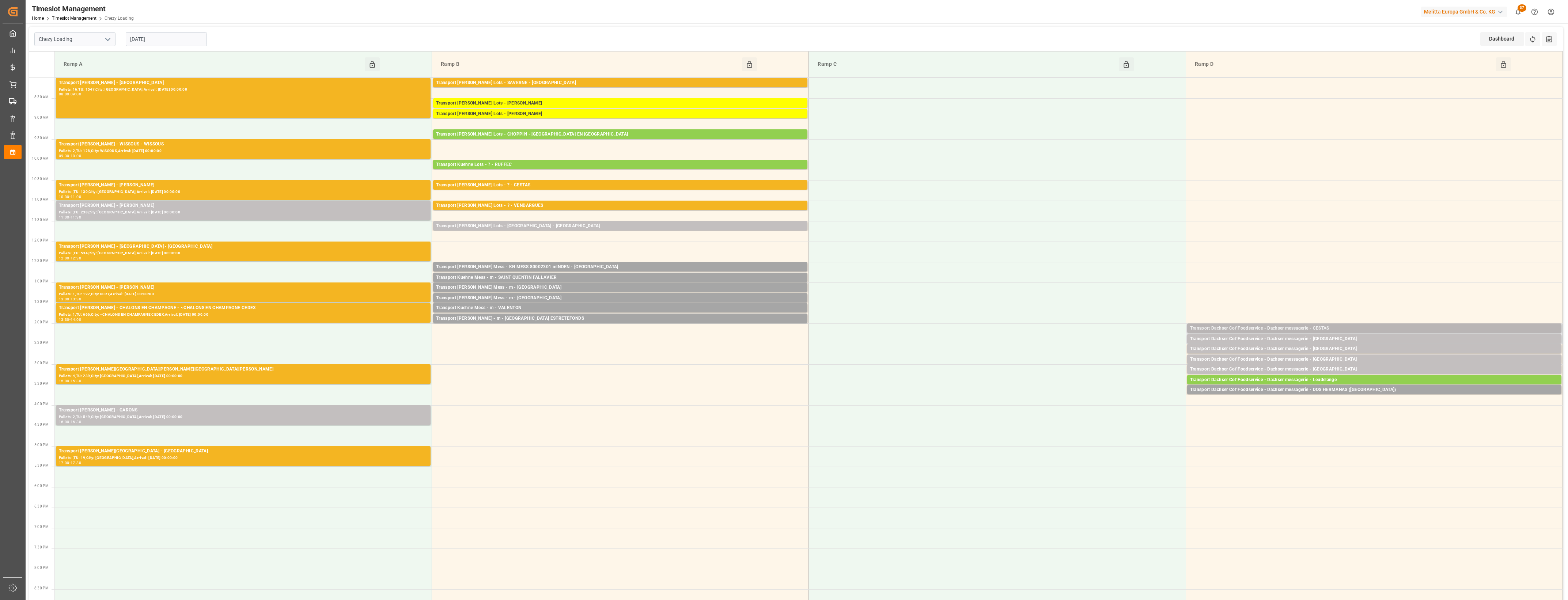
click at [1333, 327] on div "Transport Dachser Cof Foodservice - Dachser messagerie - CESTAS" at bounding box center [1374, 329] width 368 height 7
click at [1113, 361] on button "Open" at bounding box center [1091, 361] width 51 height 9
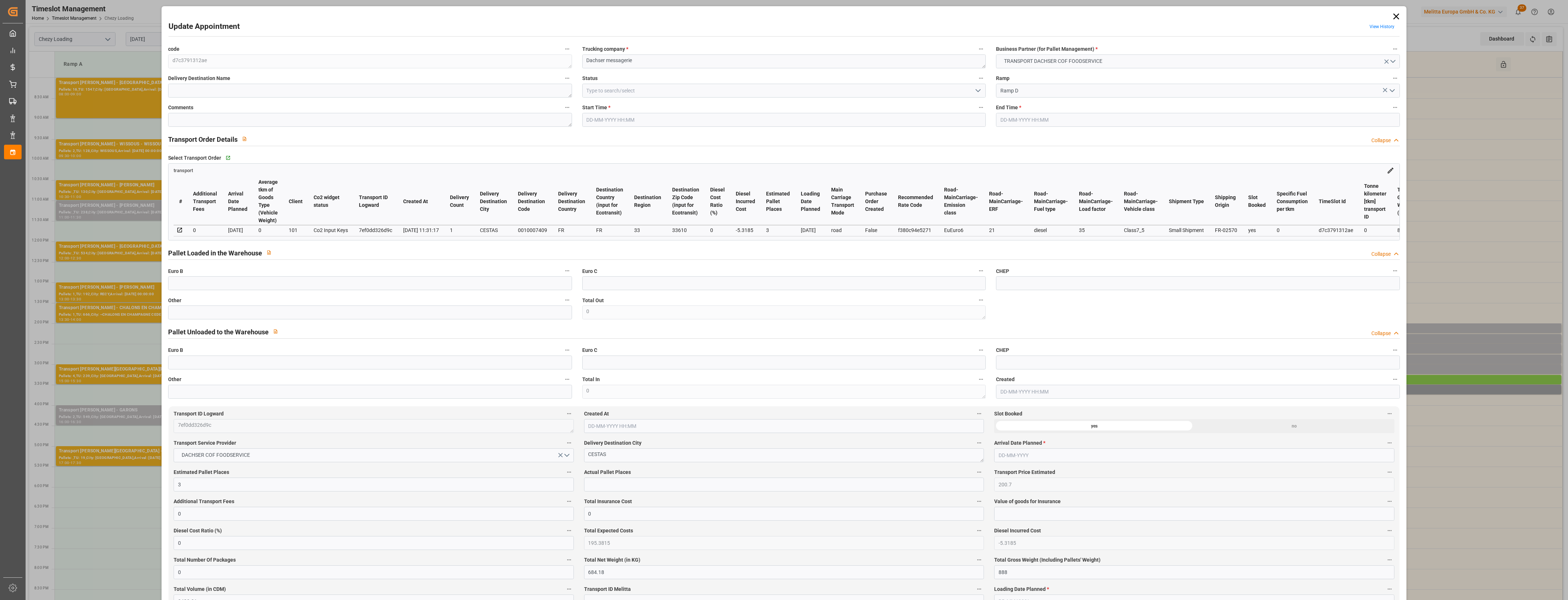
type input "18-08-2025 14:00"
type input "18-08-2025 14:15"
type input "14-08-2025 11:54"
type input "14-08-2025 11:31"
type input "22-08-2025"
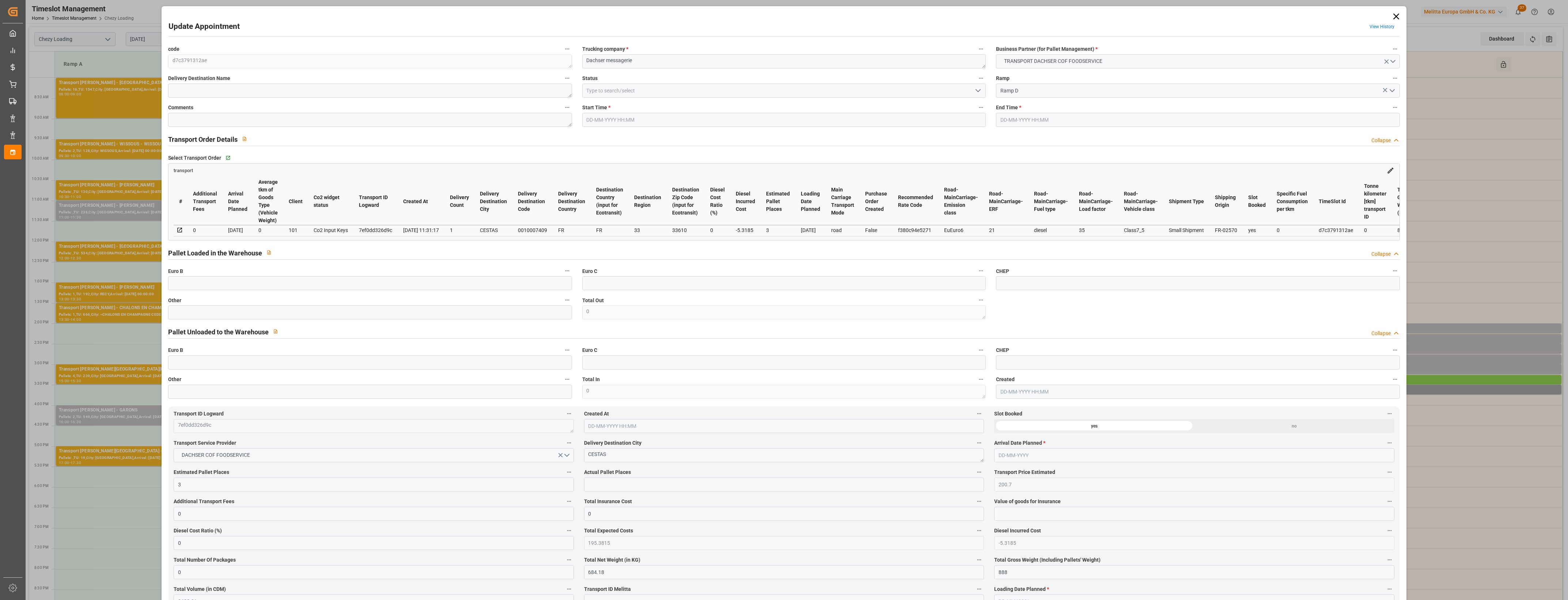
type input "[DATE]"
click at [233, 315] on input "text" at bounding box center [369, 312] width 404 height 14
type input "3"
click at [635, 485] on input "text" at bounding box center [784, 484] width 400 height 14
type input "3"
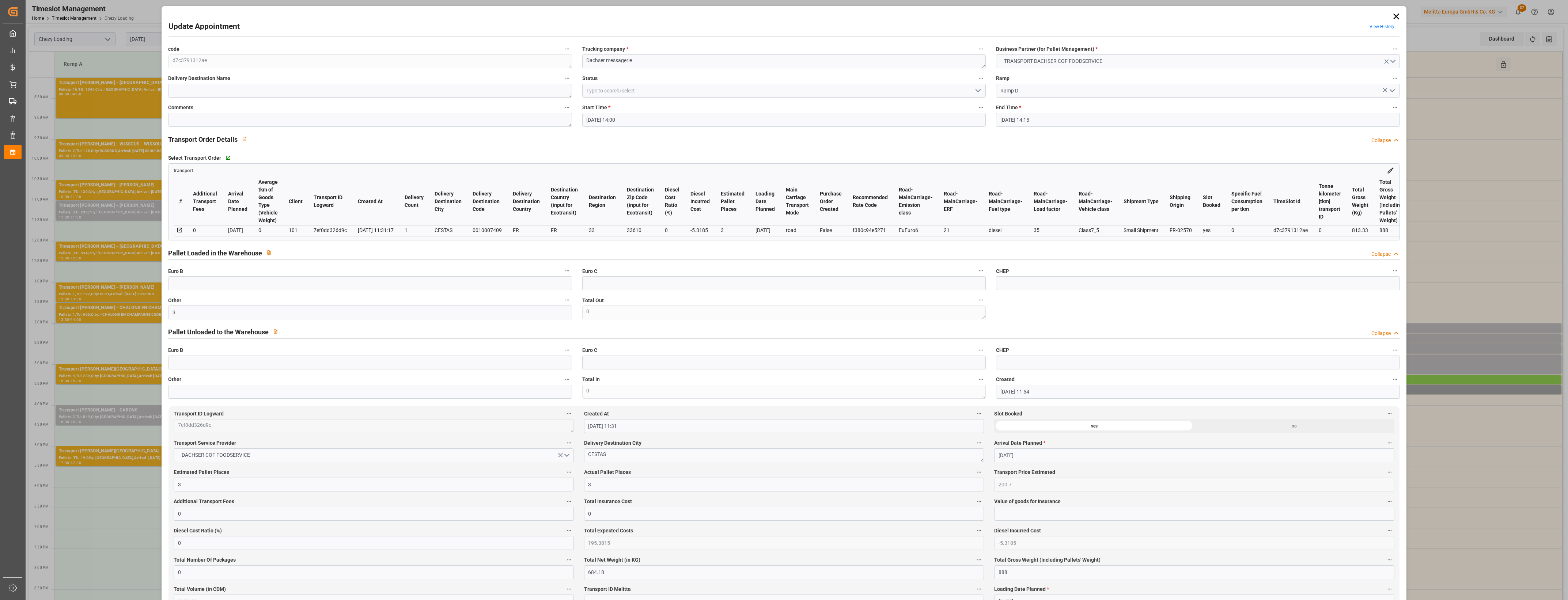
click at [737, 472] on label "Actual Pallet Places" at bounding box center [784, 472] width 400 height 10
click at [975, 472] on button "Actual Pallet Places" at bounding box center [979, 472] width 10 height 10
click at [978, 89] on div at bounding box center [784, 300] width 1568 height 600
click at [976, 89] on icon "open menu" at bounding box center [978, 91] width 9 height 9
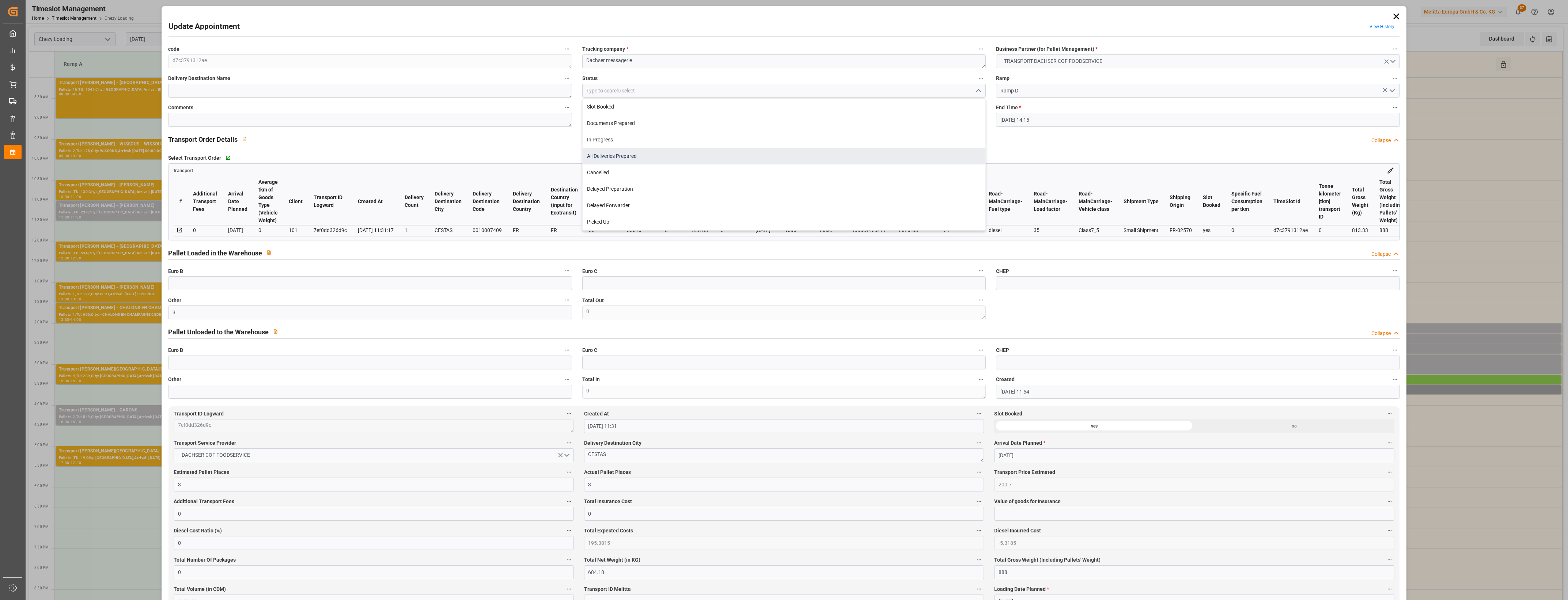
click at [613, 156] on div "All Deliveries Prepared" at bounding box center [784, 156] width 403 height 16
type input "All Deliveries Prepared"
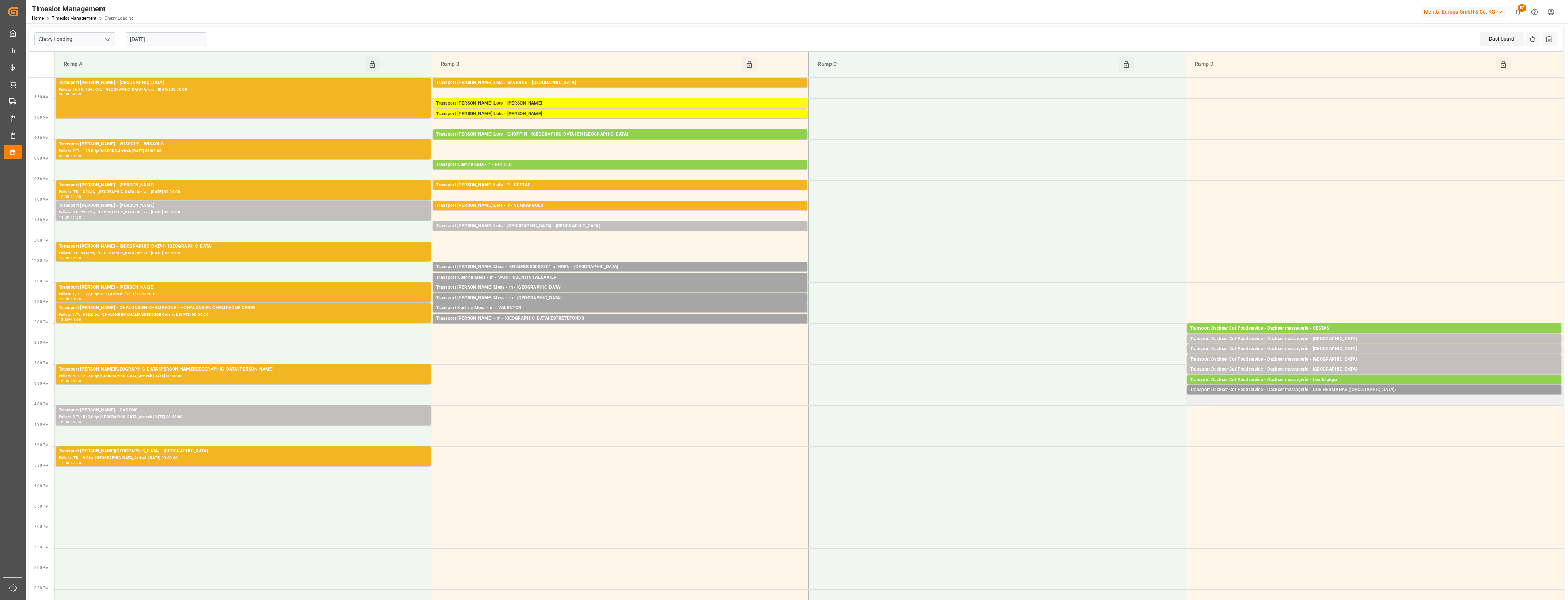
click at [1334, 389] on div "Transport Dachser Cof Foodservice - Dachser messagerie - DOS HERMANAS ([GEOGRAP…" at bounding box center [1374, 390] width 368 height 7
click at [1107, 423] on button "Open" at bounding box center [1091, 423] width 51 height 9
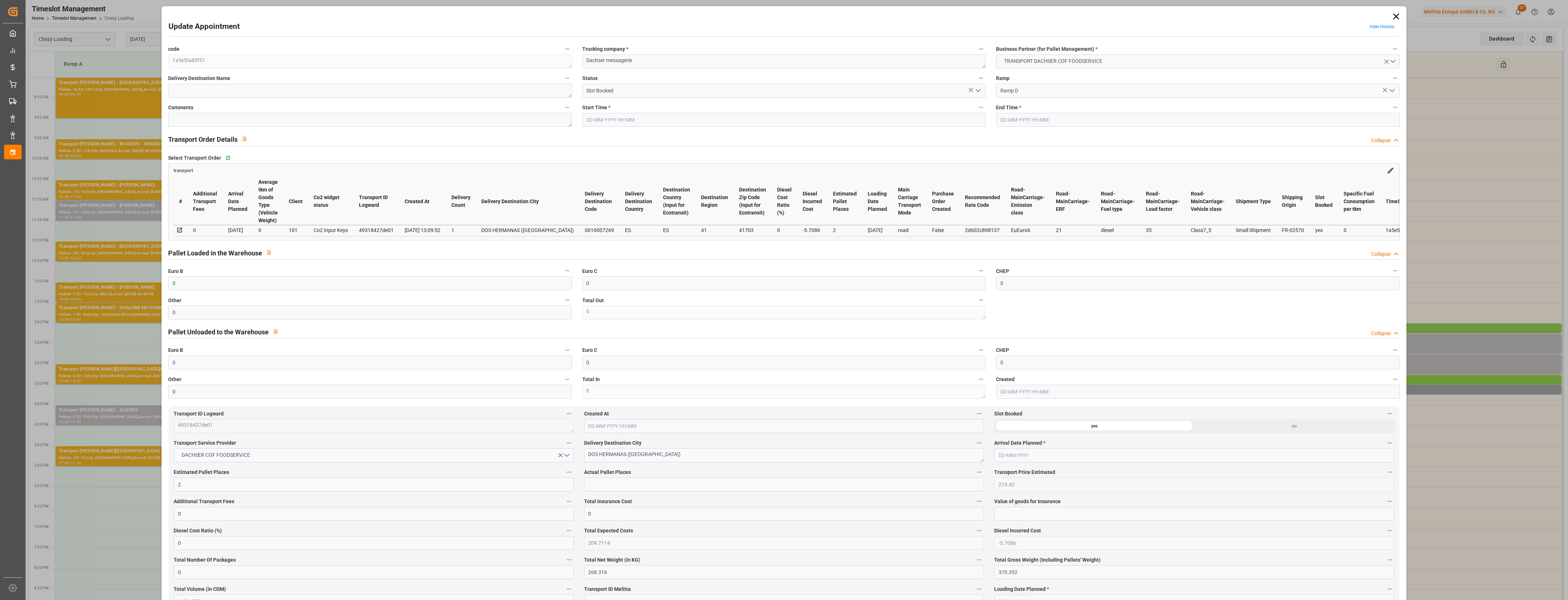
type input "0"
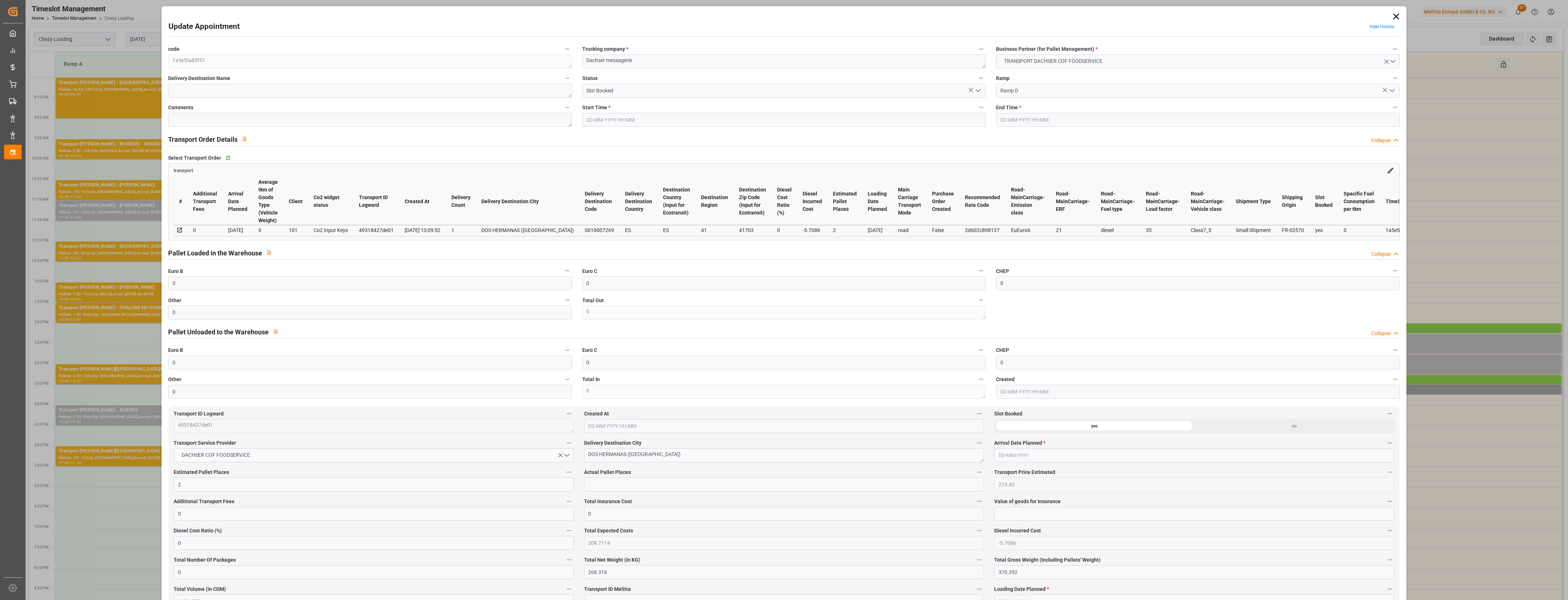
type input "0"
type input "2"
type input "215.42"
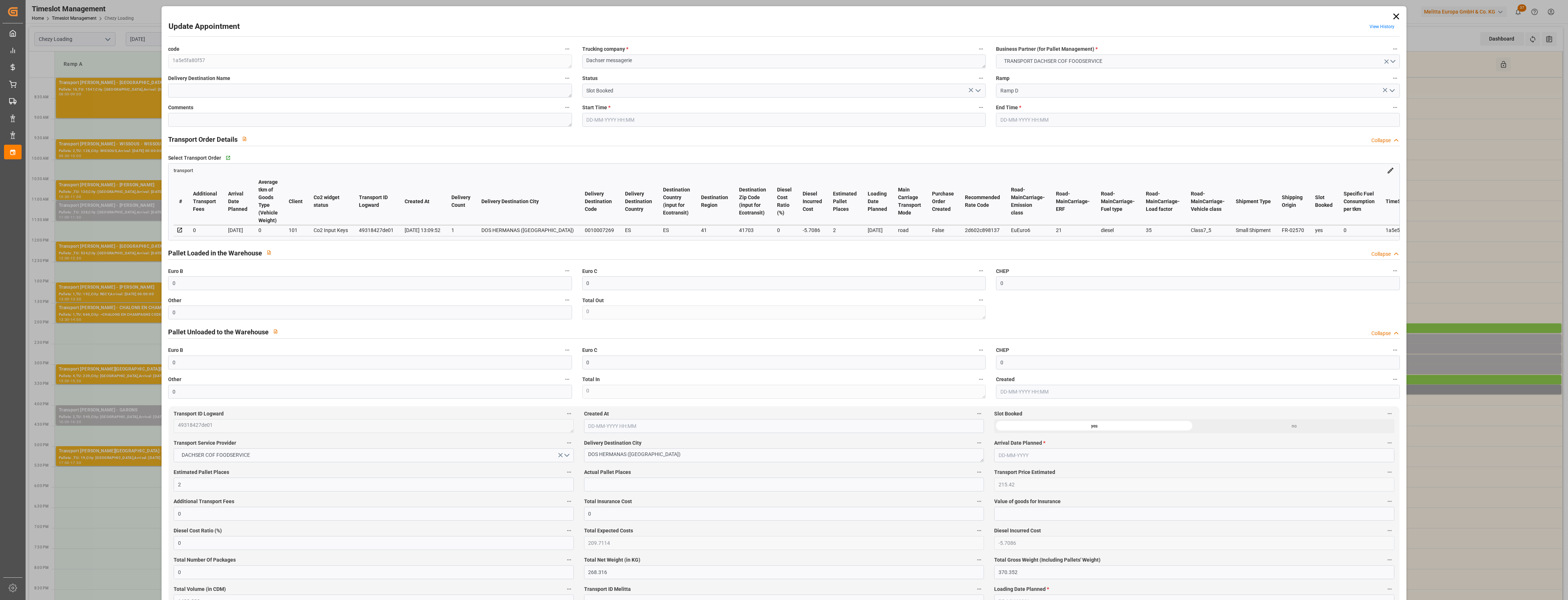
type input "0"
type input "209.7114"
type input "-5.7086"
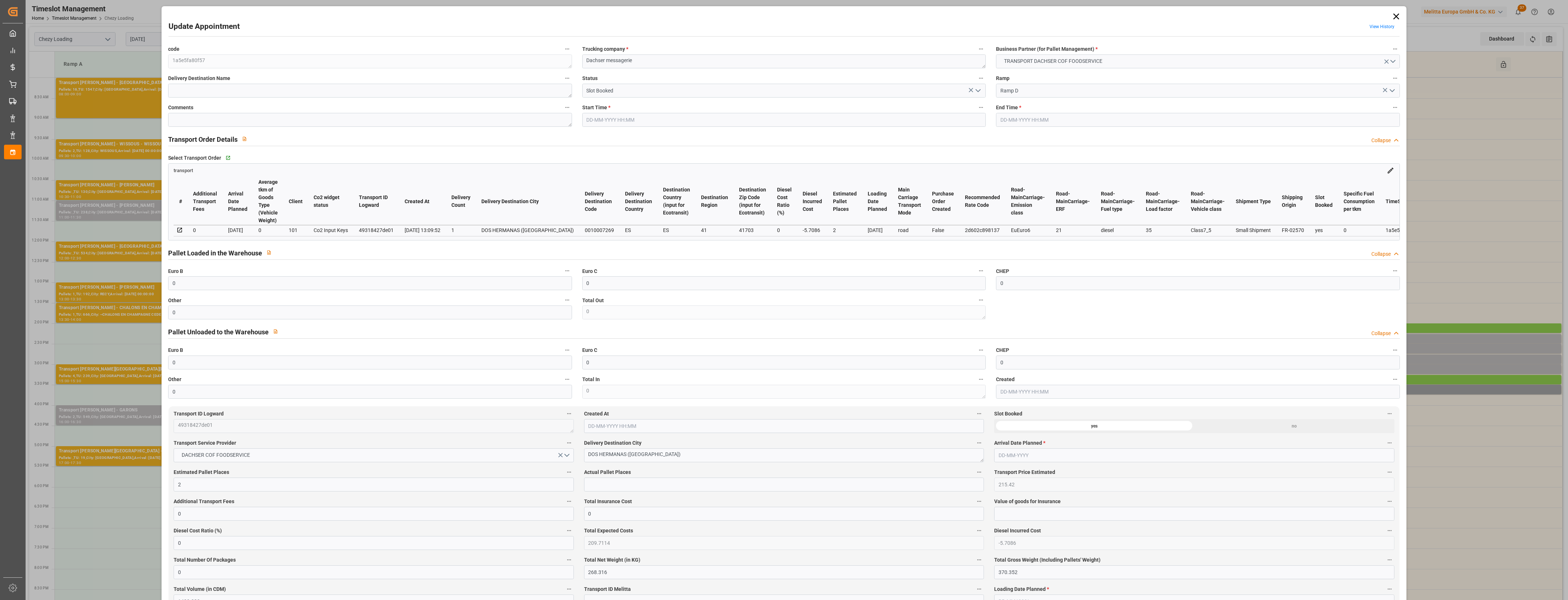
type input "0"
type input "268.316"
type input "370.352"
type input "1422.282"
type input "41"
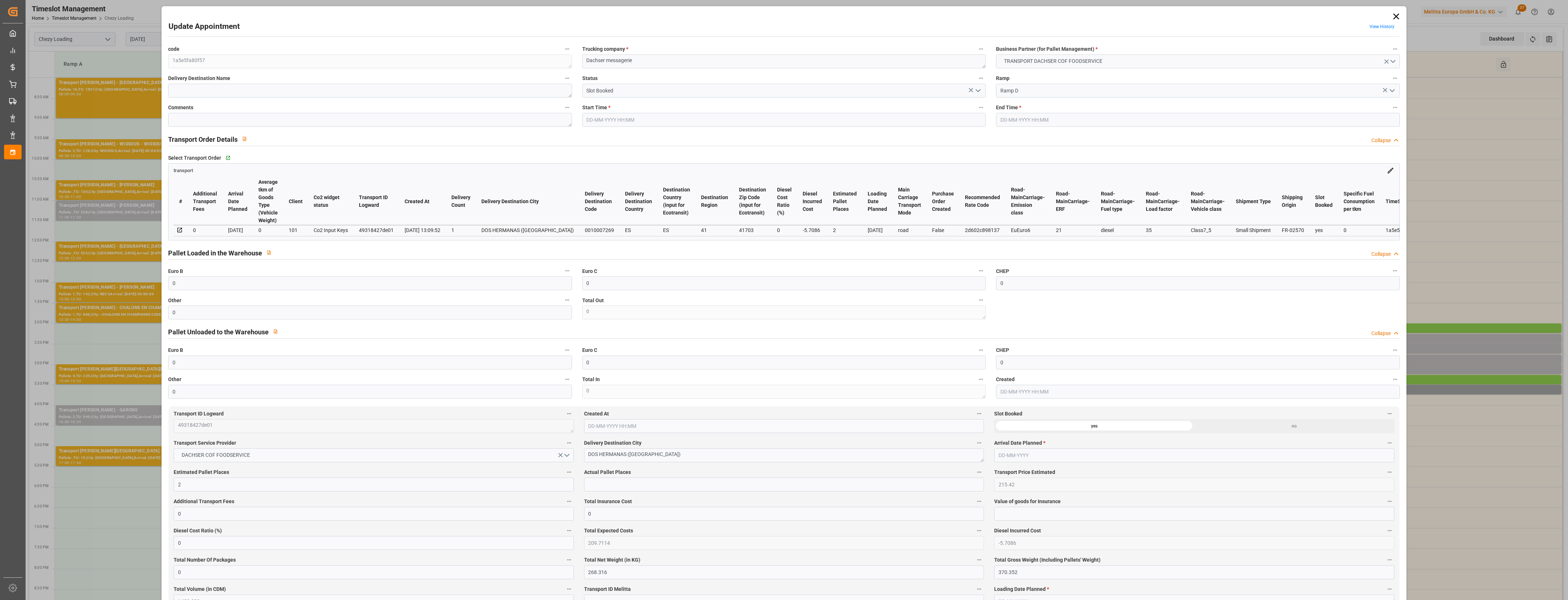
type input "0"
type input "114"
type input "2"
type input "101"
type input "322.352"
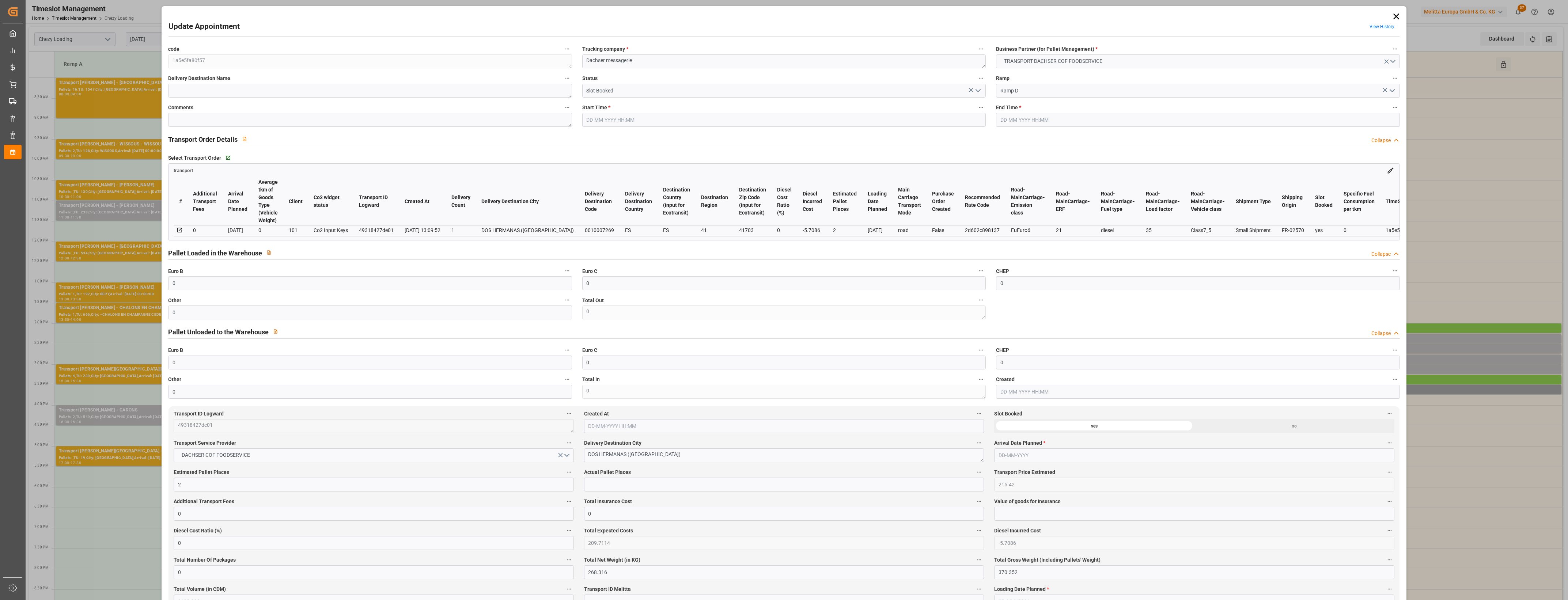
type input "0"
type input "4710.8598"
type input "0"
type input "21"
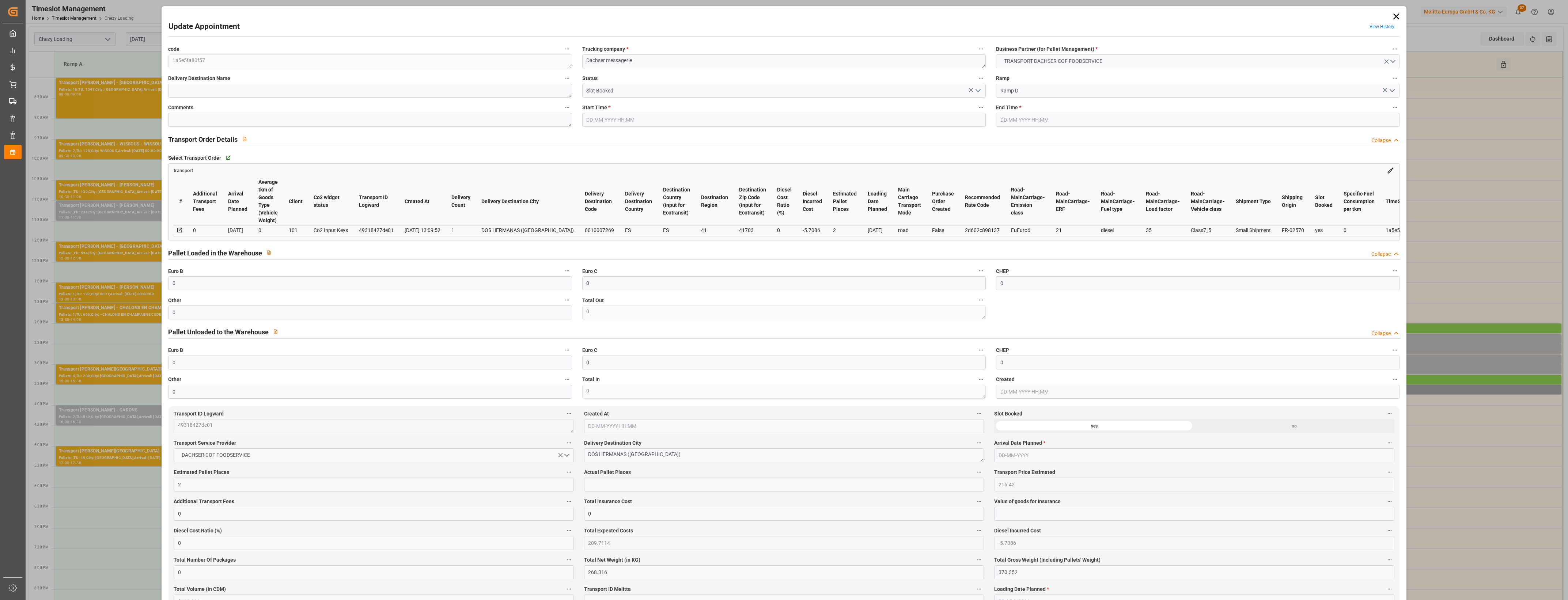
type input "35"
type input "18-08-2025 15:30"
type input "18-08-2025 15:45"
type input "14-08-2025 13:10"
type input "14-08-2025 13:09"
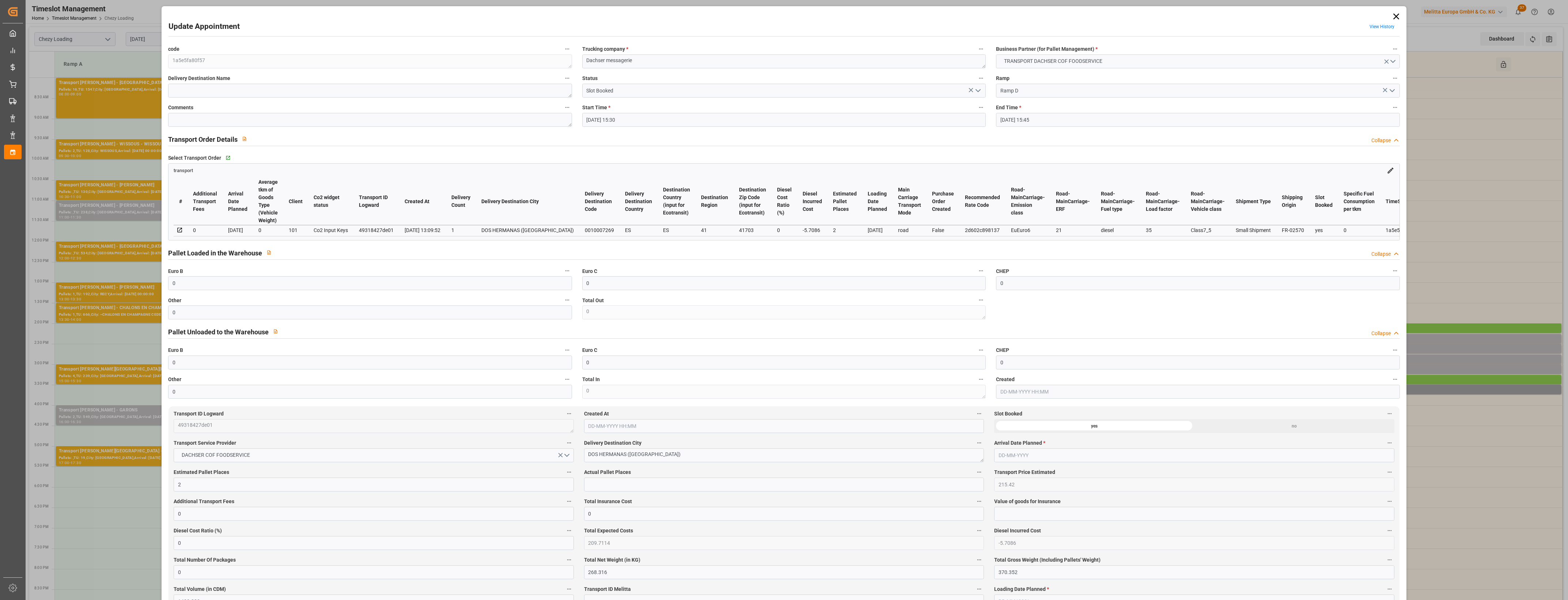
type input "22-08-2025"
type input "13-08-2025"
drag, startPoint x: 123, startPoint y: 315, endPoint x: 112, endPoint y: 315, distance: 11.0
click at [113, 315] on div "Update Appointment View History code 1a5e5fa80f57 Trucking company * Dachser me…" at bounding box center [784, 300] width 1568 height 600
type input "1"
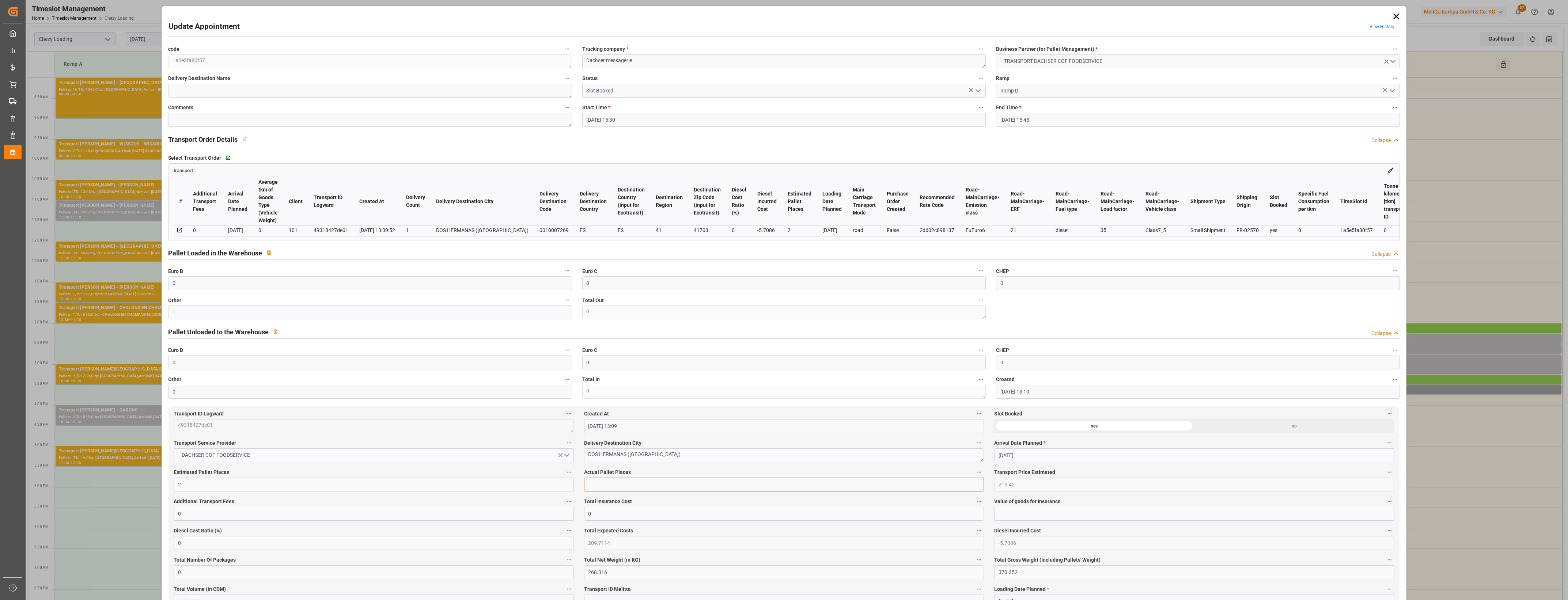
click at [615, 490] on input "text" at bounding box center [784, 484] width 400 height 14
type input "1"
click at [684, 472] on label "Actual Pallet Places" at bounding box center [784, 472] width 400 height 10
click at [975, 472] on button "Actual Pallet Places" at bounding box center [979, 472] width 10 height 10
click at [684, 472] on div at bounding box center [784, 300] width 1568 height 600
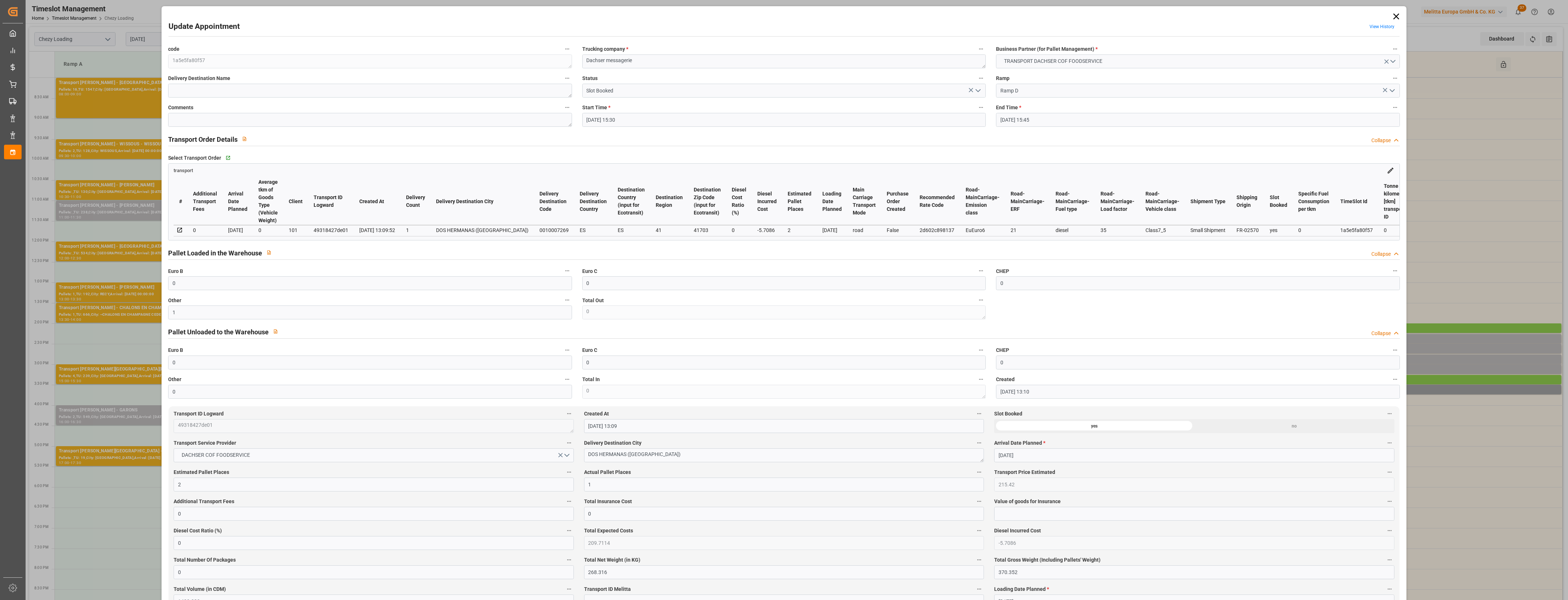
click at [978, 92] on icon "open menu" at bounding box center [978, 91] width 9 height 9
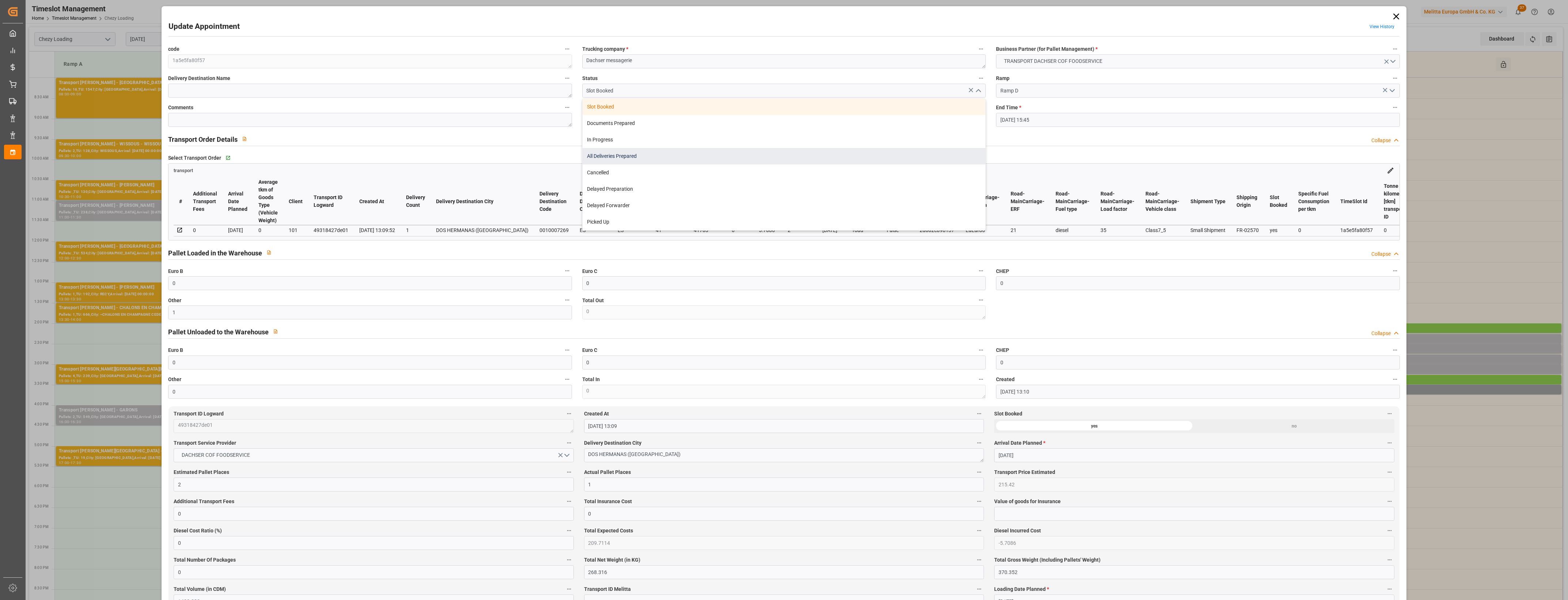
click at [625, 156] on div "All Deliveries Prepared" at bounding box center [784, 156] width 403 height 16
type input "All Deliveries Prepared"
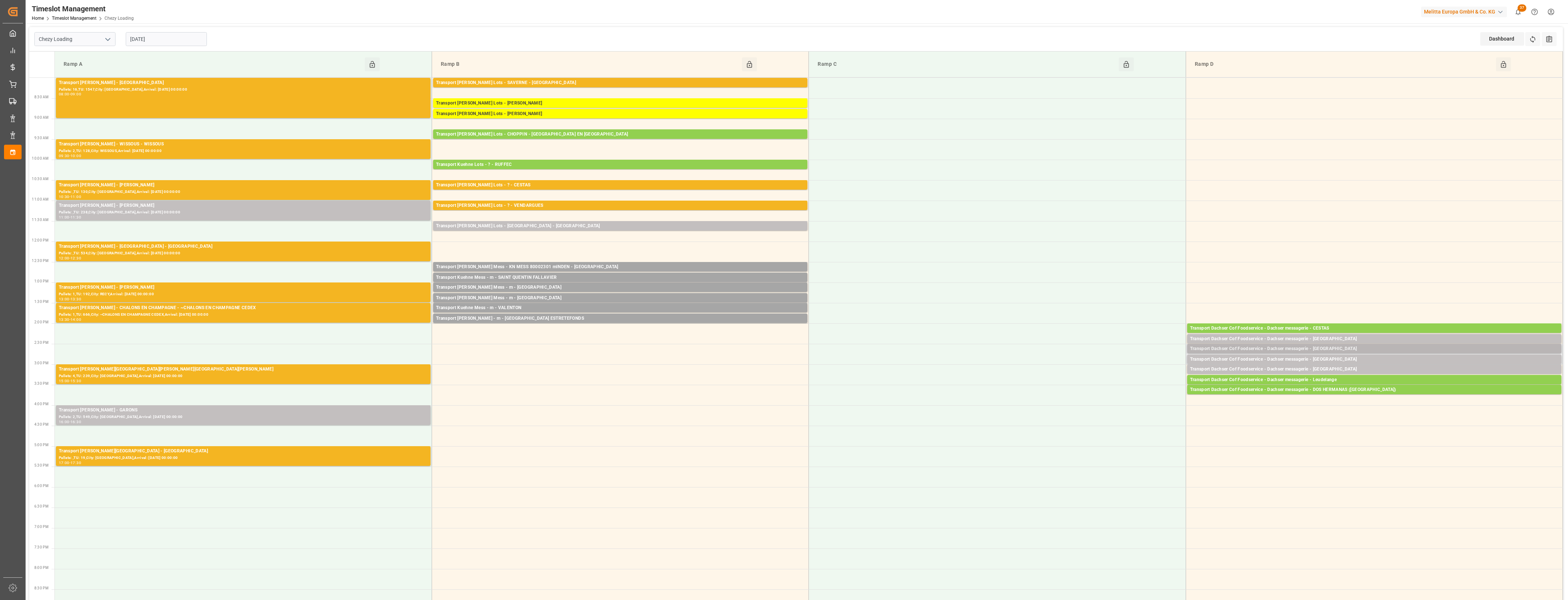
click at [1321, 349] on div "Transport Dachser Cof Foodservice - Dachser messagerie - [GEOGRAPHIC_DATA]" at bounding box center [1374, 349] width 368 height 7
click at [1113, 383] on button "Open" at bounding box center [1091, 382] width 51 height 9
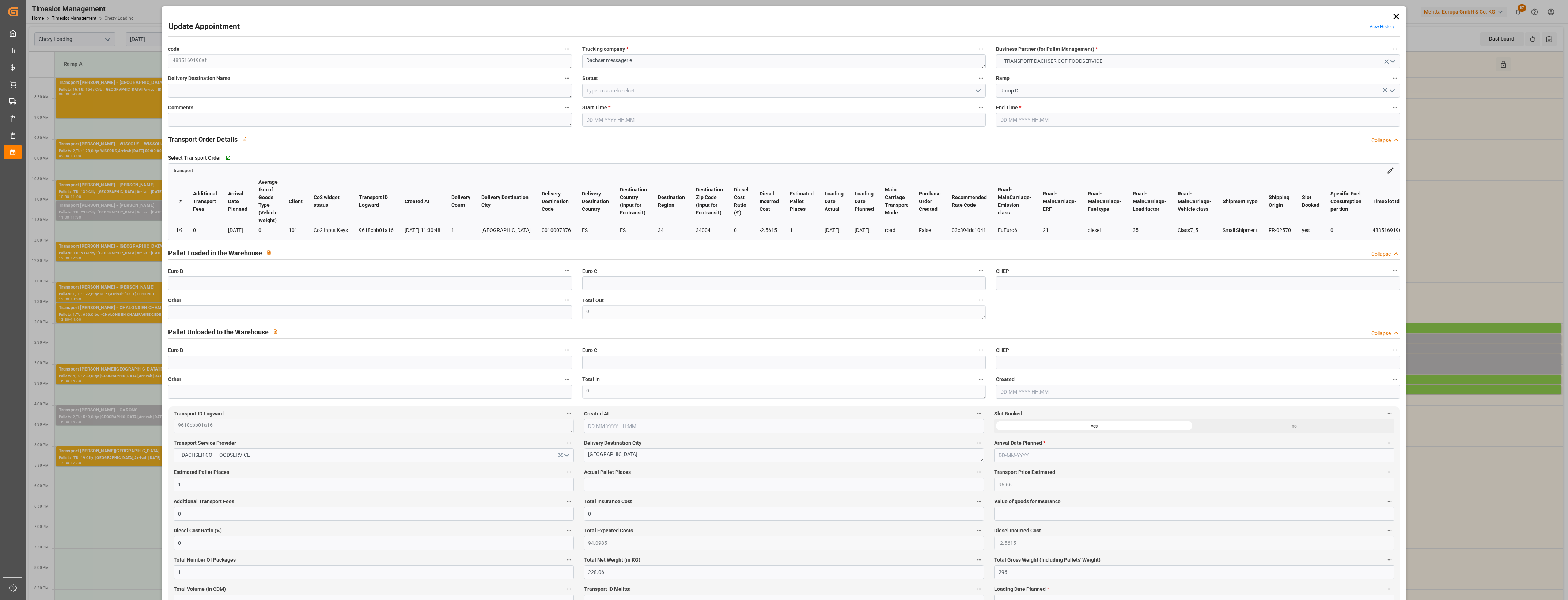
type input "1"
type input "96.66"
type input "0"
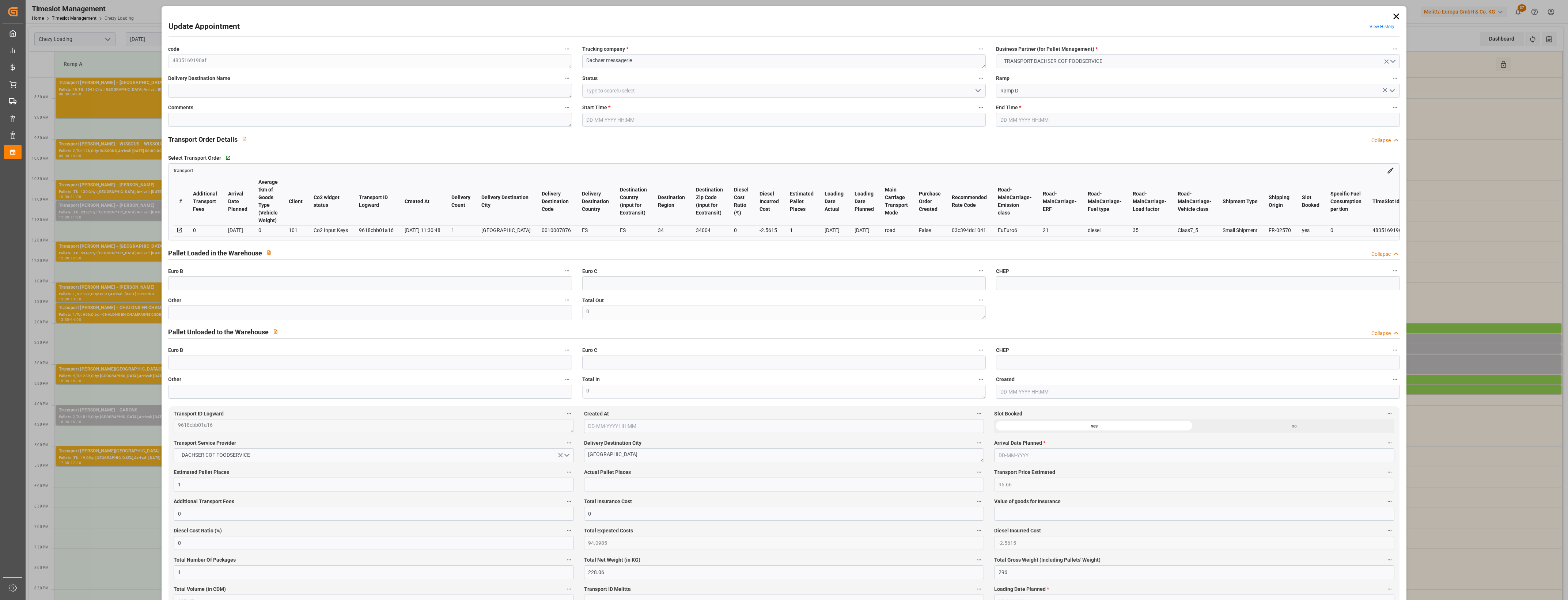
type input "94.0985"
type input "-2.5615"
type input "1"
type input "228.06"
type input "296"
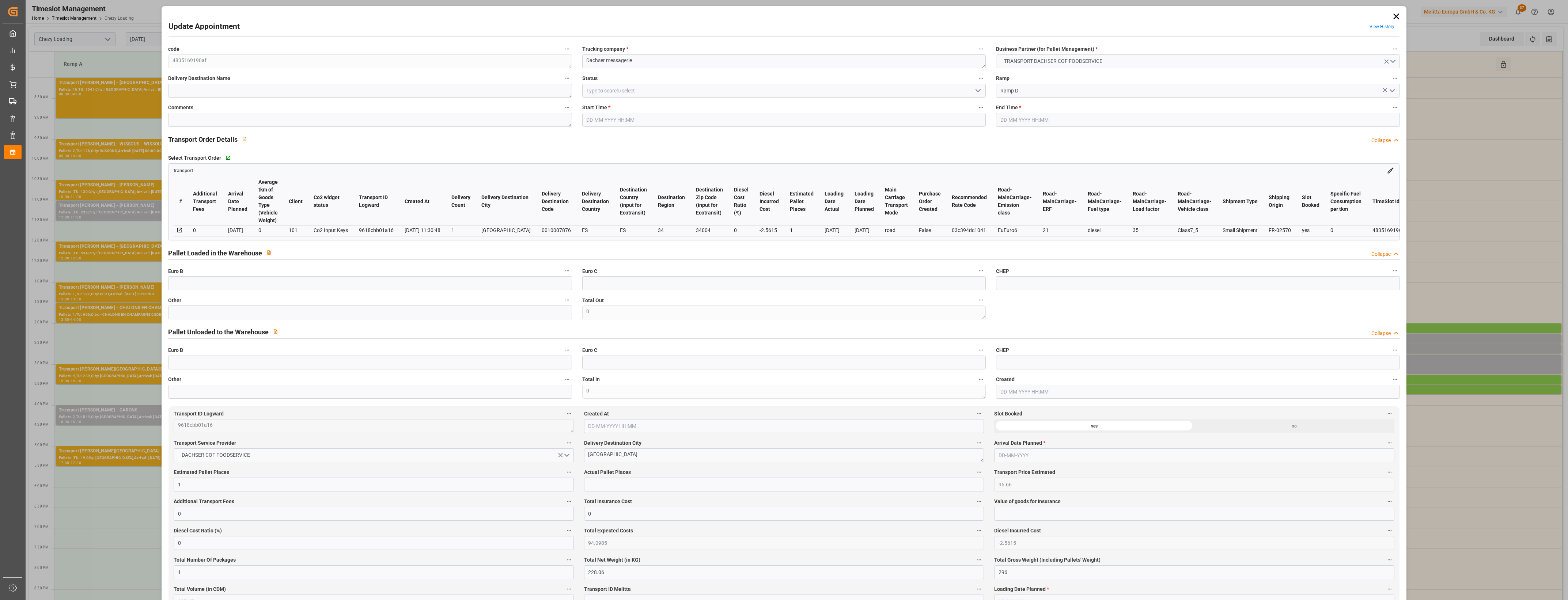
type input "827.67"
type input "34"
type input "1"
type input "0"
type input "1"
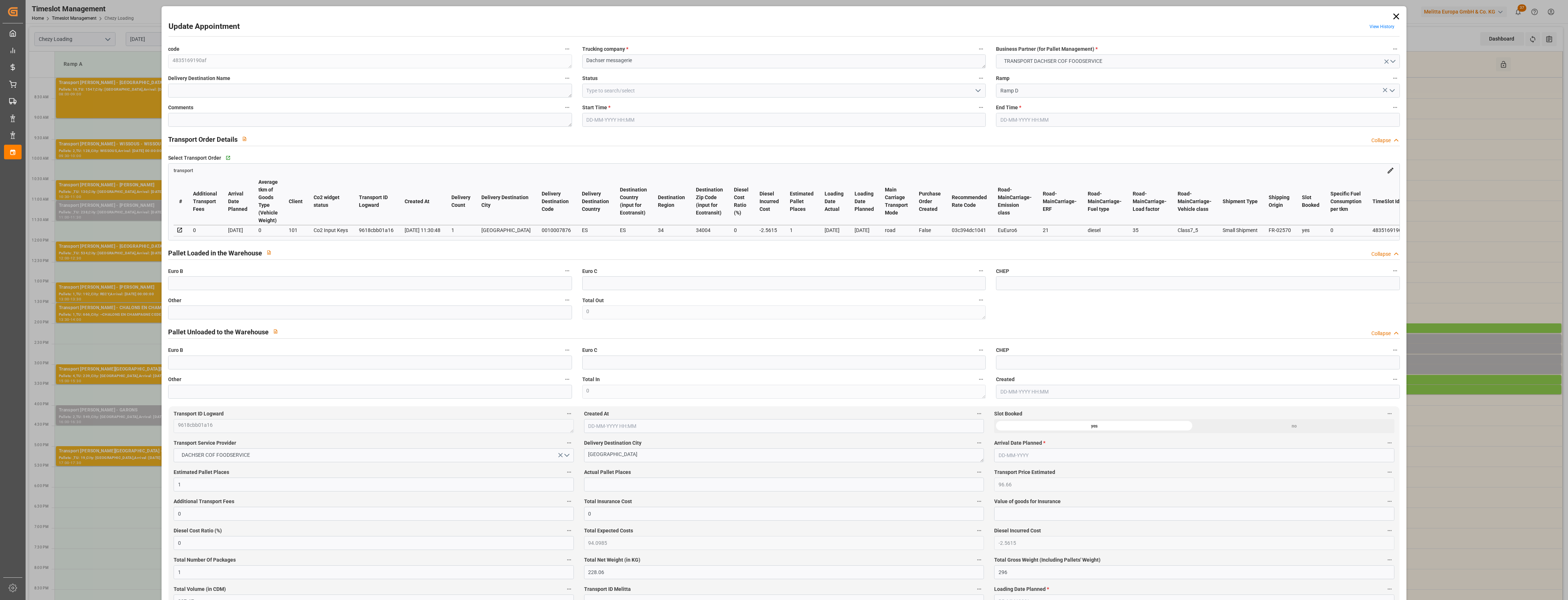
type input "101"
type input "271.11"
type input "0"
type input "4710.8598"
type input "0"
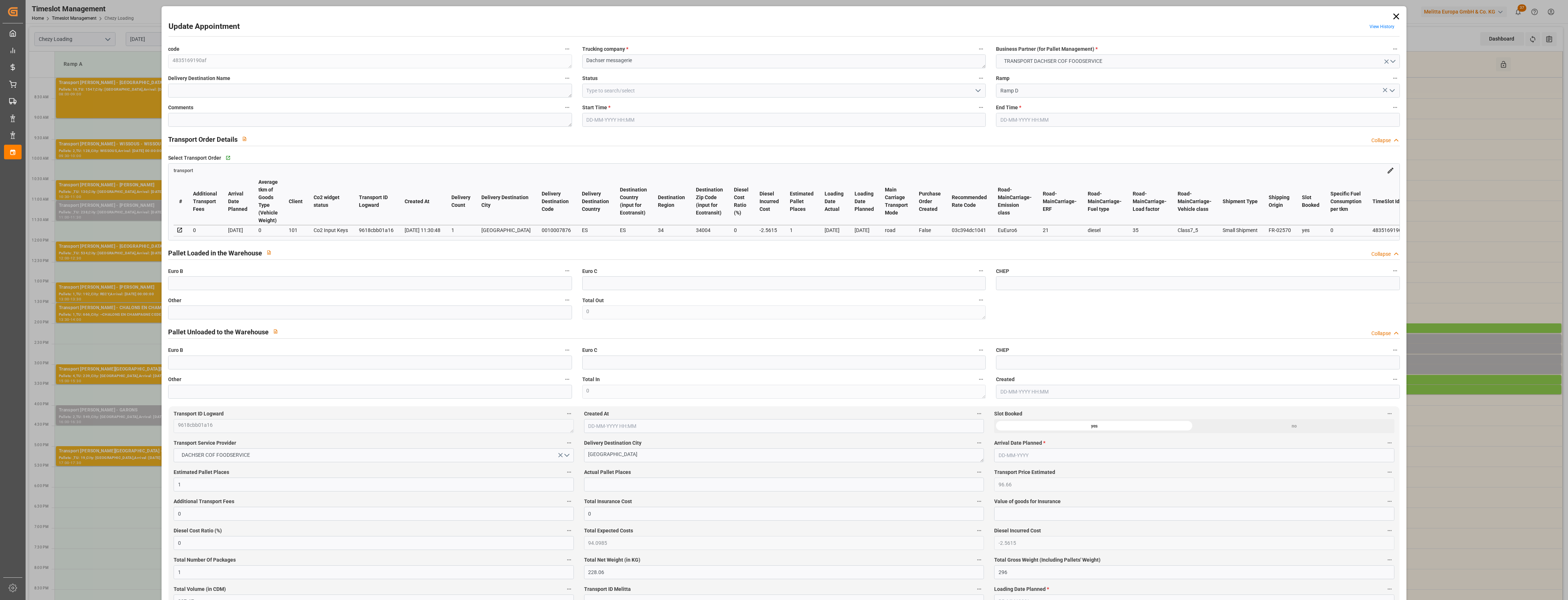
type input "0"
type input "21"
type input "35"
type input "18-08-2025 14:30"
type input "18-08-2025 14:45"
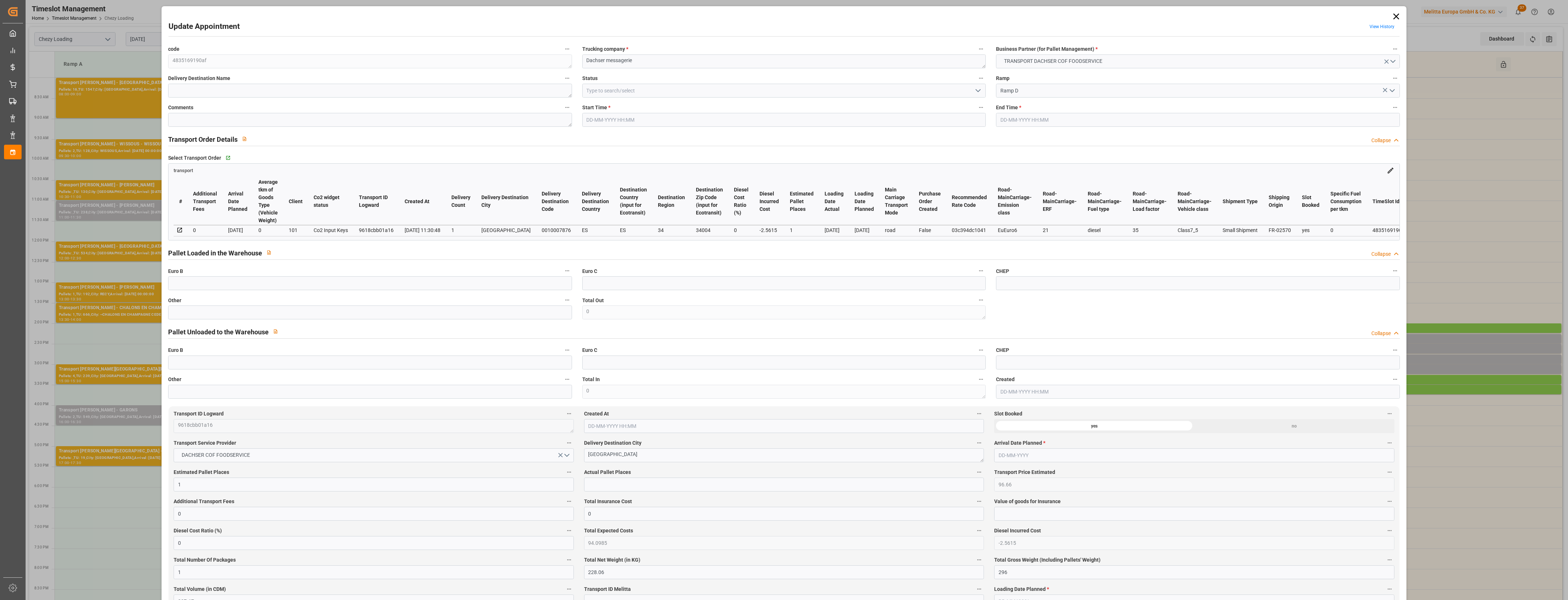
type input "14-08-2025 11:58"
type input "14-08-2025 11:30"
type input "22-08-2025"
type input "[DATE]"
type input "13-08-2025"
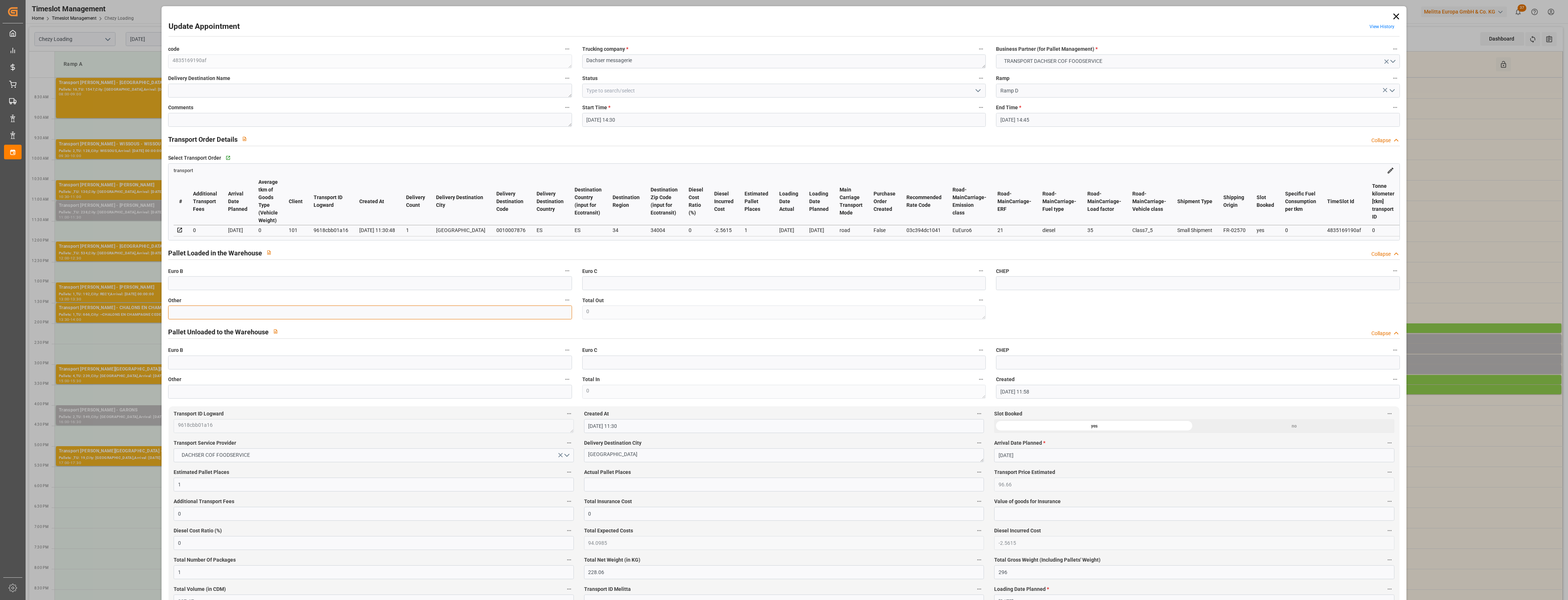
click at [186, 314] on input "text" at bounding box center [369, 312] width 404 height 14
type input "1"
click at [605, 483] on input "text" at bounding box center [784, 484] width 400 height 14
type input "1"
click at [683, 477] on label "Actual Pallet Places" at bounding box center [784, 472] width 400 height 10
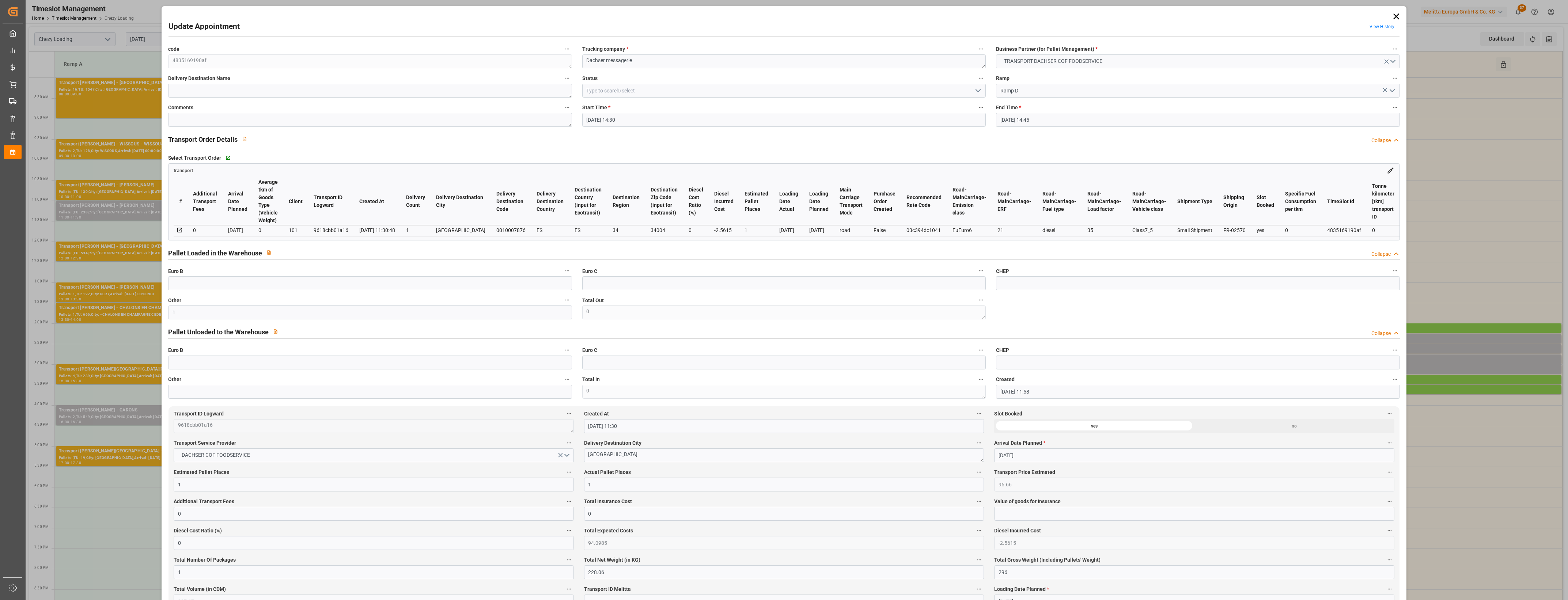
click at [975, 477] on button "Actual Pallet Places" at bounding box center [979, 472] width 10 height 10
click at [686, 472] on div at bounding box center [784, 300] width 1568 height 600
click at [979, 89] on icon "open menu" at bounding box center [978, 91] width 9 height 9
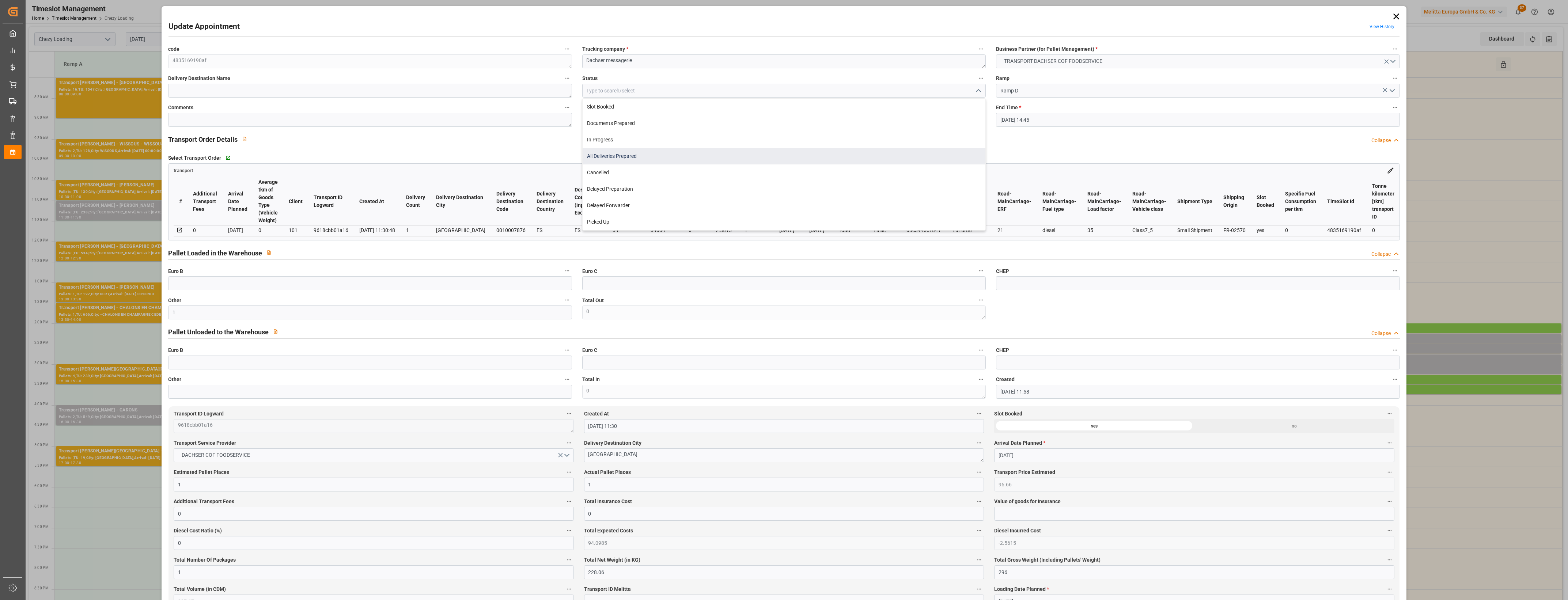
click at [617, 162] on div "All Deliveries Prepared" at bounding box center [784, 156] width 403 height 16
type input "All Deliveries Prepared"
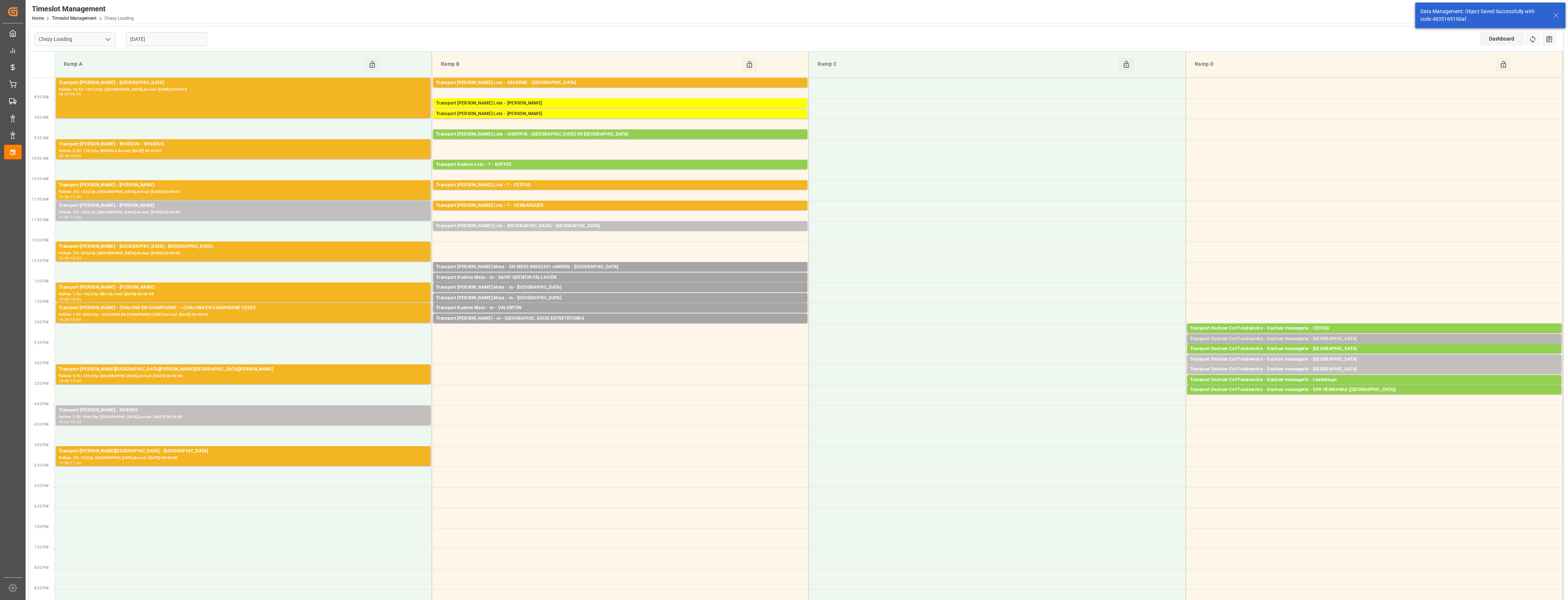
click at [1332, 339] on div "Transport Dachser Cof Foodservice - Dachser messagerie - [GEOGRAPHIC_DATA]" at bounding box center [1374, 339] width 368 height 7
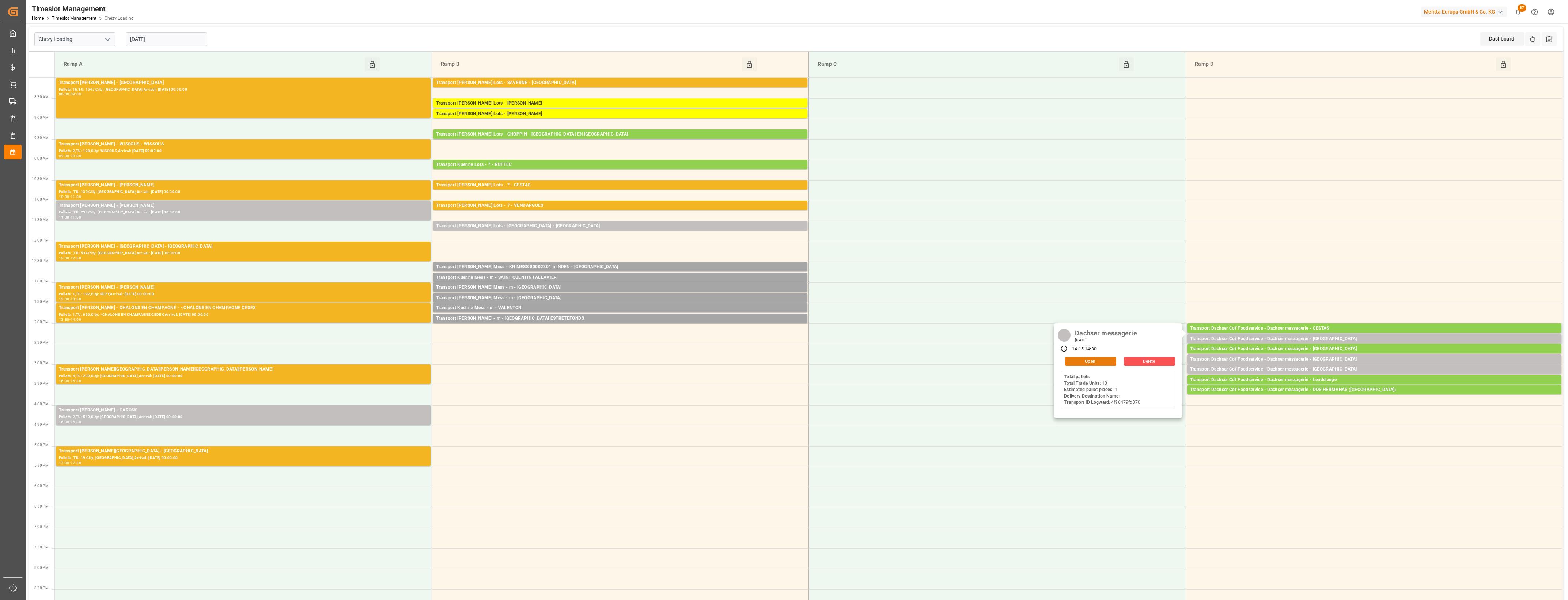
click at [1113, 362] on button "Open" at bounding box center [1091, 361] width 51 height 9
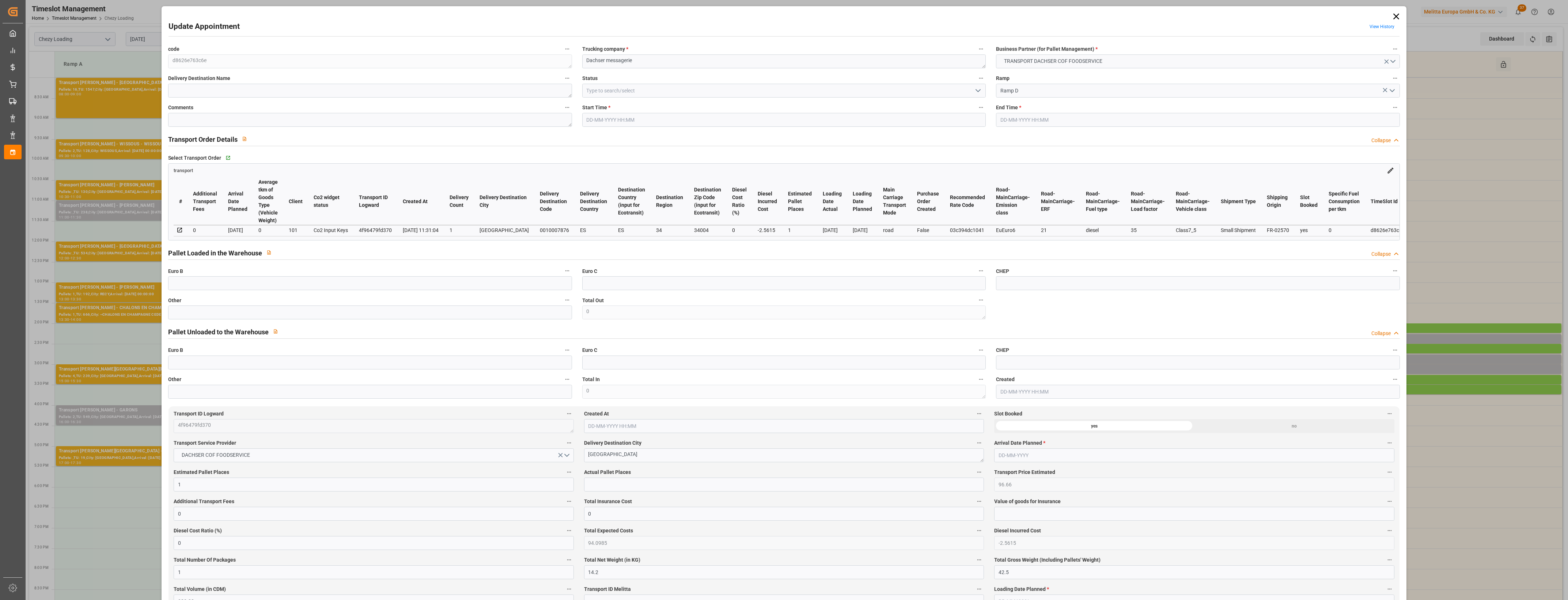
type input "18-08-2025 14:15"
type input "18-08-2025 14:30"
type input "14-08-2025 11:57"
type input "14-08-2025 11:31"
type input "22-08-2025"
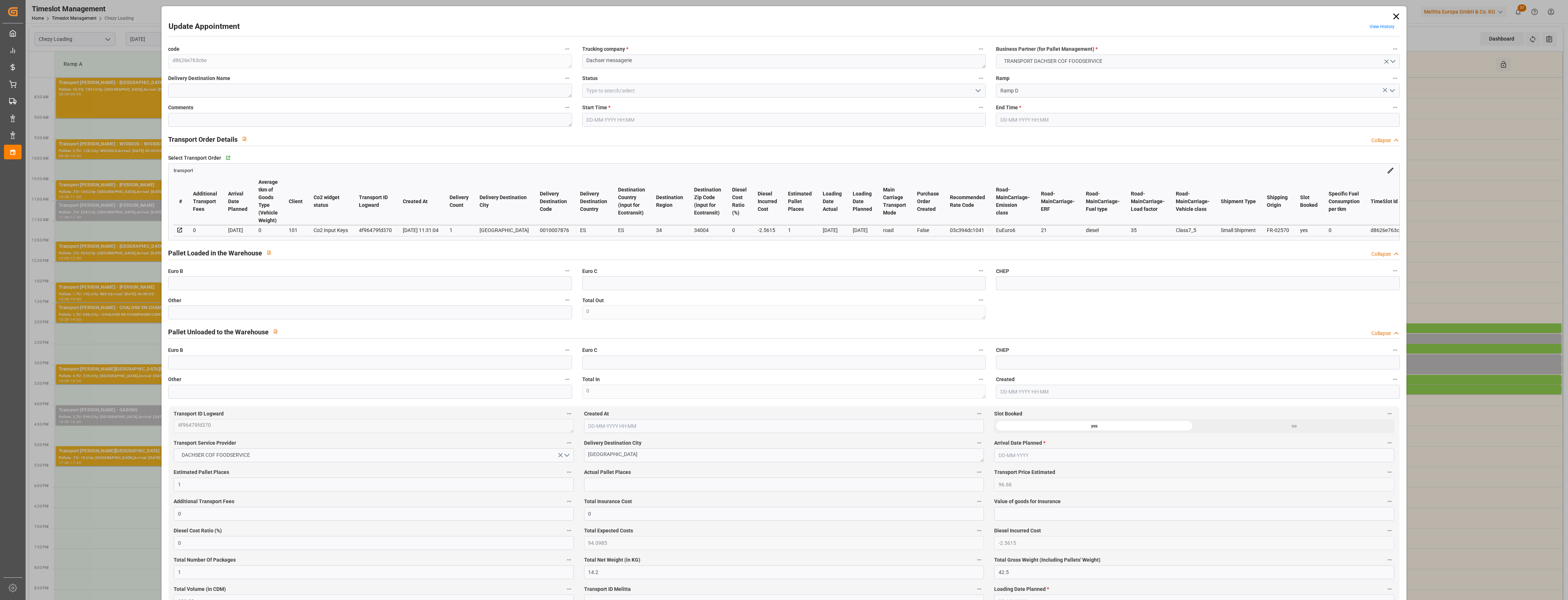
type input "[DATE]"
type input "13-08-2025"
click at [212, 280] on input "text" at bounding box center [369, 283] width 404 height 14
type input "1"
type input "0"
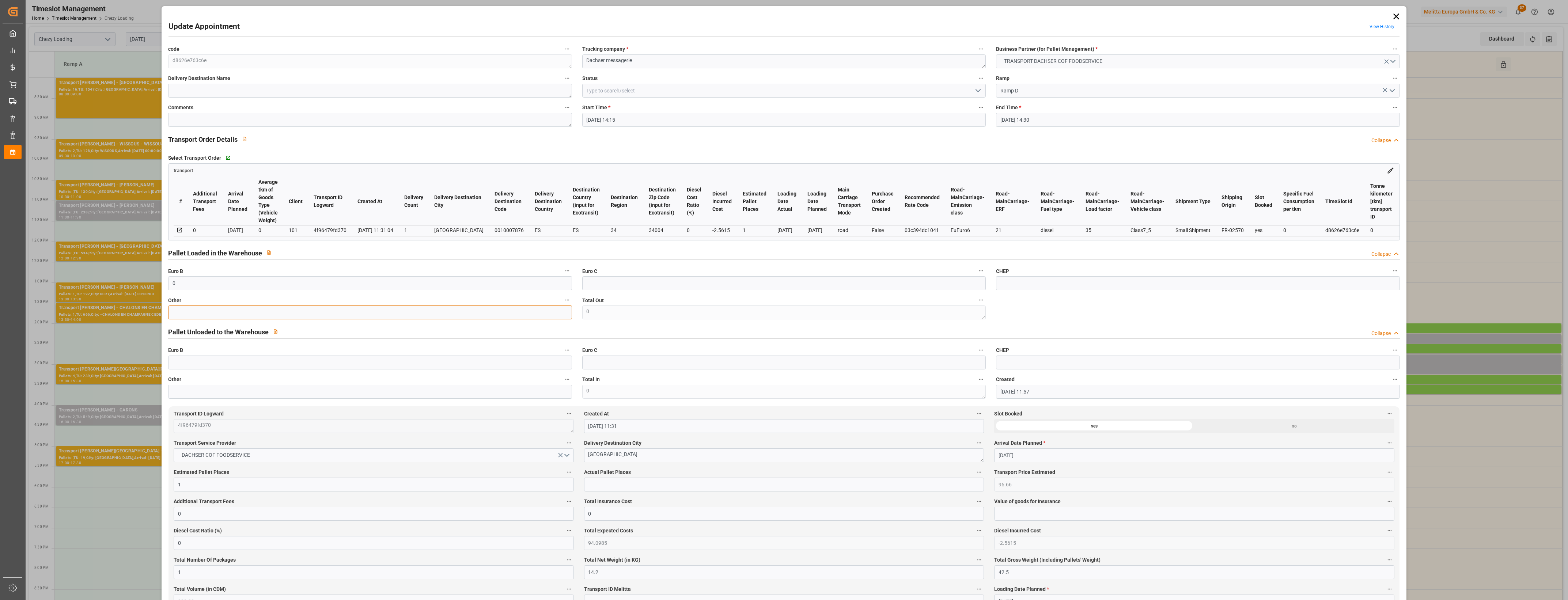
click at [176, 315] on input "text" at bounding box center [369, 312] width 404 height 14
type input "1"
click at [590, 485] on input "text" at bounding box center [784, 484] width 400 height 14
type input "1"
click at [636, 470] on label "Actual Pallet Places" at bounding box center [784, 472] width 400 height 10
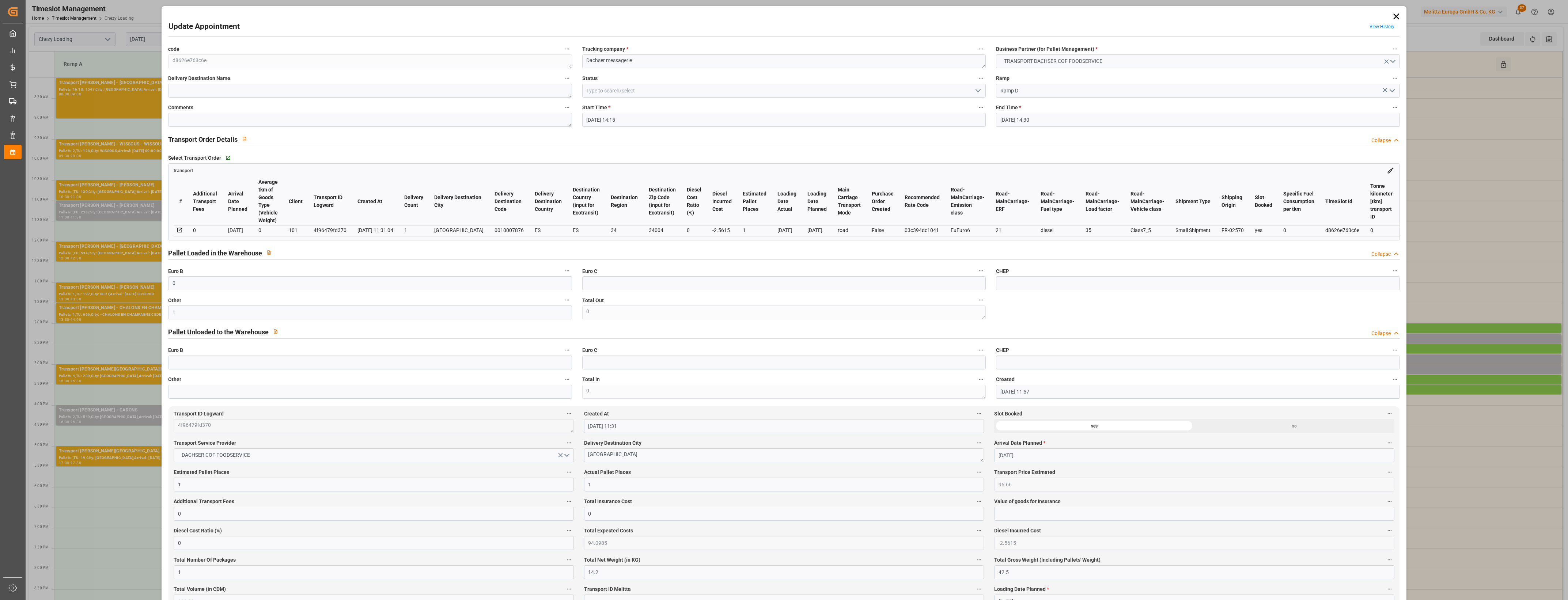
click at [975, 470] on button "Actual Pallet Places" at bounding box center [979, 472] width 10 height 10
click at [652, 472] on div at bounding box center [784, 300] width 1568 height 600
click at [975, 91] on icon "open menu" at bounding box center [978, 91] width 9 height 9
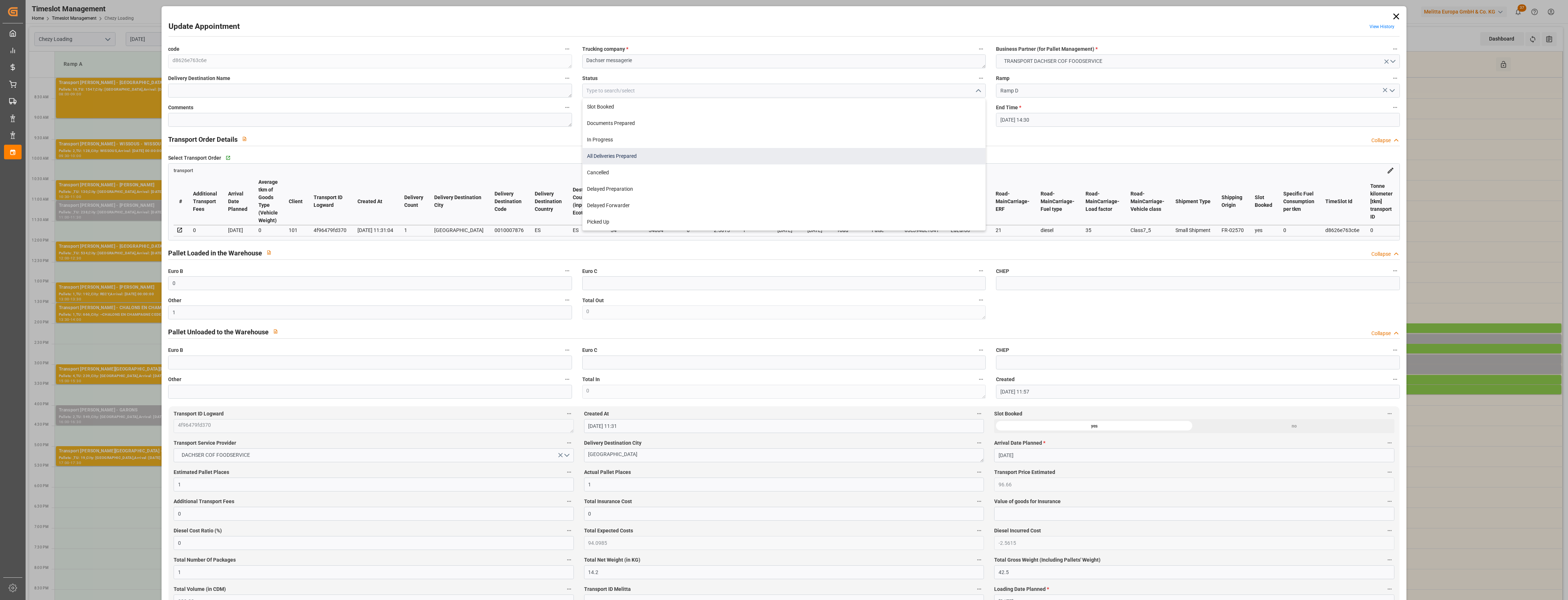
click at [612, 159] on div "All Deliveries Prepared" at bounding box center [784, 156] width 403 height 16
type input "All Deliveries Prepared"
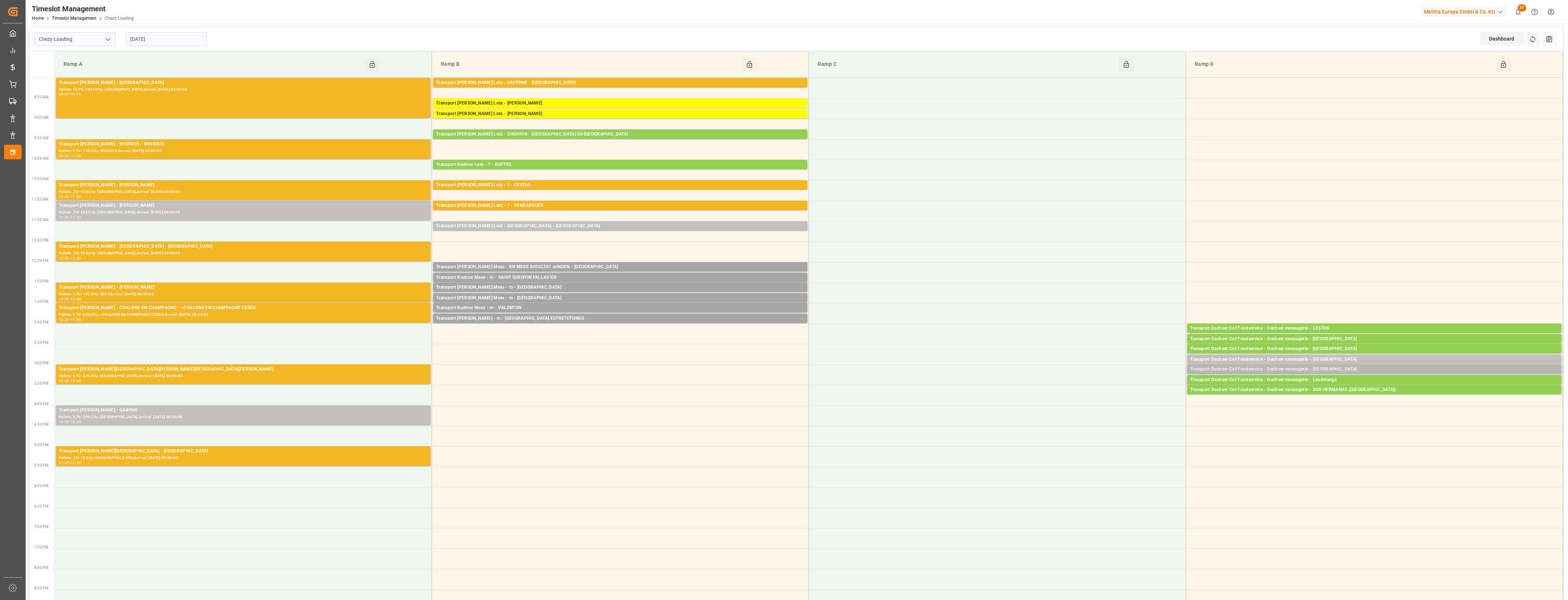
click at [1331, 371] on div "Transport Dachser Cof Foodservice - Dachser messagerie - [GEOGRAPHIC_DATA]" at bounding box center [1374, 369] width 368 height 7
click at [1110, 402] on button "Open" at bounding box center [1091, 402] width 51 height 9
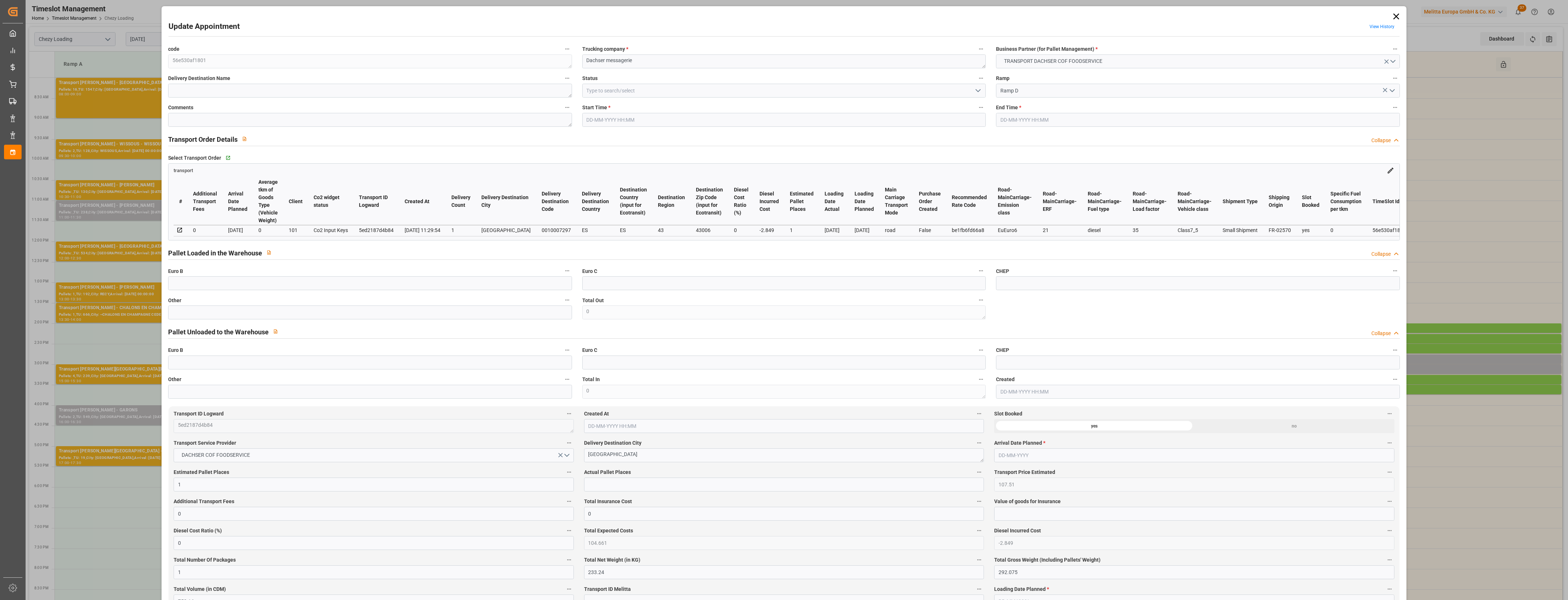
type input "1"
type input "107.51"
type input "0"
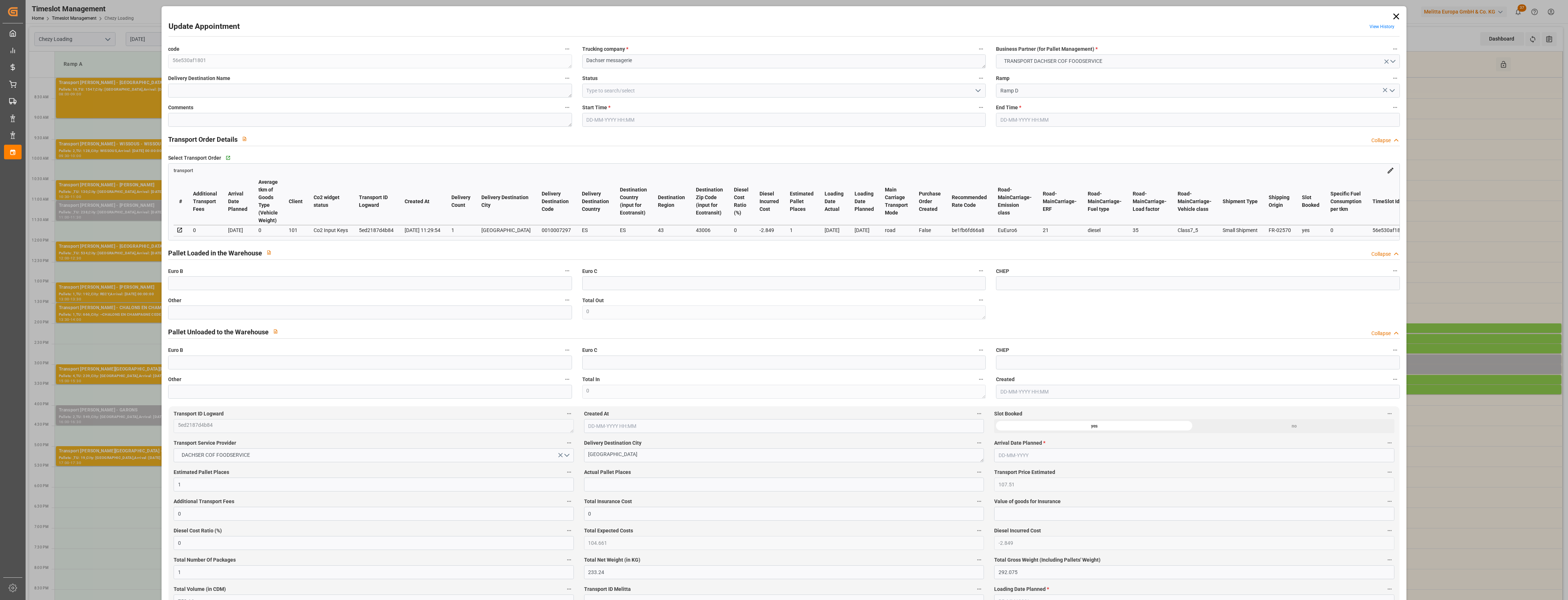
type input "104.661"
type input "-2.849"
type input "1"
type input "233.24"
type input "292.075"
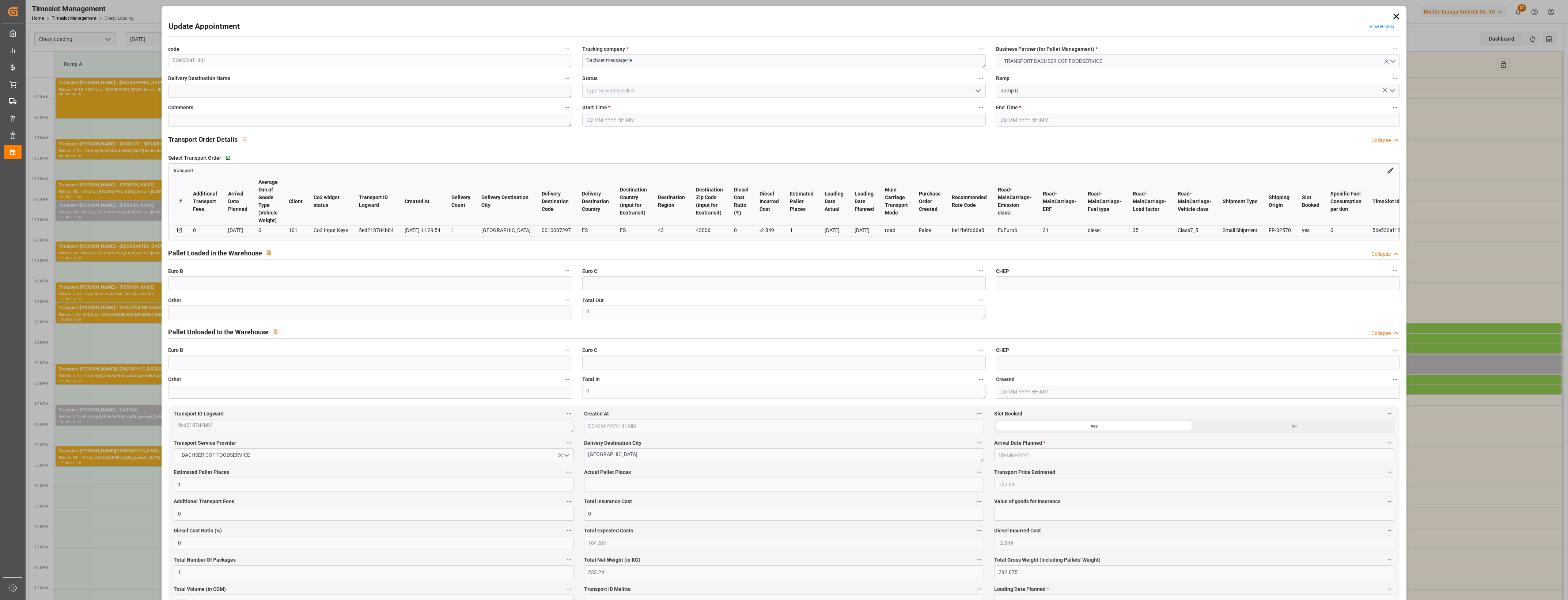
type input "758.16"
type input "43"
type input "0"
type input "65"
type input "1"
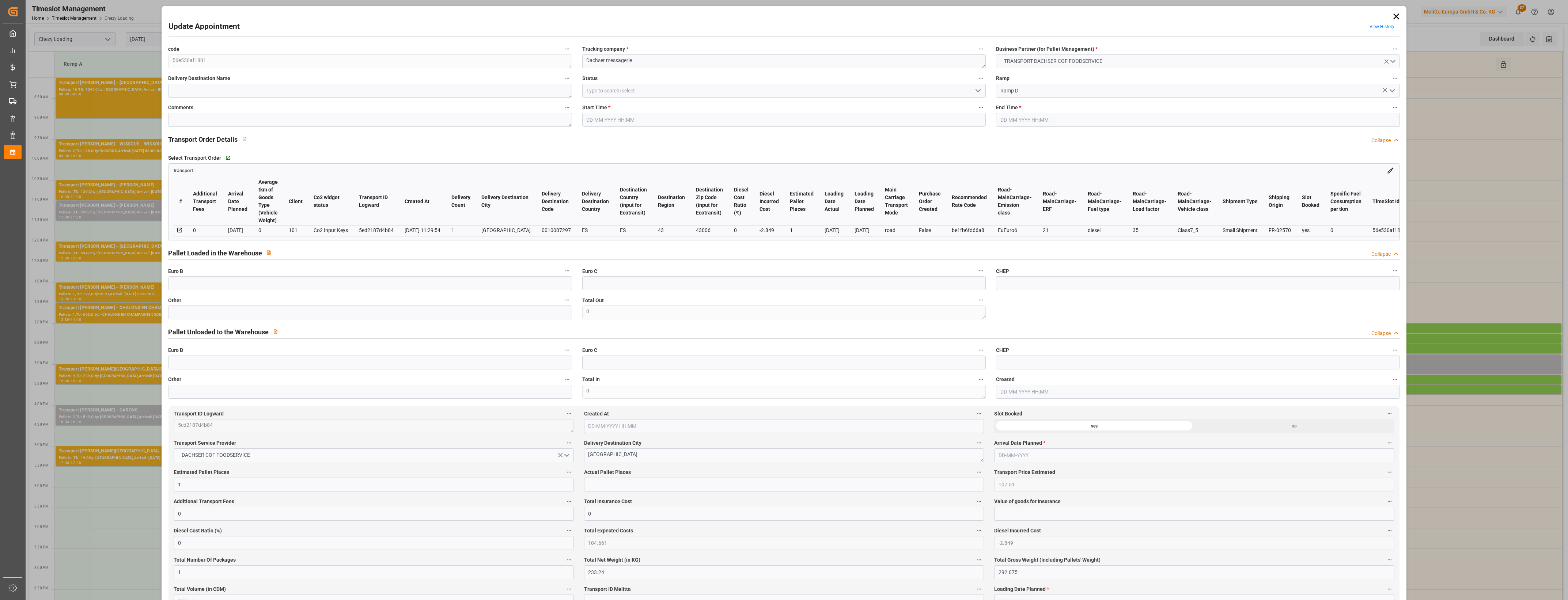
type input "101"
type input "268.075"
type input "0"
type input "4710.8598"
type input "0"
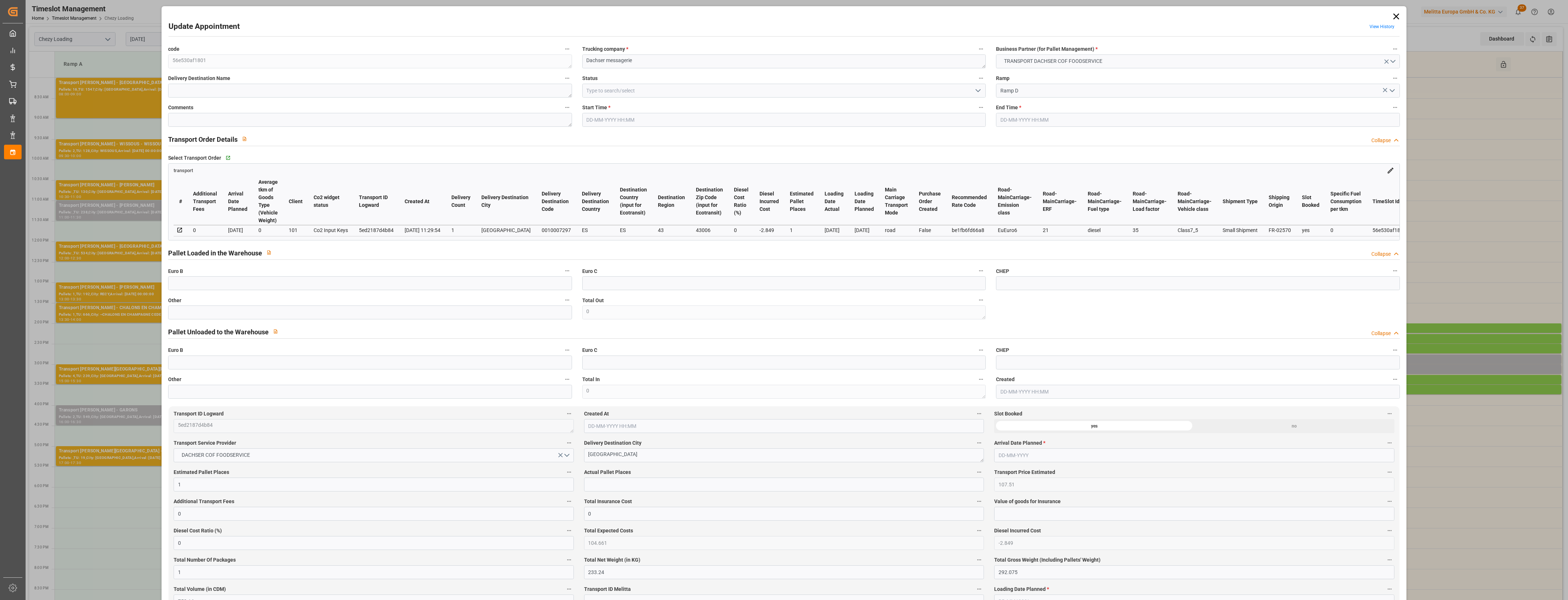
type input "0"
type input "21"
type input "35"
type input "18-08-2025 15:00"
type input "18-08-2025 15:15"
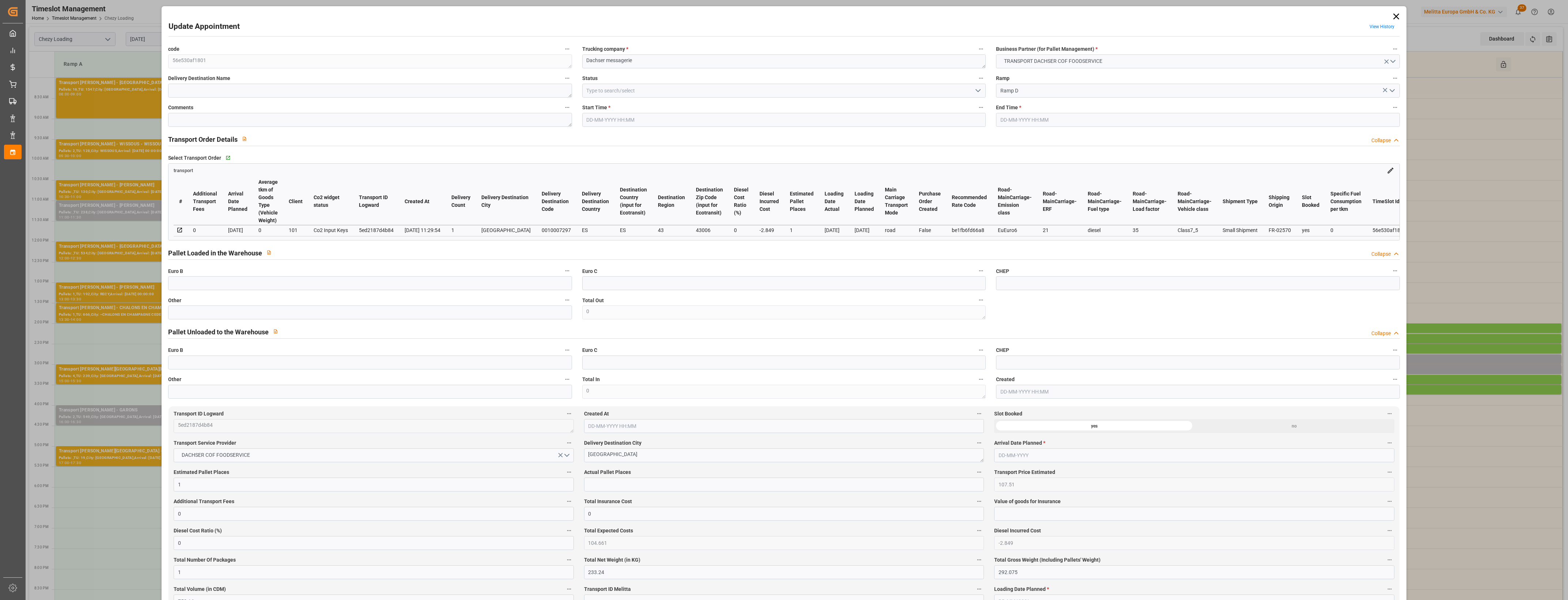
type input "14-08-2025 11:59"
type input "14-08-2025 11:29"
type input "21-08-2025"
type input "[DATE]"
type input "13-08-2025"
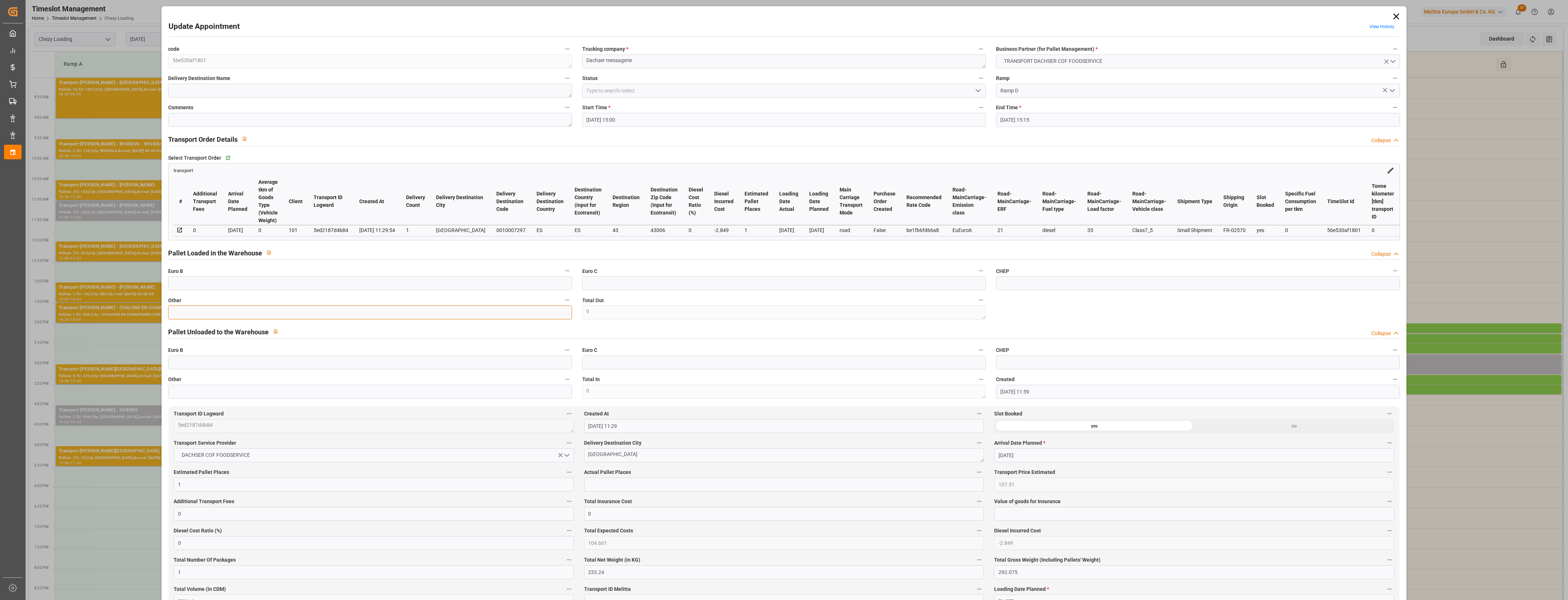
click at [256, 315] on input "text" at bounding box center [369, 312] width 404 height 14
type input "1"
drag, startPoint x: 600, startPoint y: 489, endPoint x: 604, endPoint y: 489, distance: 4.0
click at [600, 489] on input "text" at bounding box center [784, 484] width 400 height 14
type input "1"
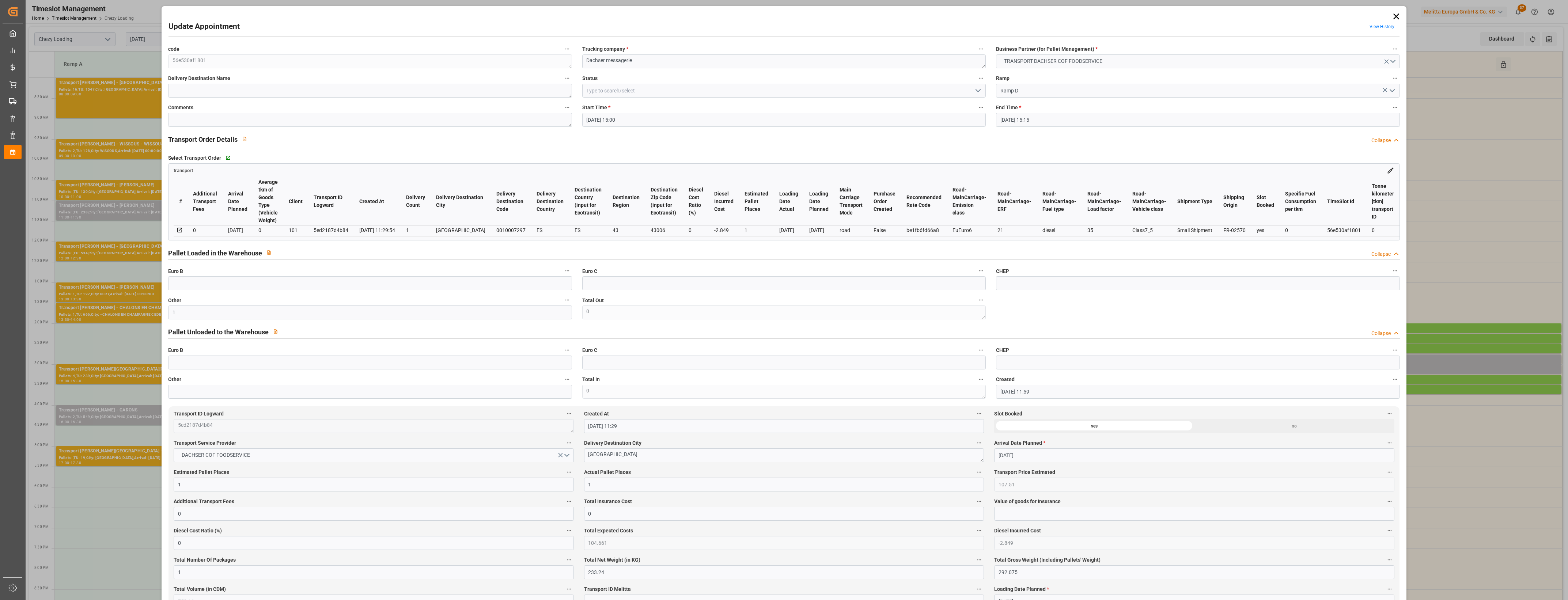
click at [702, 475] on label "Actual Pallet Places" at bounding box center [784, 472] width 400 height 10
click at [975, 475] on button "Actual Pallet Places" at bounding box center [979, 472] width 10 height 10
click at [707, 473] on div at bounding box center [784, 300] width 1568 height 600
click at [977, 90] on icon "open menu" at bounding box center [978, 91] width 9 height 9
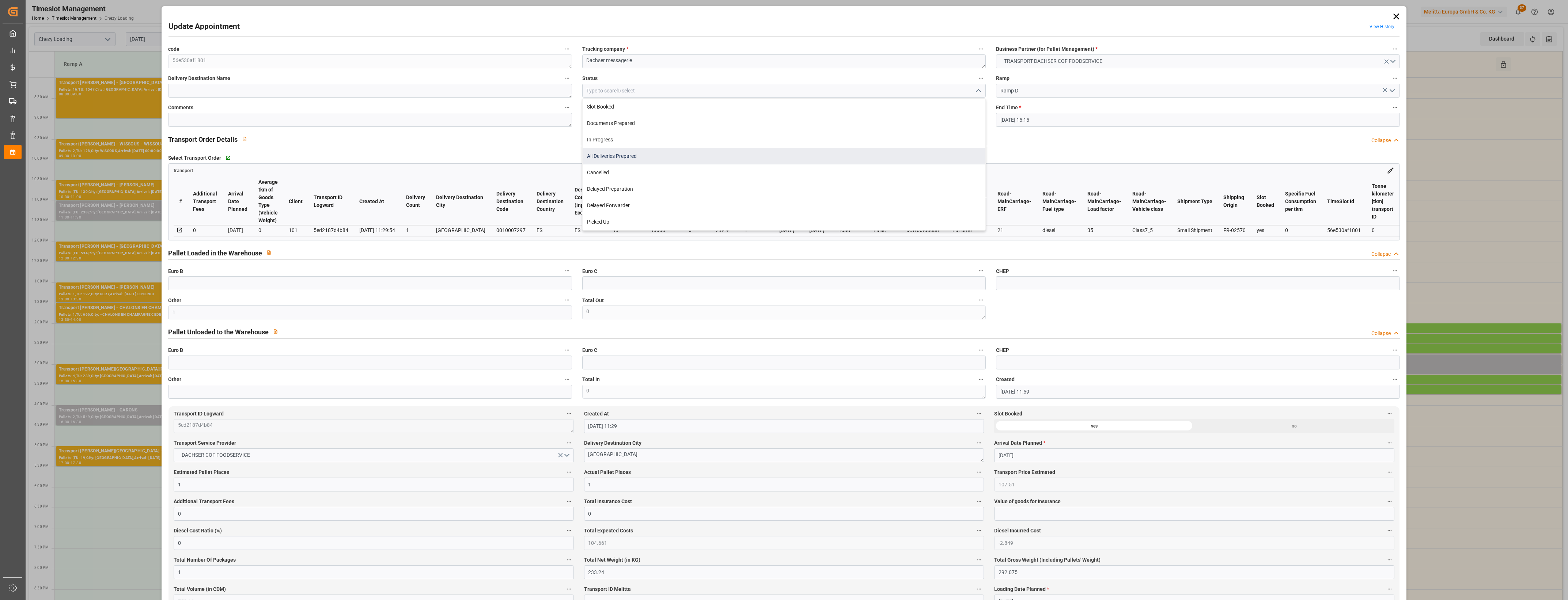
click at [621, 154] on div "All Deliveries Prepared" at bounding box center [784, 156] width 403 height 16
type input "All Deliveries Prepared"
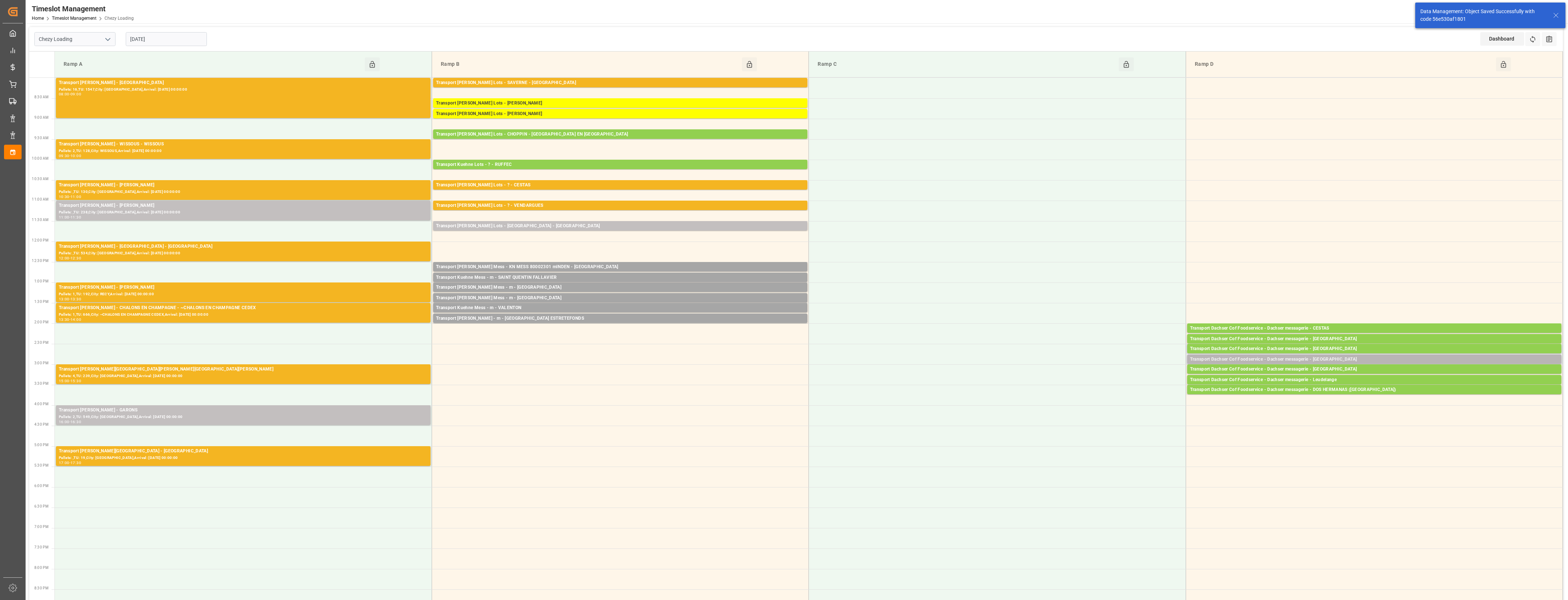
click at [1342, 360] on div "Transport Dachser Cof Foodservice - Dachser messagerie - [GEOGRAPHIC_DATA]" at bounding box center [1374, 360] width 368 height 7
click at [1102, 382] on button "Open" at bounding box center [1091, 382] width 51 height 9
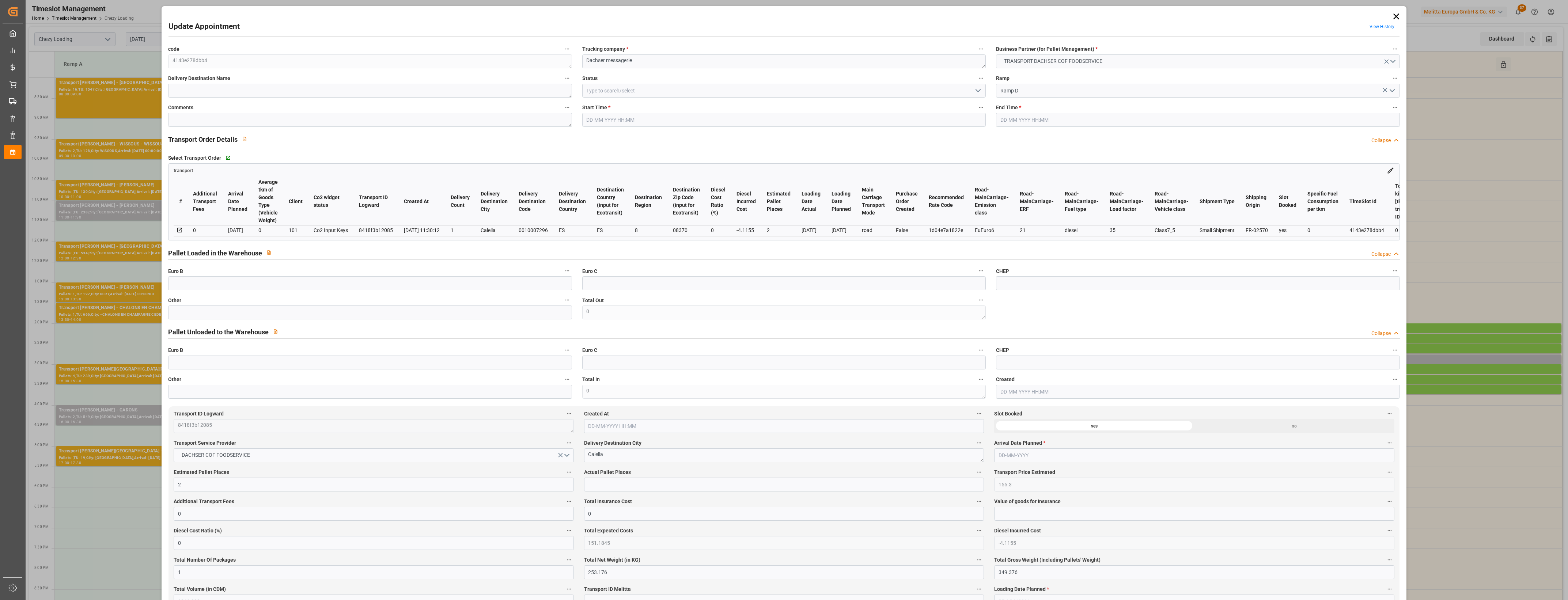
type input "18-08-2025 14:45"
type input "18-08-2025 15:00"
type input "14-08-2025 11:58"
type input "14-08-2025 11:30"
type input "21-08-2025"
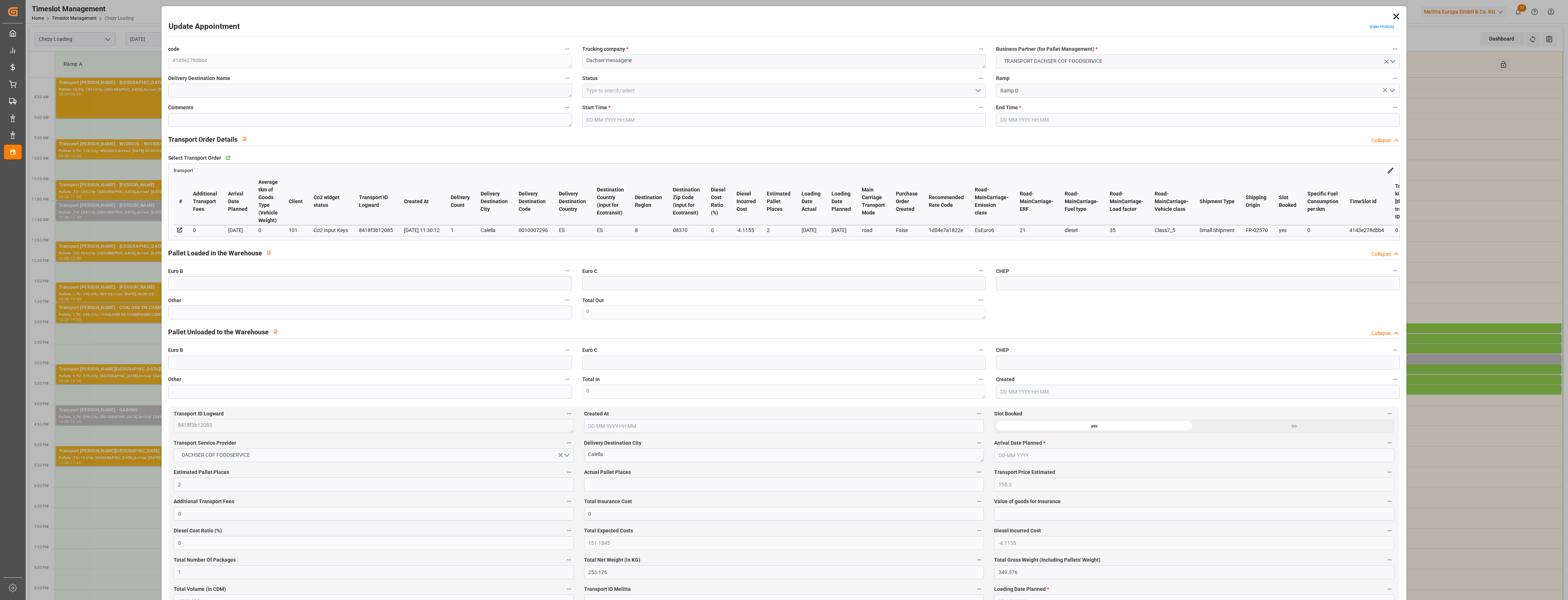
type input "[DATE]"
type input "13-08-2025"
click at [188, 311] on input "text" at bounding box center [369, 312] width 404 height 14
type input "1"
click at [605, 486] on input "text" at bounding box center [784, 484] width 400 height 14
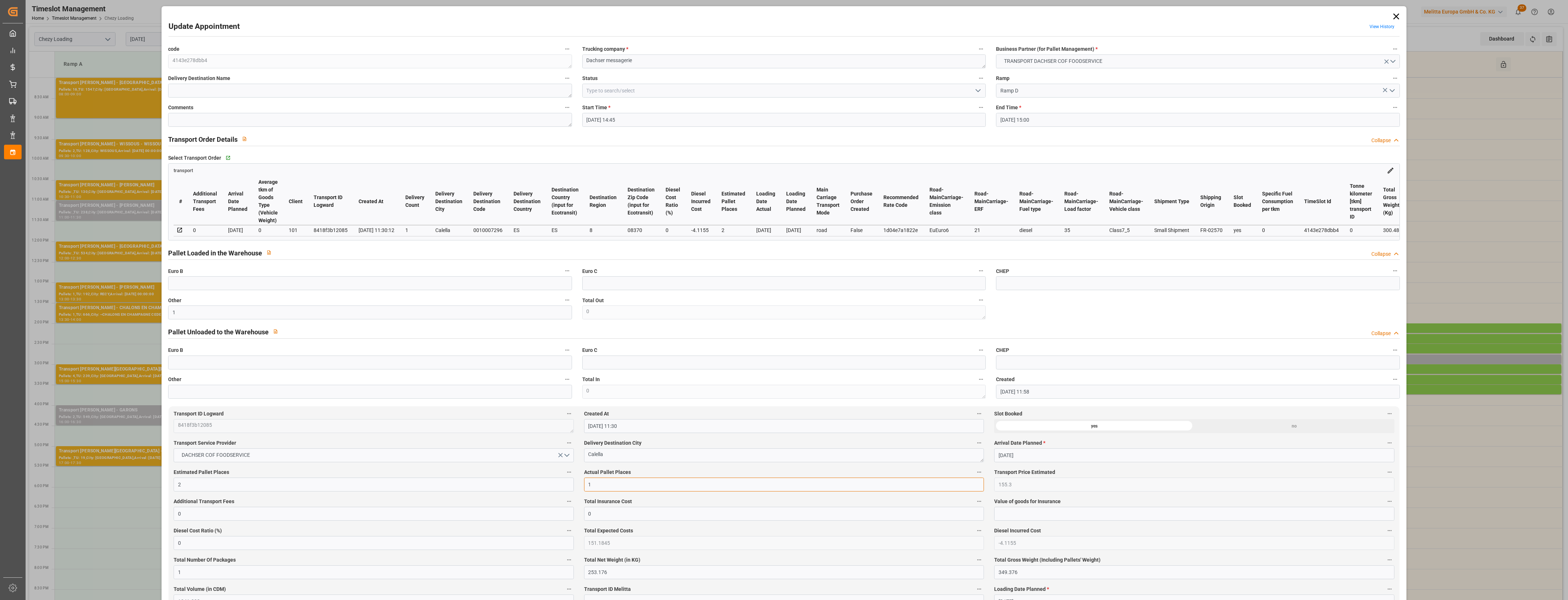
type input "1"
click at [654, 473] on label "Actual Pallet Places" at bounding box center [784, 472] width 400 height 10
click at [975, 473] on button "Actual Pallet Places" at bounding box center [979, 472] width 10 height 10
click at [654, 473] on div at bounding box center [784, 300] width 1568 height 600
click at [979, 89] on polyline "open menu" at bounding box center [978, 91] width 4 height 2
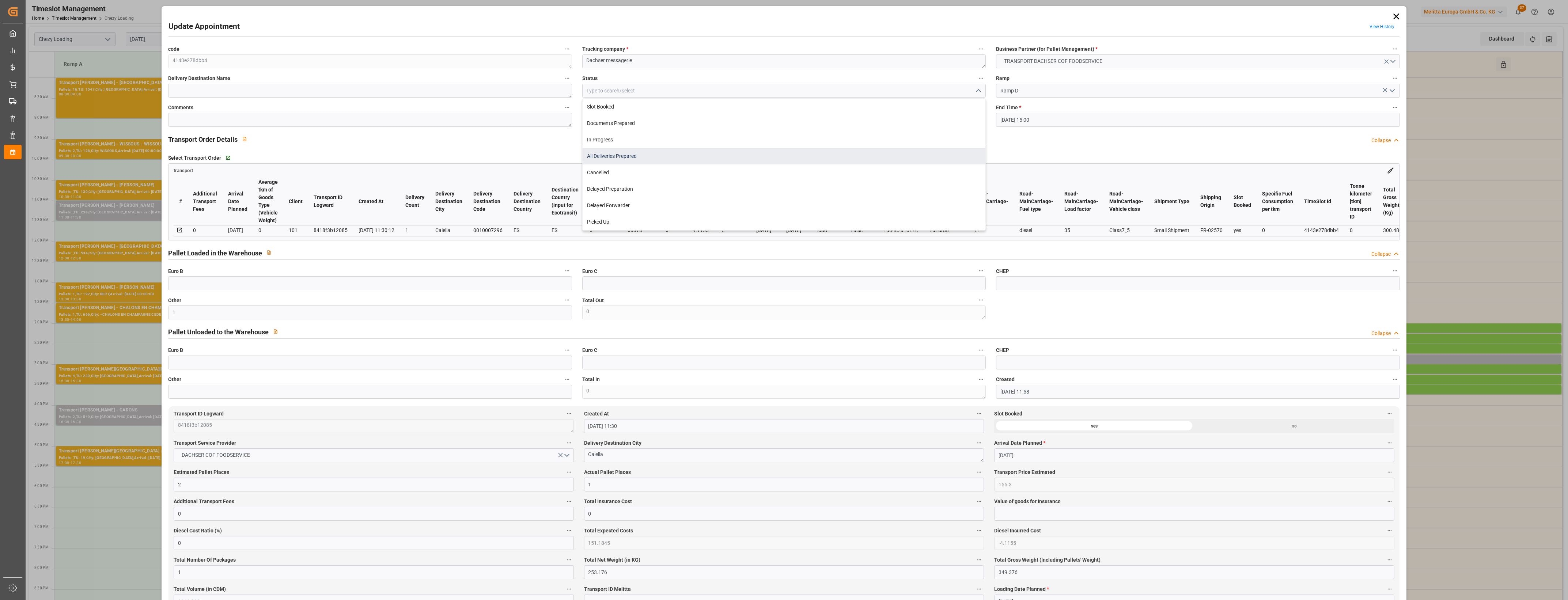
click at [620, 158] on div "All Deliveries Prepared" at bounding box center [784, 156] width 403 height 16
type input "All Deliveries Prepared"
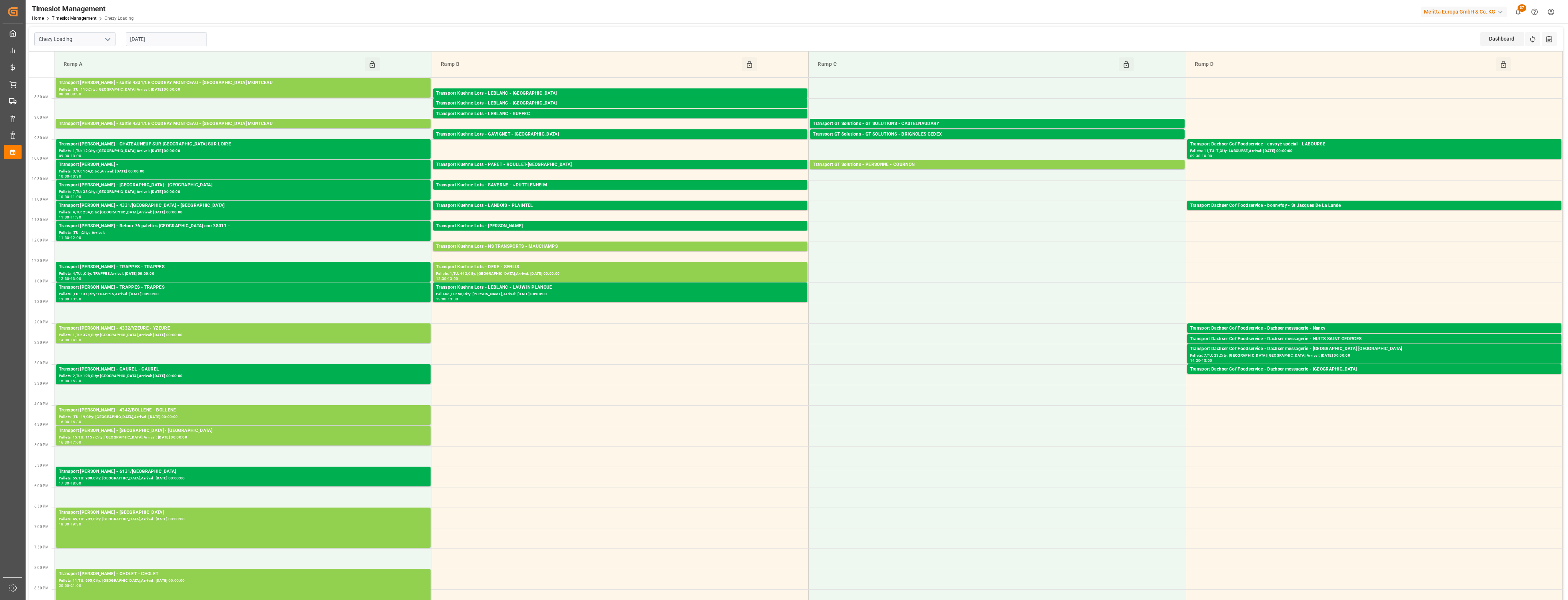
click at [173, 35] on input "[DATE]" at bounding box center [166, 39] width 81 height 14
click at [135, 125] on span "18" at bounding box center [135, 126] width 5 height 5
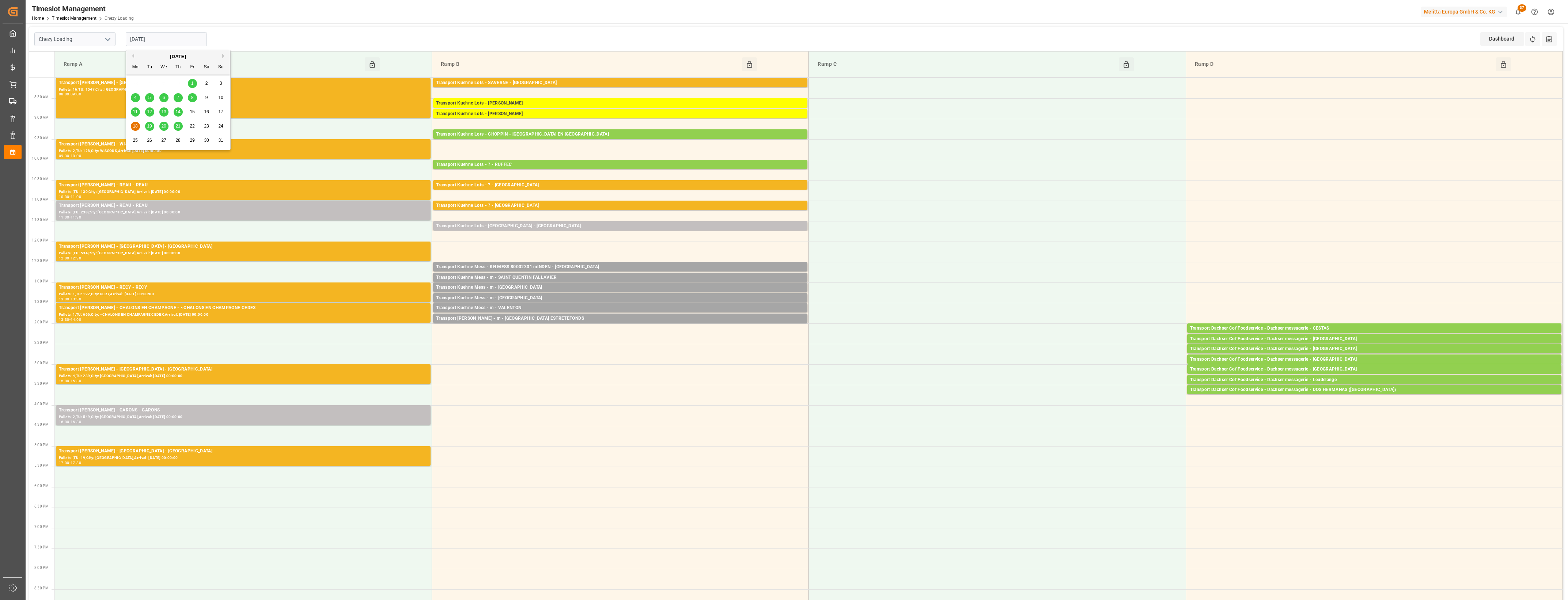
click at [179, 46] on input "[DATE]" at bounding box center [166, 39] width 81 height 14
click at [150, 126] on span "19" at bounding box center [149, 126] width 5 height 5
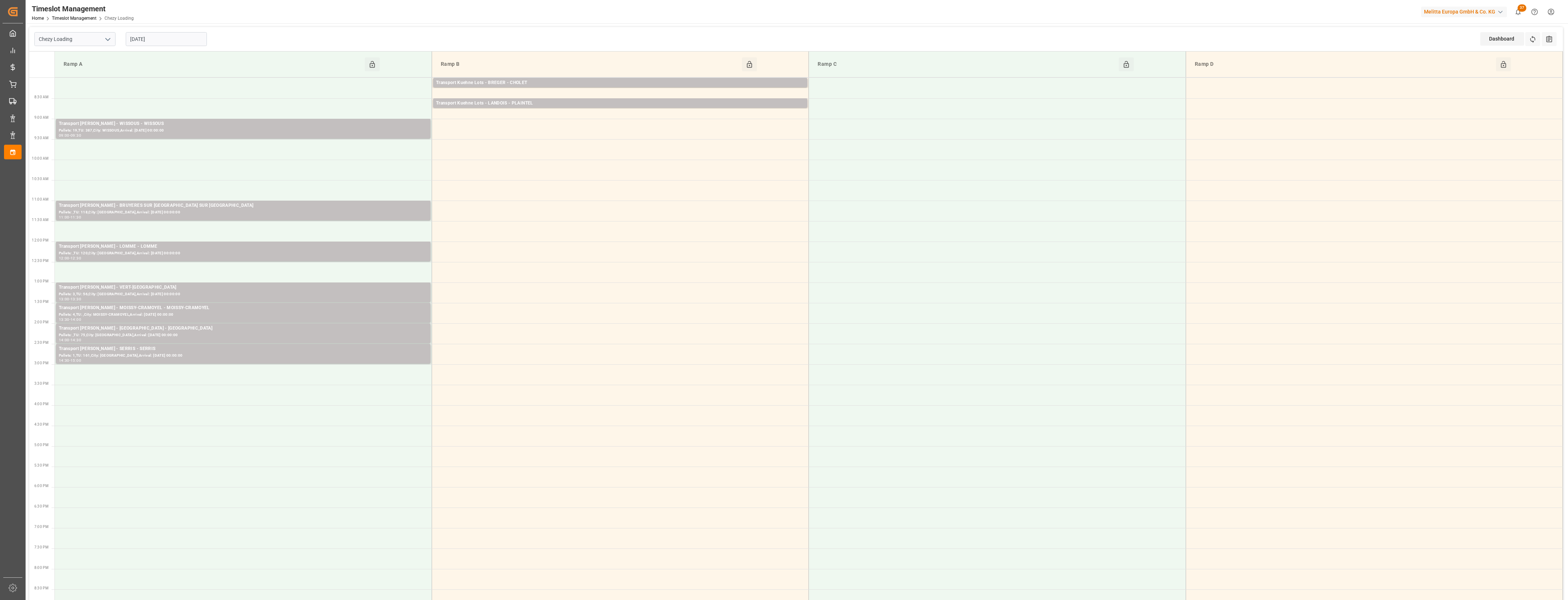
click at [180, 41] on input "[DATE]" at bounding box center [166, 39] width 81 height 14
click at [163, 125] on span "20" at bounding box center [164, 126] width 5 height 5
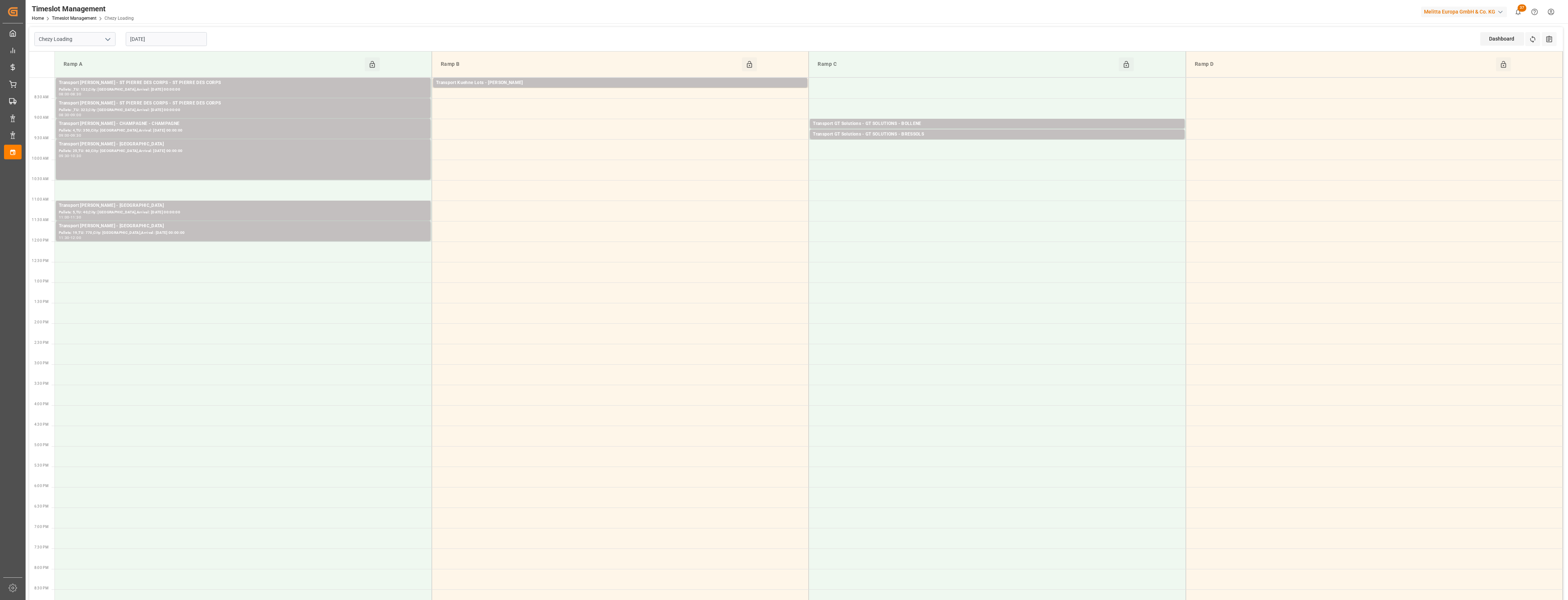
click at [171, 37] on input "[DATE]" at bounding box center [166, 39] width 81 height 14
click at [177, 125] on span "21" at bounding box center [178, 126] width 5 height 5
type input "[DATE]"
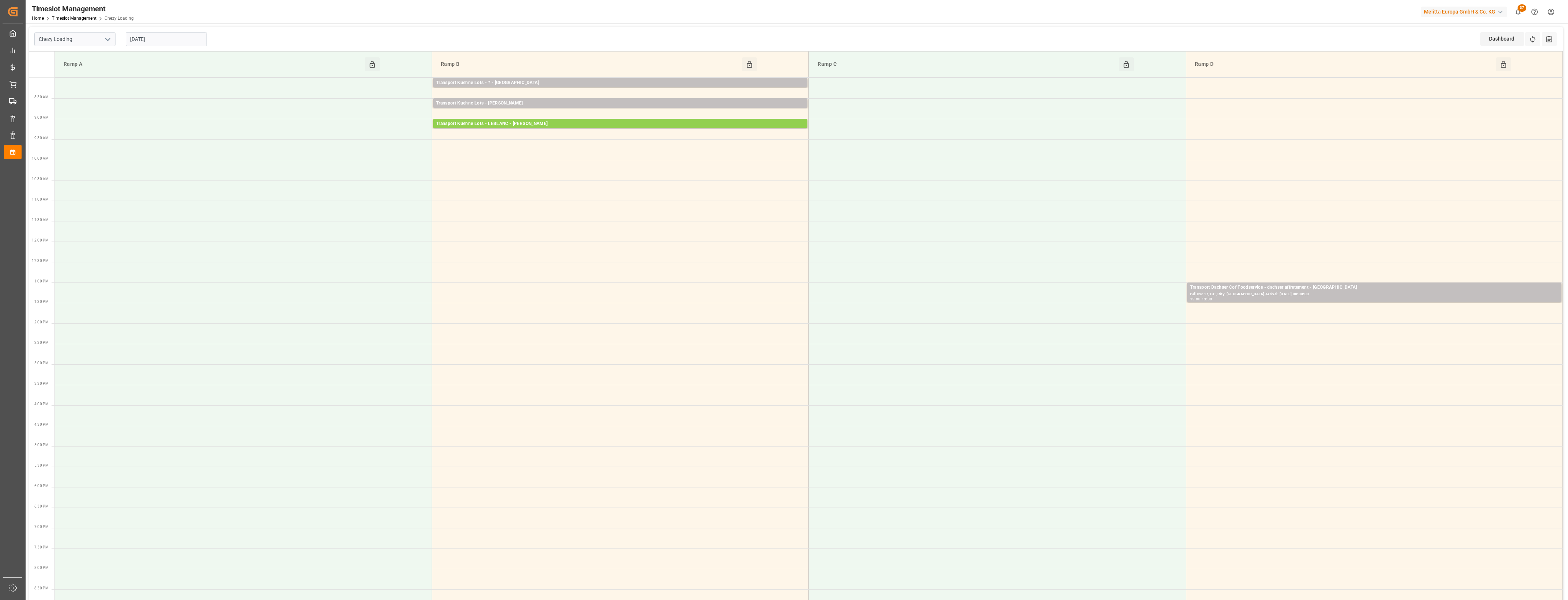
click at [111, 41] on icon "open menu" at bounding box center [108, 40] width 9 height 9
click at [68, 72] on div "Chezy Unloading" at bounding box center [75, 71] width 80 height 16
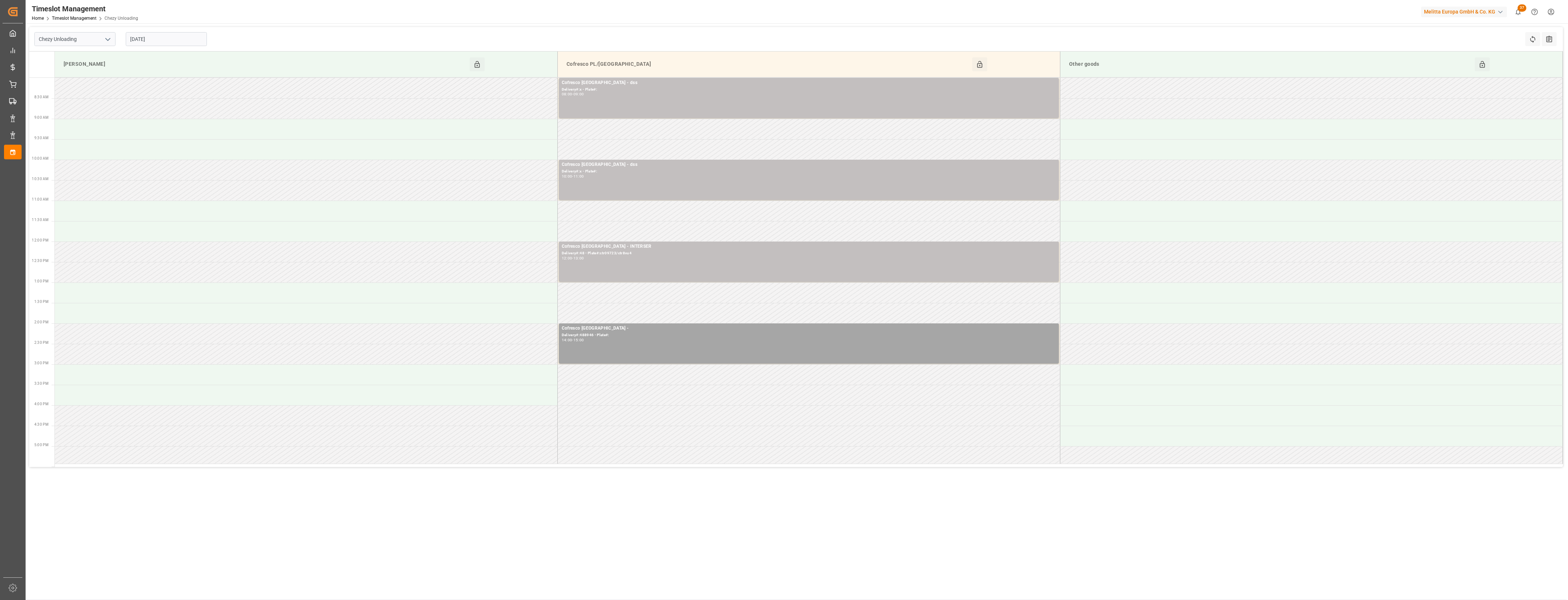
click at [106, 41] on icon "open menu" at bounding box center [108, 40] width 9 height 9
click at [66, 59] on div "Chezy Loading" at bounding box center [75, 55] width 80 height 16
type input "Chezy Loading"
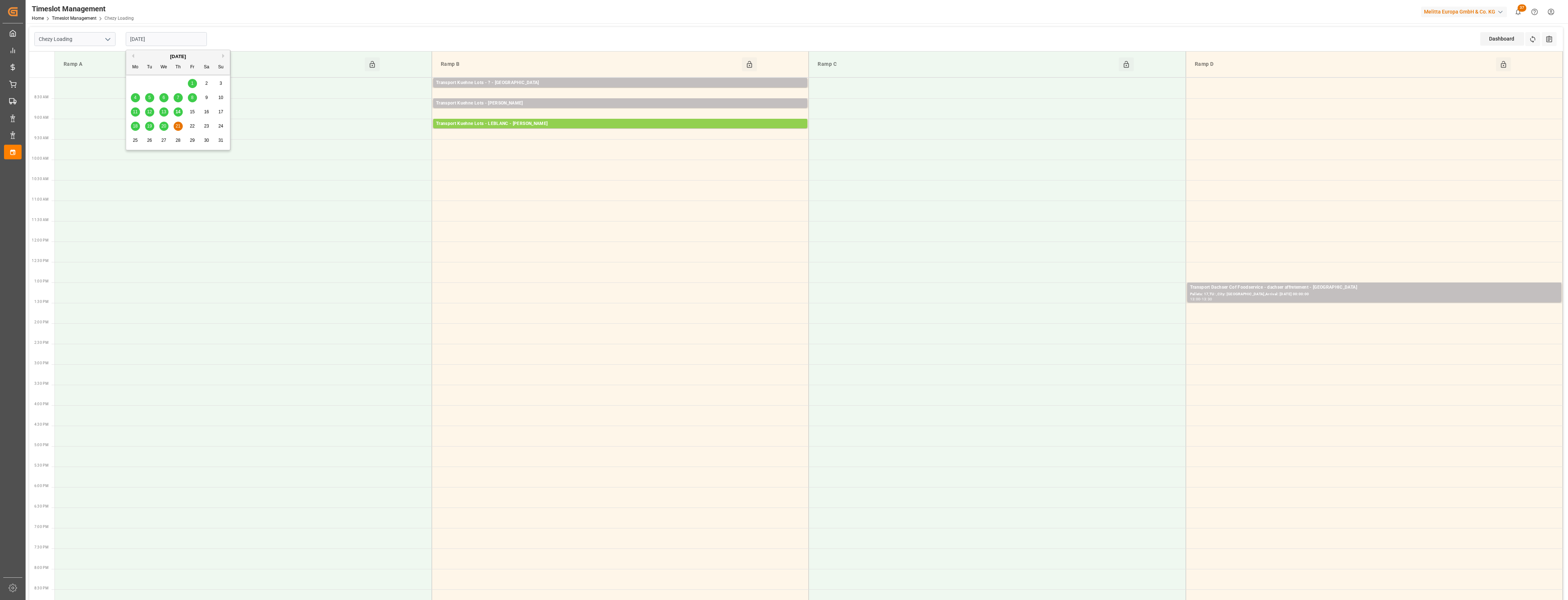
click at [159, 42] on input "[DATE]" at bounding box center [166, 39] width 81 height 14
click at [180, 110] on span "14" at bounding box center [178, 112] width 5 height 5
type input "[DATE]"
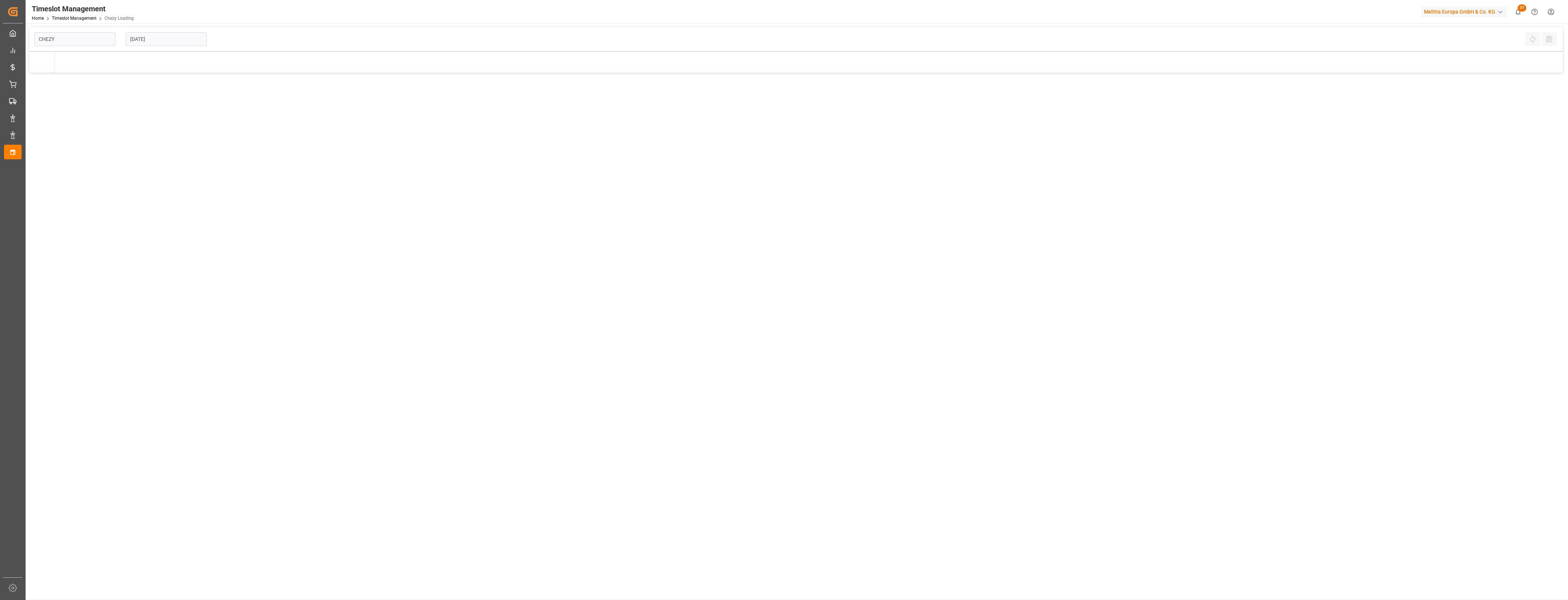
type input "Chezy Loading"
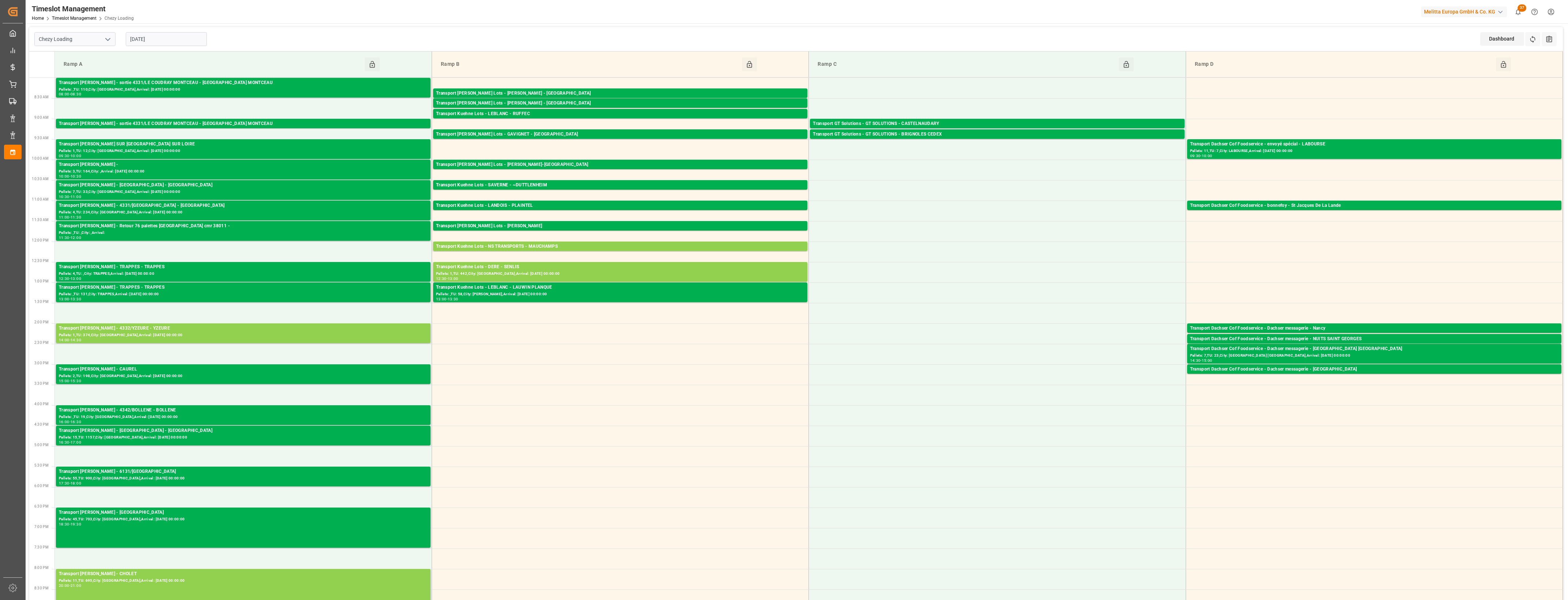
drag, startPoint x: 170, startPoint y: 37, endPoint x: 170, endPoint y: 45, distance: 8.0
click at [170, 37] on input "[DATE]" at bounding box center [166, 39] width 81 height 14
click at [135, 128] on span "18" at bounding box center [135, 126] width 5 height 5
type input "[DATE]"
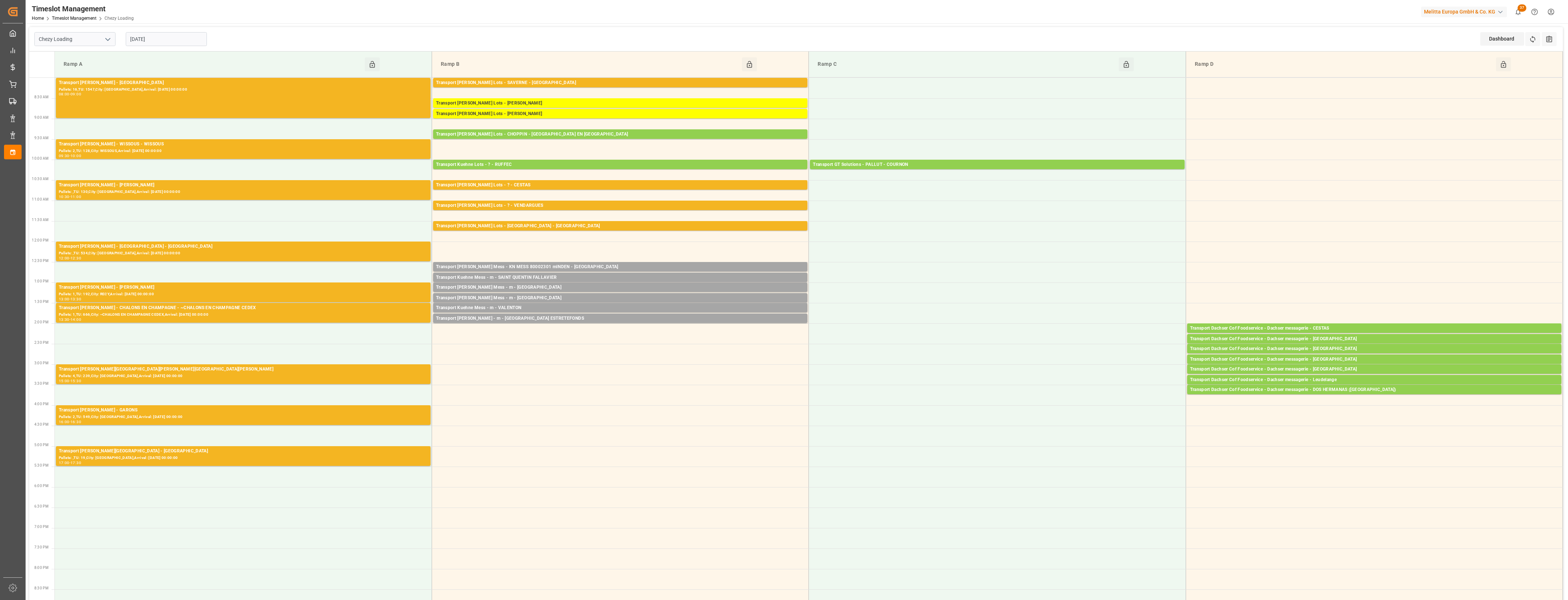
click at [183, 43] on input "[DATE]" at bounding box center [166, 39] width 81 height 14
